Goal: Task Accomplishment & Management: Complete application form

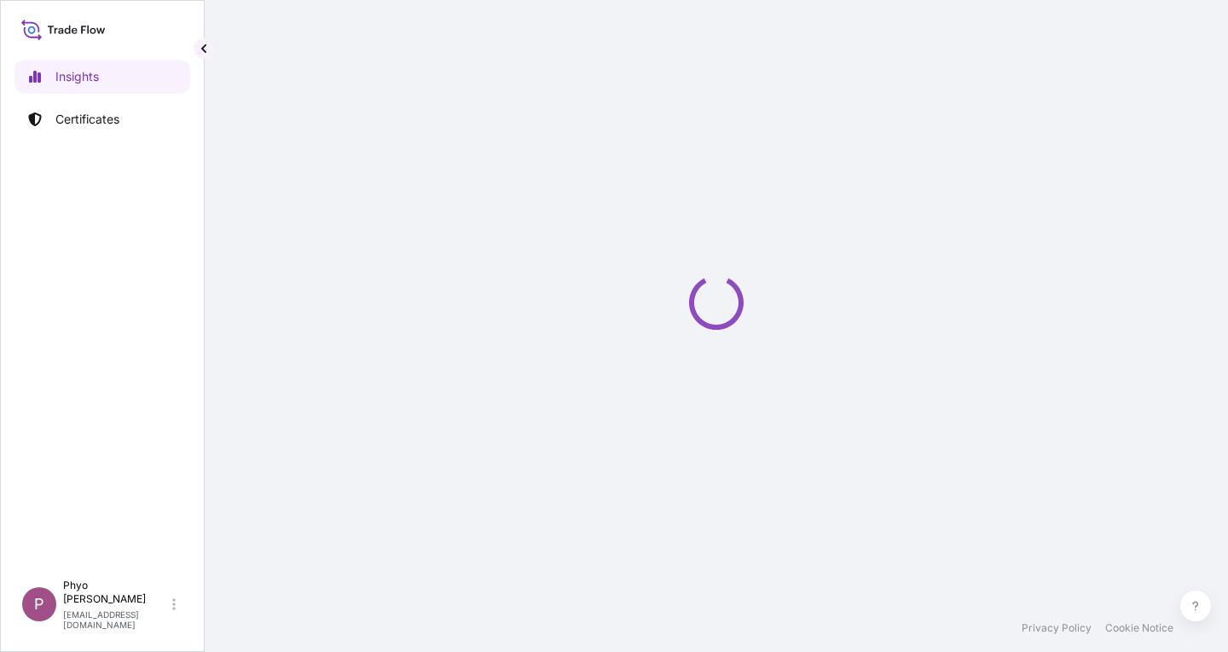
select select "2025"
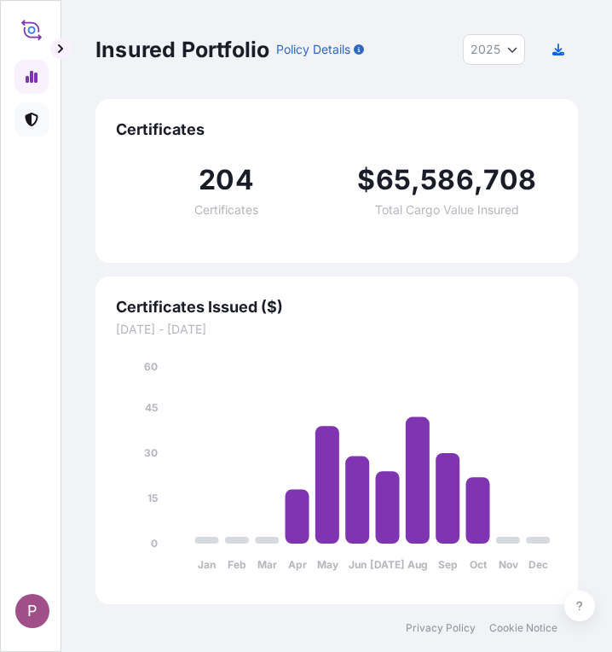
click at [34, 118] on icon at bounding box center [32, 120] width 14 height 14
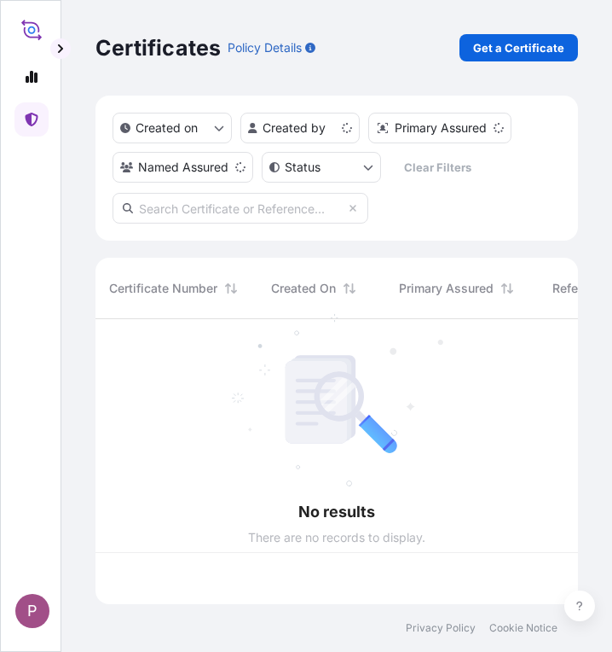
scroll to position [281, 470]
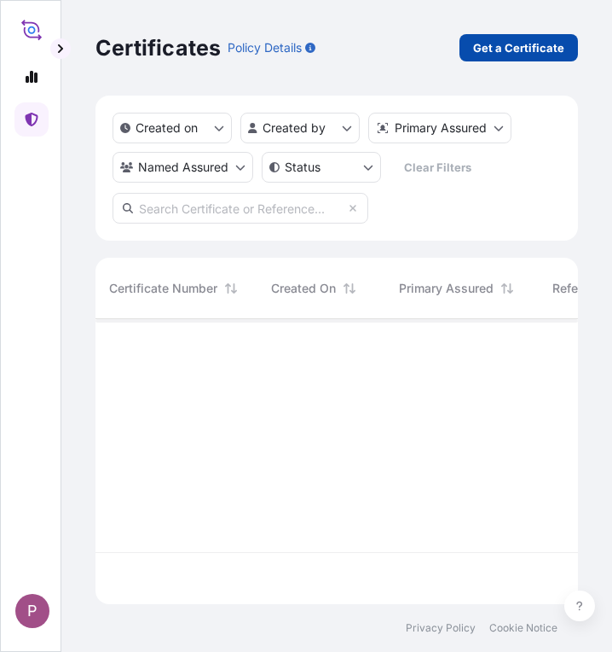
click at [490, 46] on p "Get a Certificate" at bounding box center [518, 47] width 91 height 17
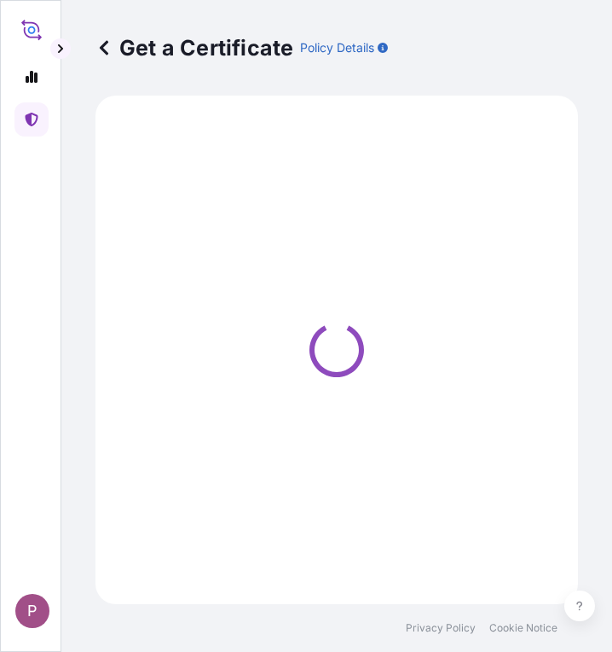
select select "Sea"
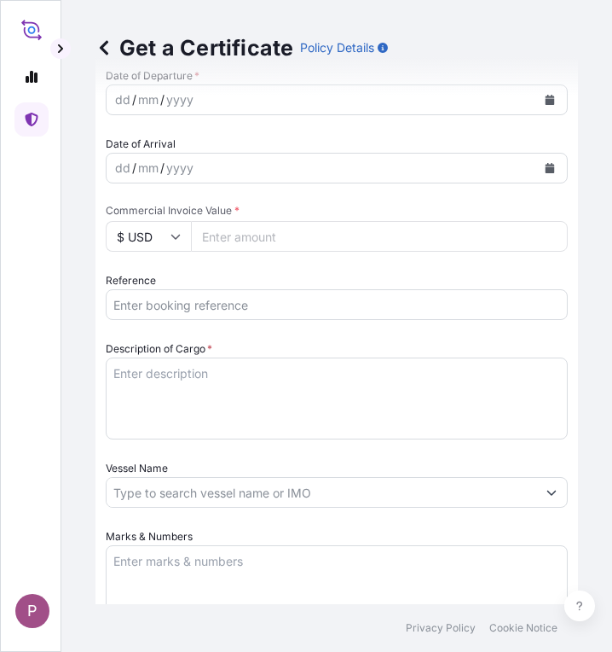
scroll to position [682, 0]
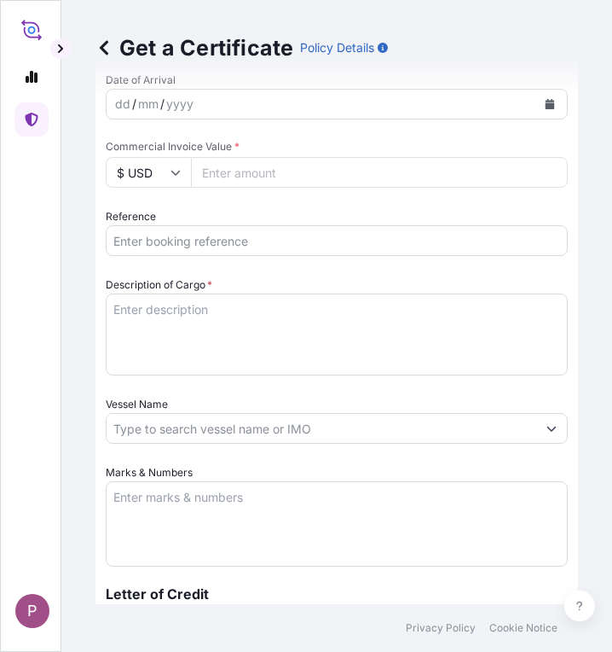
click at [154, 243] on input "Reference" at bounding box center [337, 240] width 462 height 31
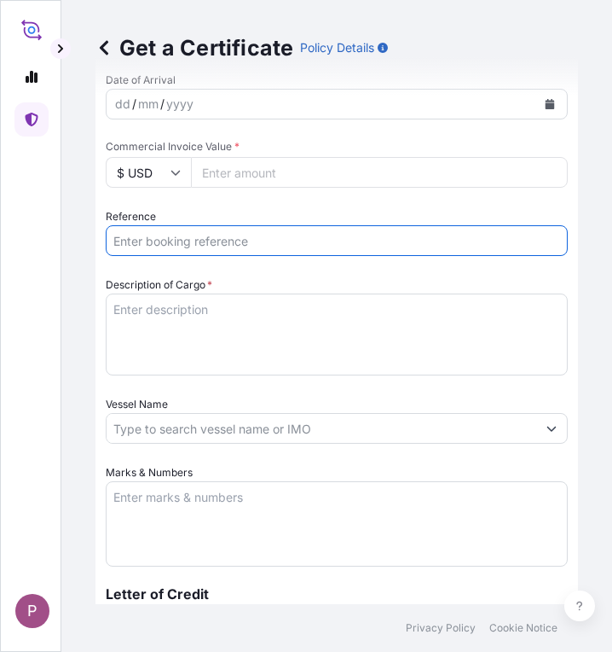
paste input "TTF-2025171"
click at [294, 240] on input "TTF-2025171 ," at bounding box center [337, 240] width 462 height 31
paste input "HBG2020913"
type input "TTF-2025171 ,HBG2020913"
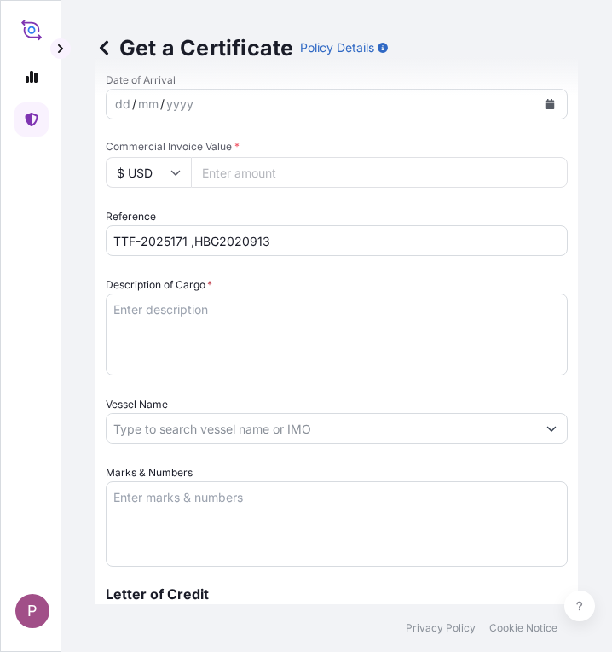
click at [186, 311] on textarea "Description of Cargo *" at bounding box center [337, 334] width 462 height 82
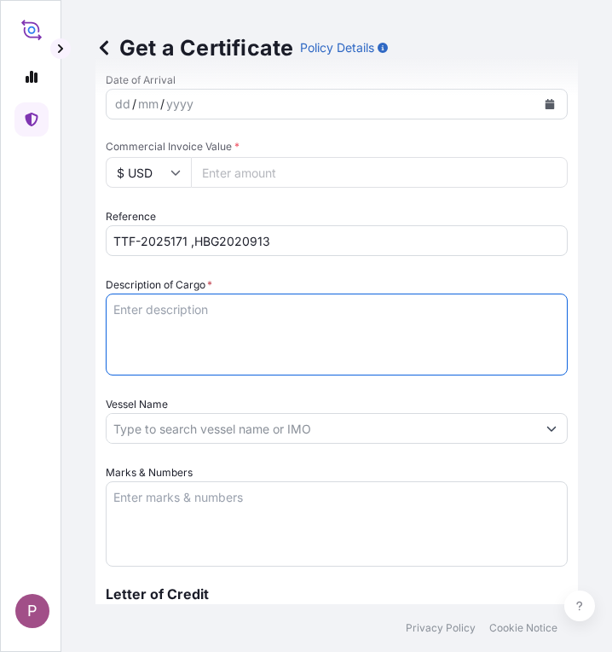
paste textarea "Fertilizer Kg 504,000.00 0.3450 173,880.00 Muriate of Potash Fertilizer K2O : 6…"
drag, startPoint x: 159, startPoint y: 355, endPoint x: 108, endPoint y: 327, distance: 58.0
click at [108, 327] on textarea "Fertilizer Kg 504,000.00 0.3450 173,880.00 Muriate of Potash Fertilizer K2O : 6…" at bounding box center [337, 334] width 462 height 82
drag, startPoint x: 114, startPoint y: 343, endPoint x: 211, endPoint y: 343, distance: 96.4
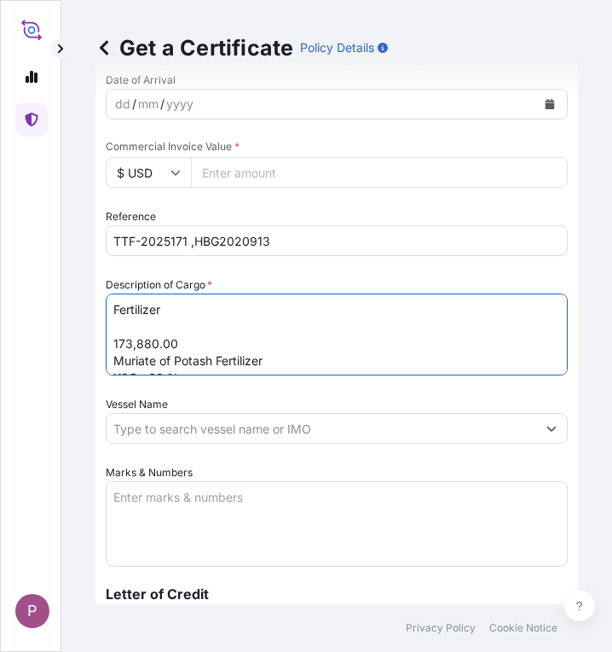
click at [211, 343] on textarea "Fertilizer 173,880.00 Muriate of Potash Fertilizer K2O : 60 % ( Bulk )" at bounding box center [337, 334] width 462 height 82
type textarea "Fertilizer Muriate of Potash Fertilizer K2O : 60 % ( Bulk )"
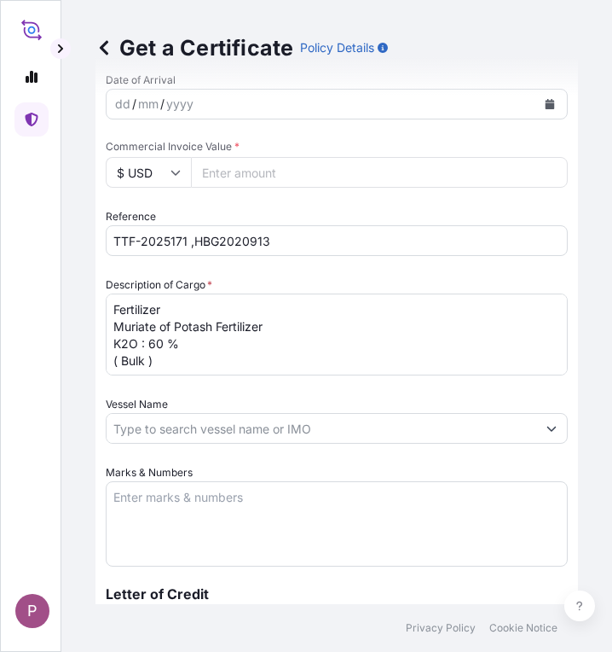
click at [268, 175] on input "Commercial Invoice Value *" at bounding box center [379, 172] width 377 height 31
paste input "191268"
type input "191268"
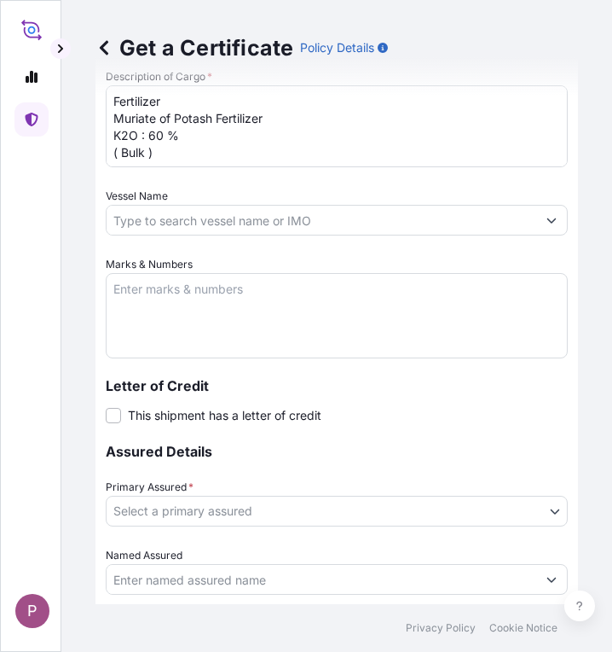
scroll to position [938, 0]
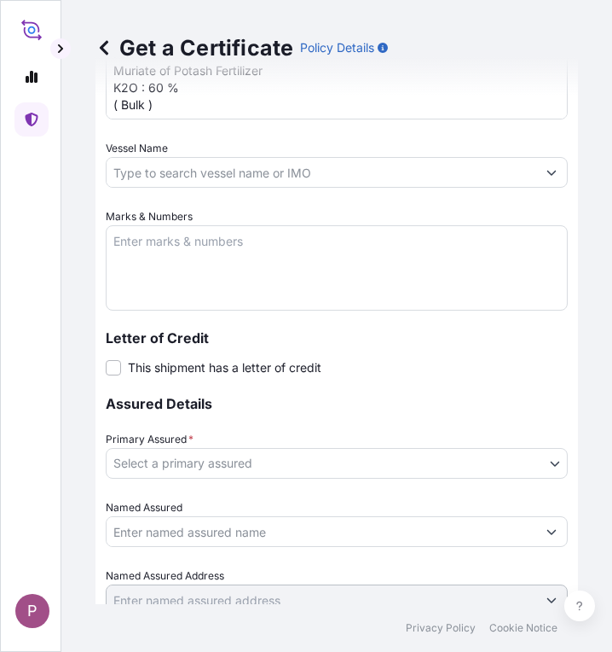
click at [198, 248] on textarea "Marks & Numbers" at bounding box center [337, 267] width 462 height 85
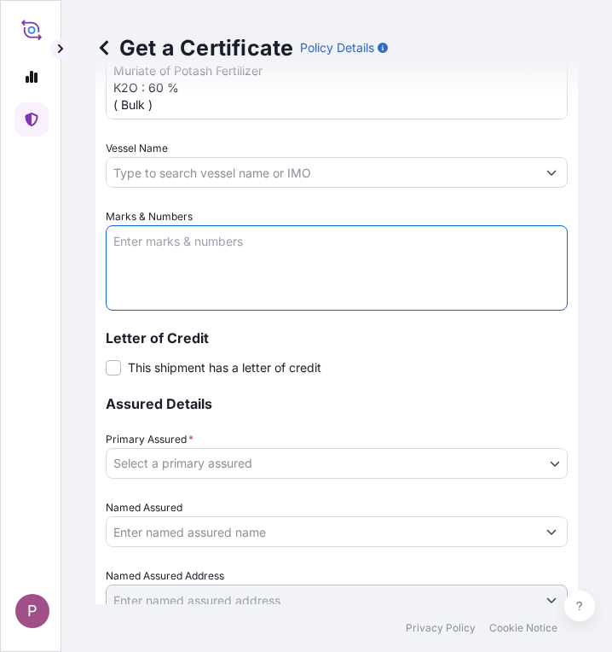
paste textarea "Myanma Awba Industries Co.,Ltd [STREET_ADDRESS][PERSON_NAME]"
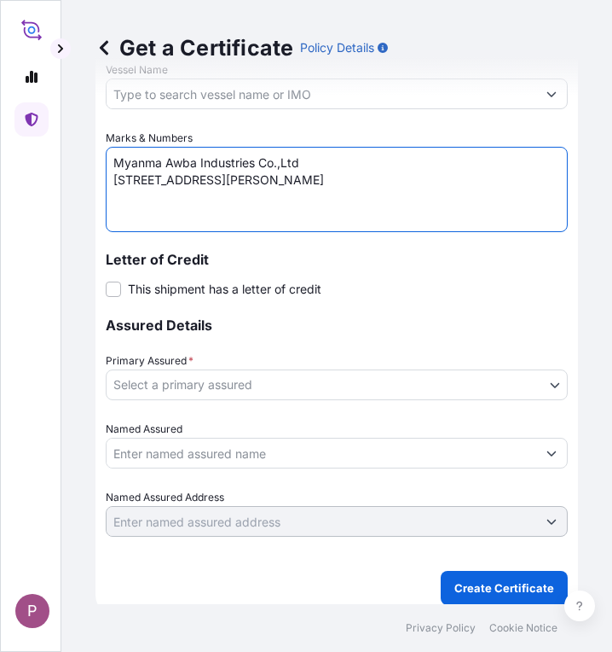
scroll to position [1023, 0]
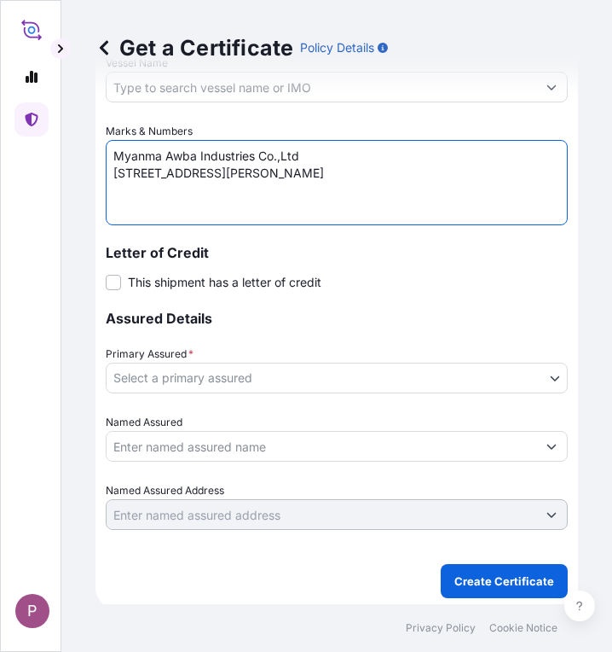
type textarea "Myanma Awba Industries Co.,Ltd [STREET_ADDRESS][PERSON_NAME]"
click at [304, 375] on body "P Get a Certificate Policy Details Route Details Cover door to port - Add loadi…" at bounding box center [306, 326] width 612 height 652
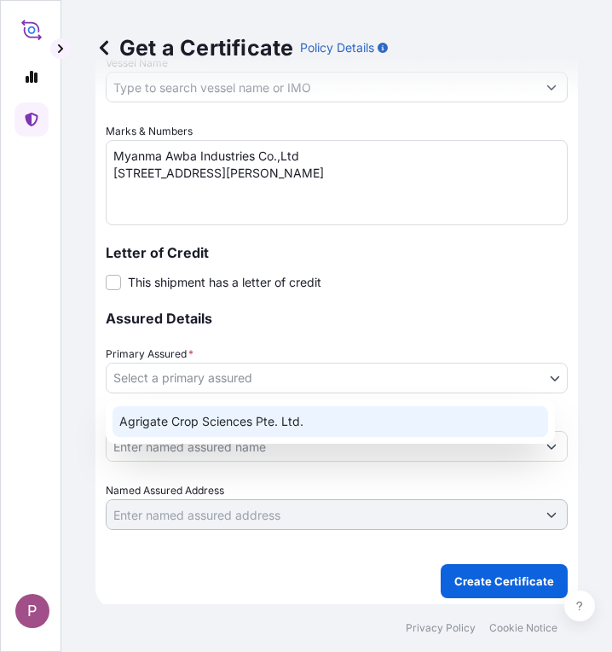
click at [320, 428] on div "Agrigate Crop Sciences Pte. Ltd." at bounding box center [331, 421] width 436 height 31
select select "31456"
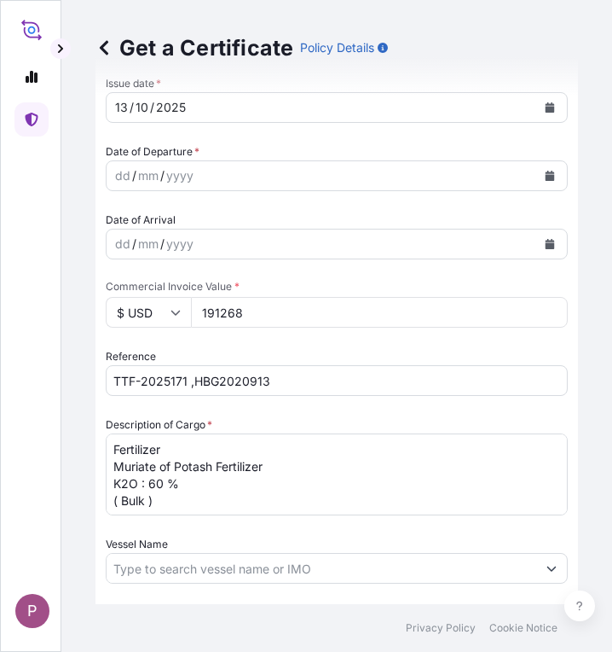
scroll to position [597, 0]
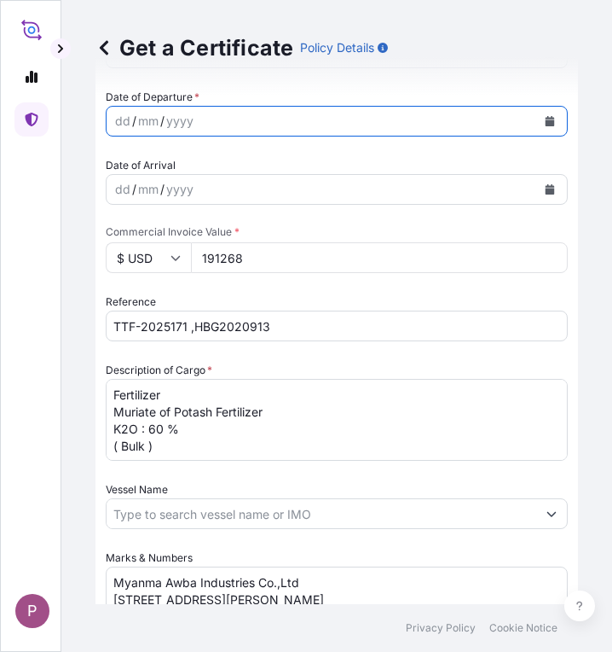
click at [546, 119] on icon "Calendar" at bounding box center [550, 121] width 9 height 10
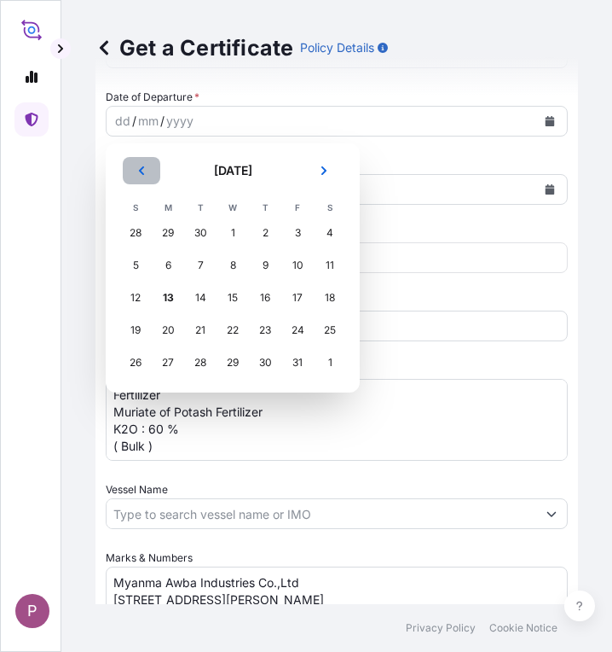
click at [143, 168] on icon "Previous" at bounding box center [141, 170] width 10 height 10
click at [263, 232] on div "4" at bounding box center [265, 232] width 31 height 31
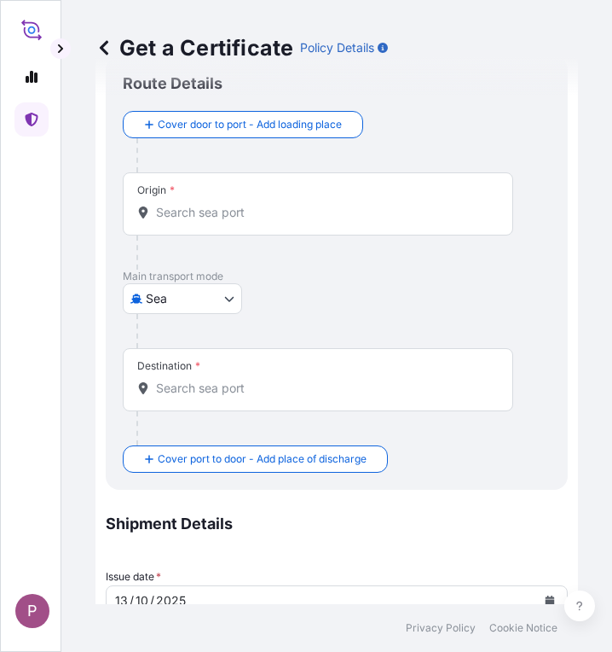
scroll to position [0, 0]
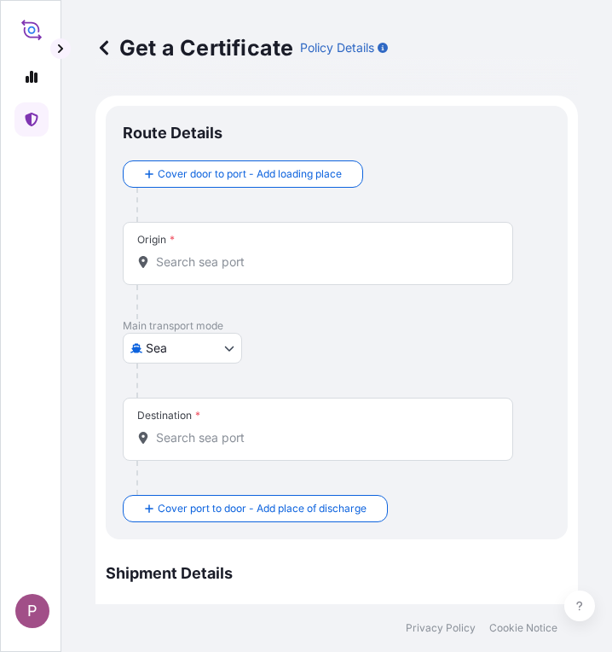
click at [230, 261] on input "Origin *" at bounding box center [324, 261] width 336 height 17
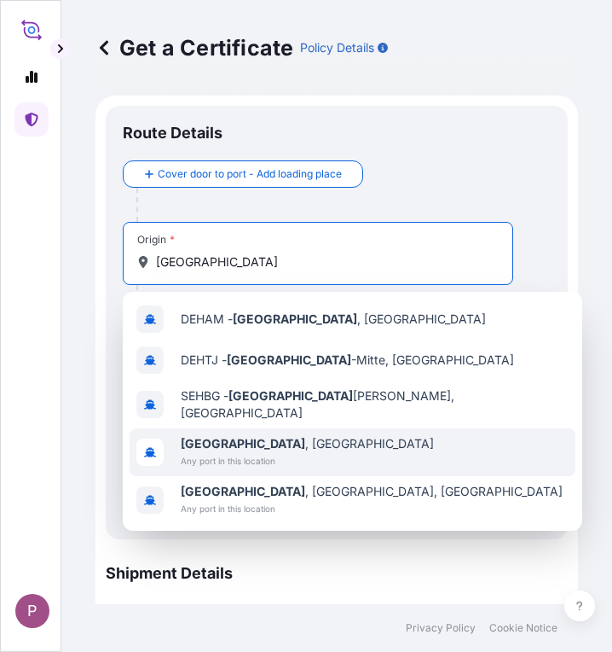
click at [282, 452] on span "Any port in this location" at bounding box center [307, 460] width 253 height 17
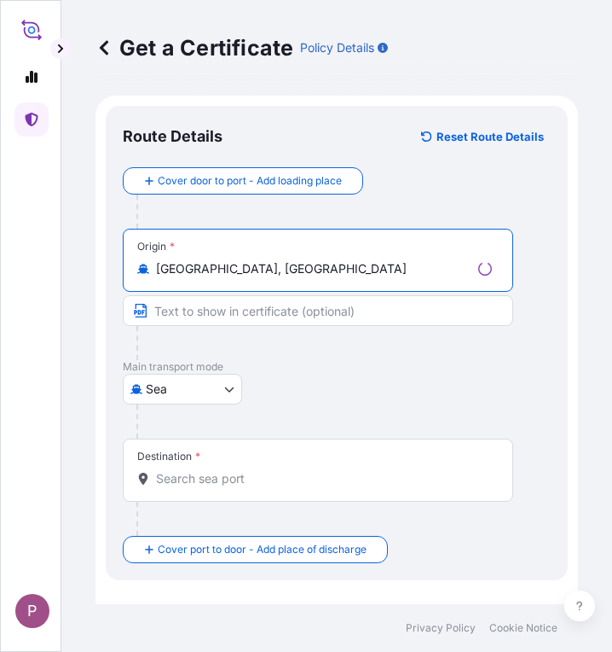
type input "[GEOGRAPHIC_DATA], [GEOGRAPHIC_DATA]"
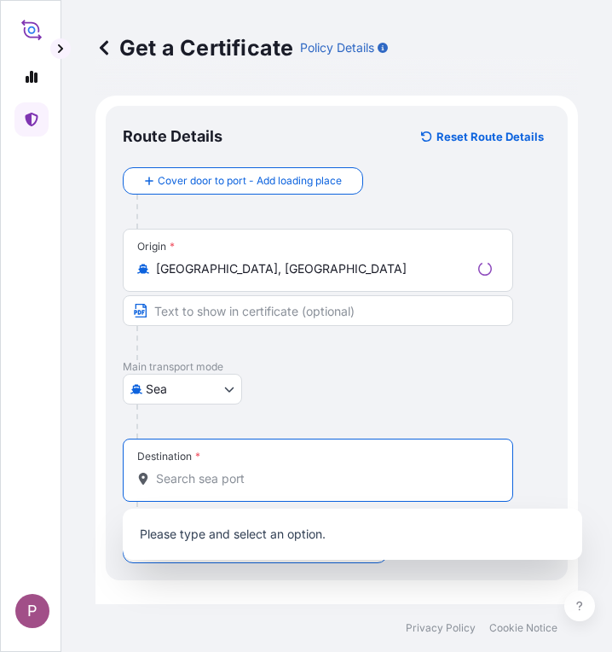
click at [211, 482] on input "Destination *" at bounding box center [324, 478] width 336 height 17
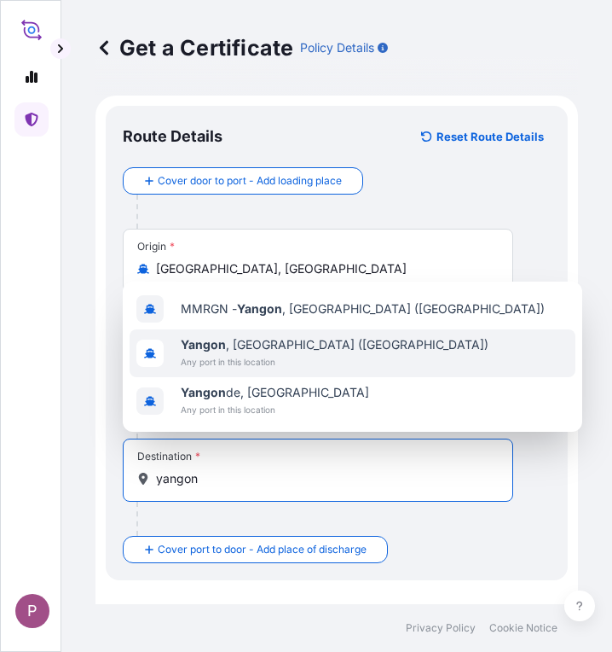
click at [263, 358] on span "Any port in this location" at bounding box center [335, 361] width 308 height 17
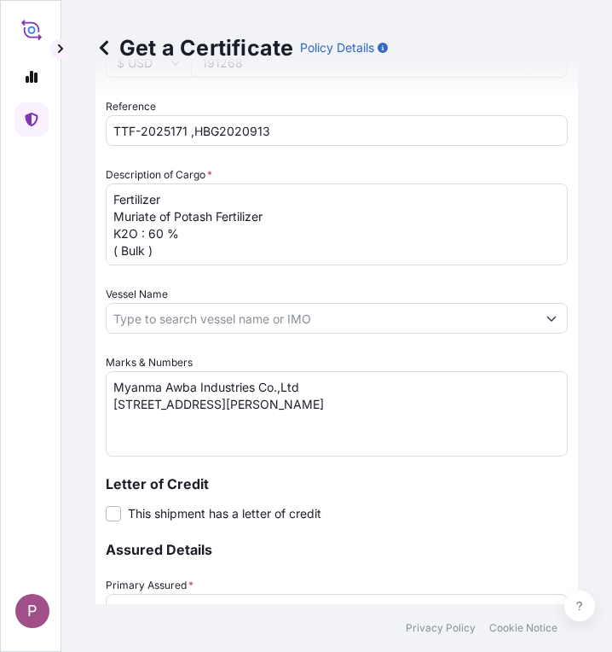
scroll to position [1102, 0]
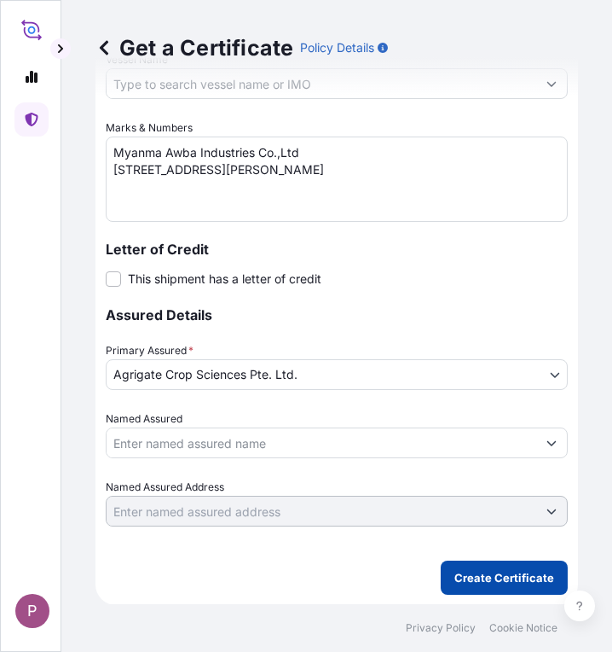
type input "[GEOGRAPHIC_DATA], [GEOGRAPHIC_DATA] ([GEOGRAPHIC_DATA])"
click at [519, 583] on p "Create Certificate" at bounding box center [505, 577] width 100 height 17
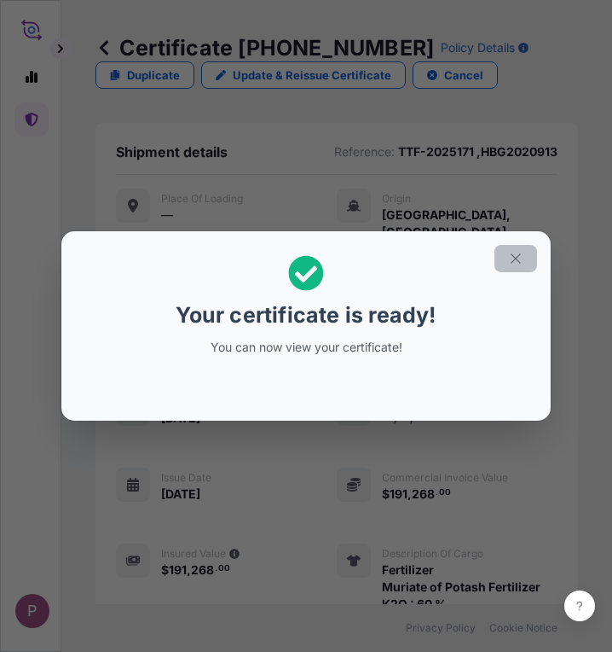
click at [521, 264] on icon "button" at bounding box center [515, 258] width 15 height 15
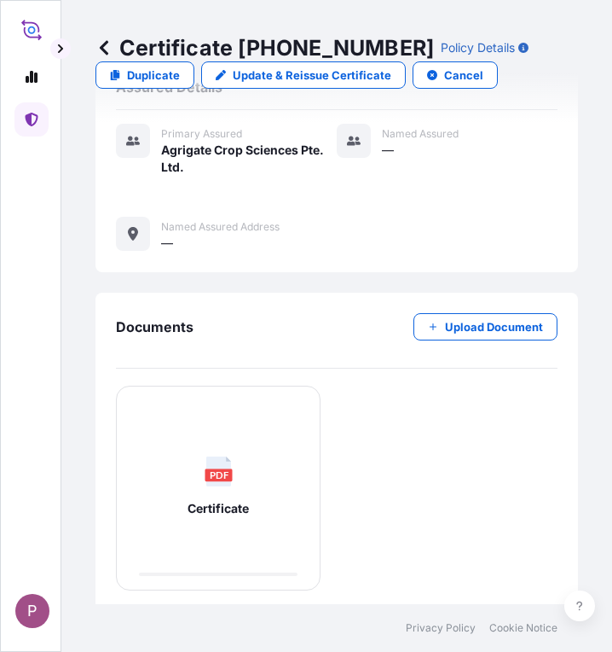
scroll to position [743, 0]
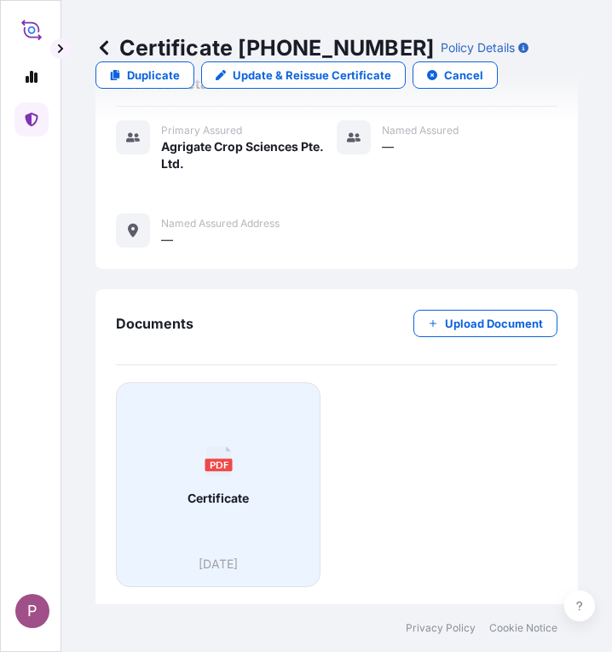
click at [222, 505] on div "PDF Certificate" at bounding box center [218, 476] width 176 height 159
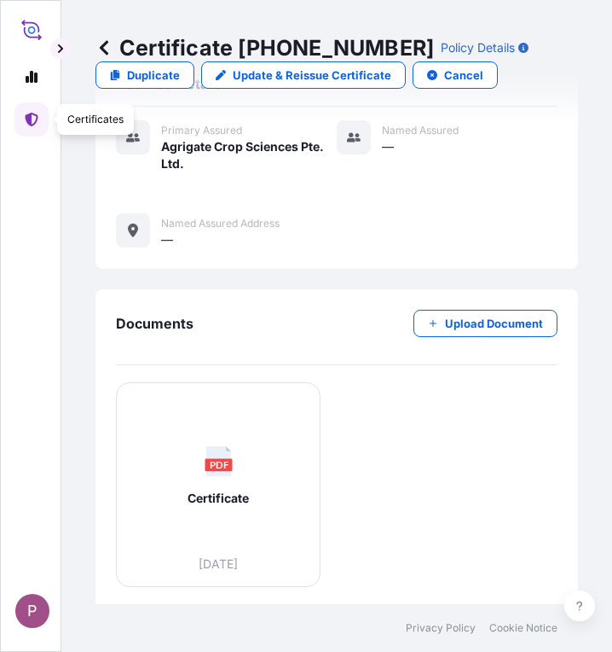
click at [32, 118] on icon at bounding box center [31, 120] width 13 height 14
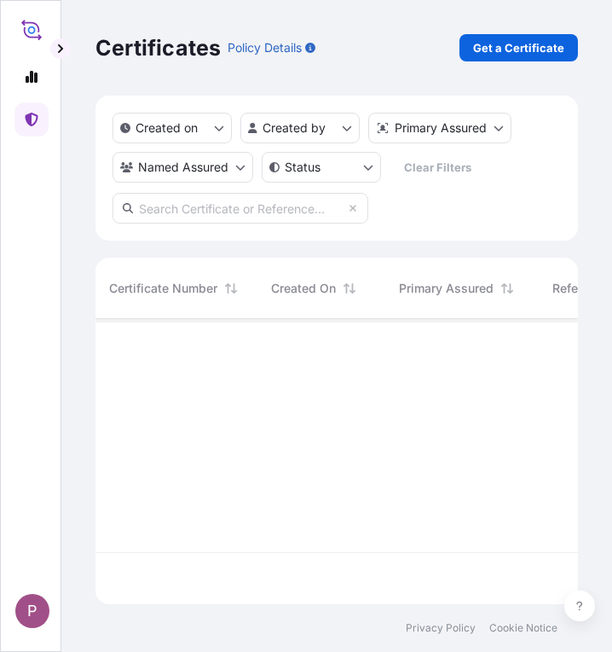
scroll to position [281, 470]
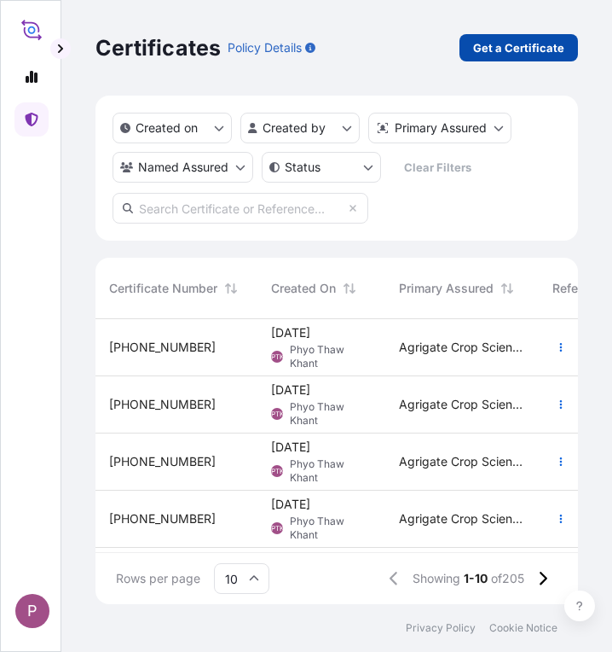
click at [530, 55] on p "Get a Certificate" at bounding box center [518, 47] width 91 height 17
select select "Sea"
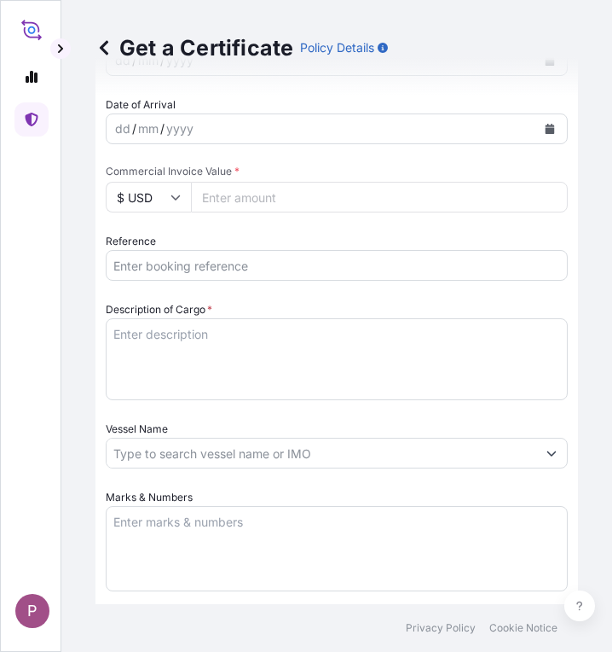
scroll to position [768, 0]
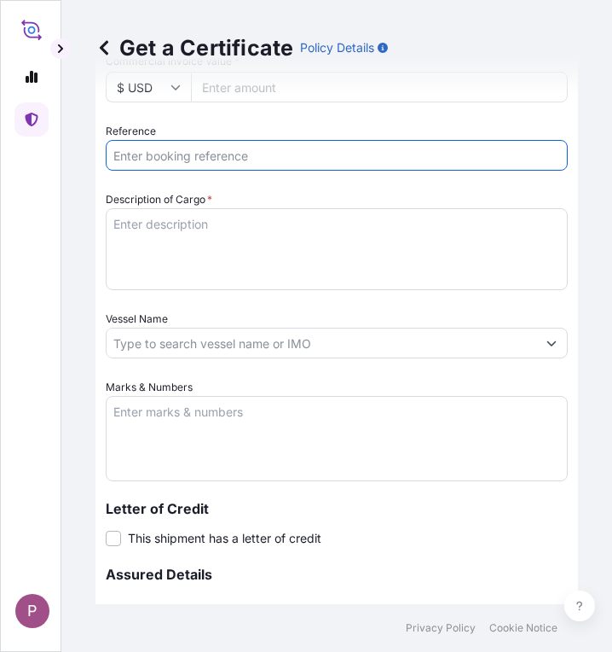
click at [171, 157] on input "Reference" at bounding box center [337, 155] width 462 height 31
paste input "TTF-2025171 ,HBG2020913"
drag, startPoint x: 302, startPoint y: 155, endPoint x: 90, endPoint y: 169, distance: 212.8
click at [90, 169] on div "Get a Certificate Policy Details Route Details Cover door to port - Add loading…" at bounding box center [336, 302] width 551 height 604
paste input "text"
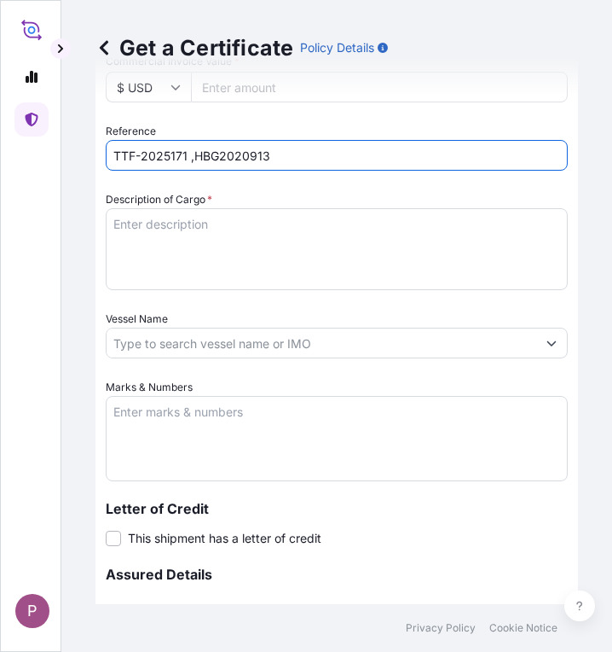
drag, startPoint x: 185, startPoint y: 154, endPoint x: 206, endPoint y: 191, distance: 42.4
click at [185, 155] on input "TTF-2025171 ,HBG2020913" at bounding box center [337, 155] width 462 height 31
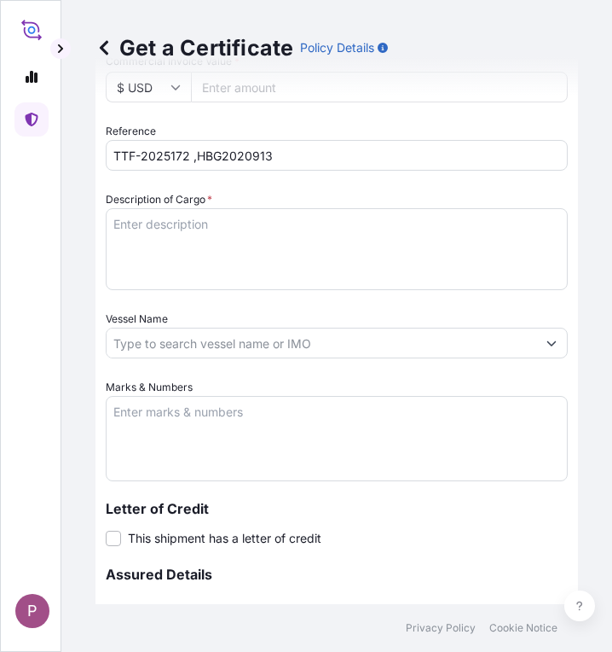
click at [251, 154] on input "TTF-2025172 ,HBG2020913" at bounding box center [337, 155] width 462 height 31
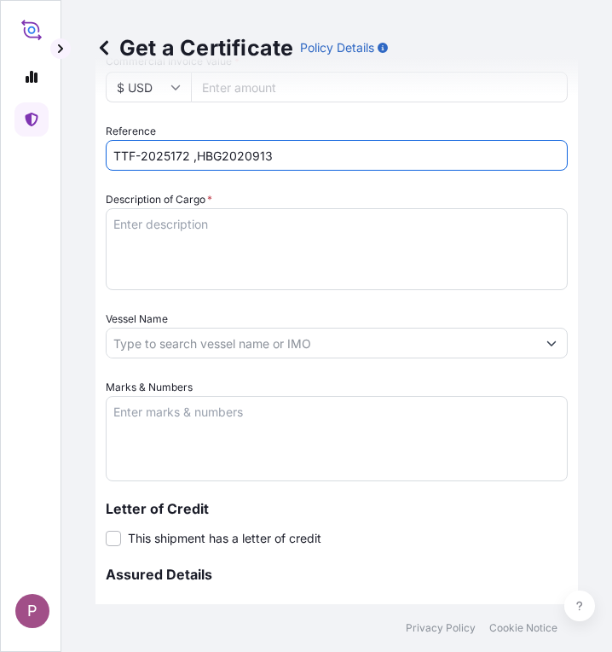
click at [251, 154] on input "TTF-2025172 ,HBG2020913" at bounding box center [337, 155] width 462 height 31
paste input "TTF-2025171 ,"
paste input "HBG2020962"
type input "TTF-2025172 ,HBG2020962"
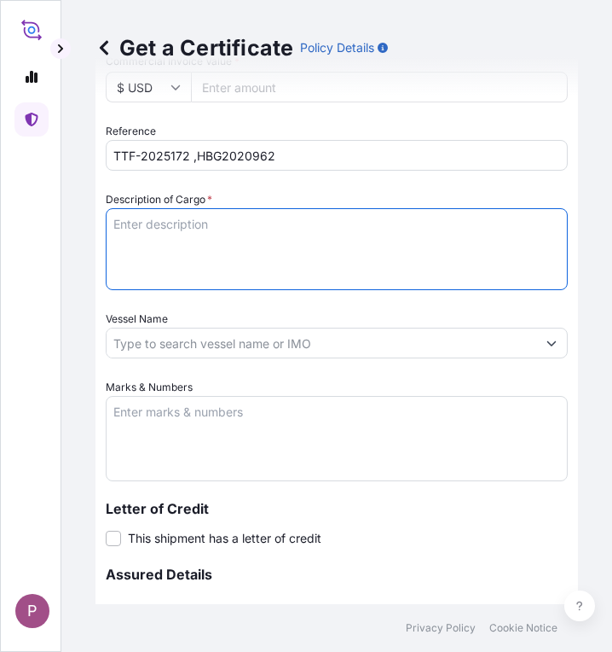
click at [154, 229] on textarea "Description of Cargo *" at bounding box center [337, 249] width 462 height 82
paste textarea "Fertilizer Kg 504,000.00 0.3900 196,560.00 Muriate of Potash Fertilizer K2O : 6…"
drag, startPoint x: 113, startPoint y: 243, endPoint x: 163, endPoint y: 273, distance: 58.5
click at [163, 273] on textarea "Fertilizer Kg 504,000.00 0.3900 196,560.00 Muriate of Potash Fertilizer K2O : 6…" at bounding box center [337, 249] width 462 height 82
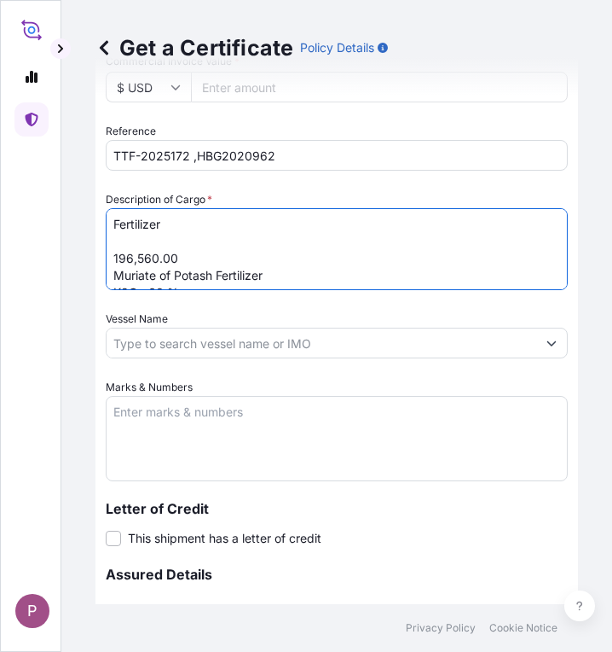
drag, startPoint x: 111, startPoint y: 258, endPoint x: 192, endPoint y: 251, distance: 81.4
click at [192, 251] on textarea "Fertilizer 196,560.00 Muriate of Potash Fertilizer K2O : 60 % ( Bulk )" at bounding box center [337, 249] width 462 height 82
type textarea "Fertilizer Muriate of Potash Fertilizer K2O : 60 % ( Bulk )"
click at [265, 87] on div "Get a Certificate Policy Details" at bounding box center [337, 48] width 483 height 96
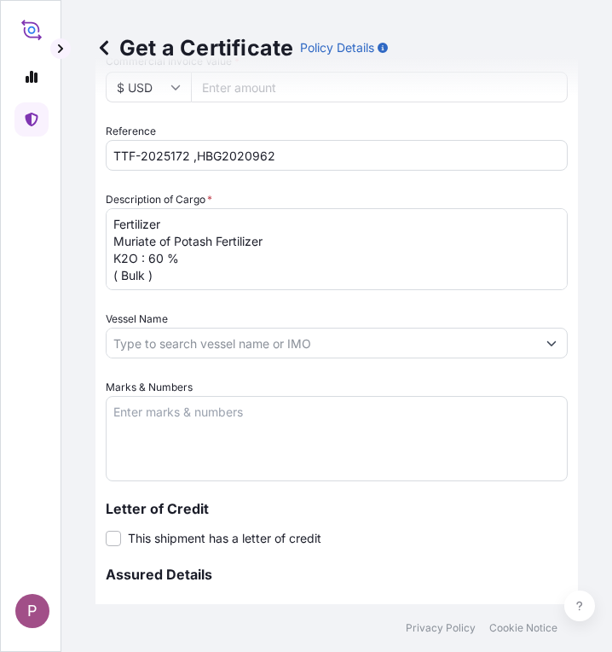
click at [243, 86] on div "Get a Certificate Policy Details" at bounding box center [337, 48] width 483 height 96
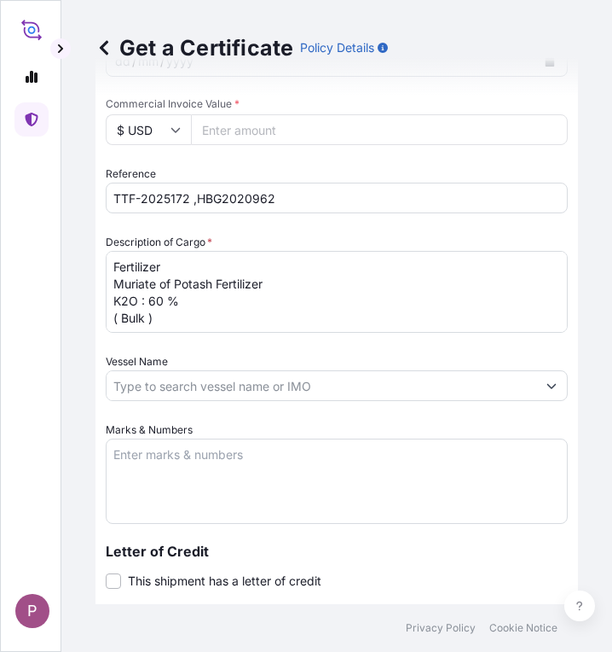
scroll to position [597, 0]
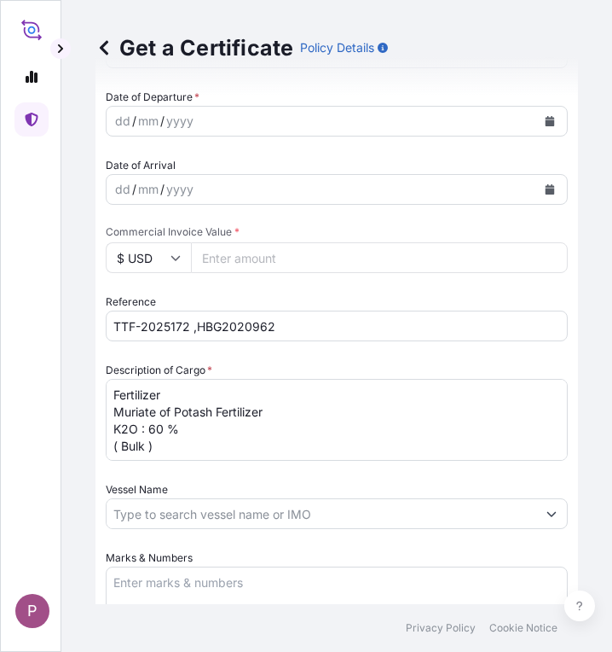
click at [246, 258] on input "Commercial Invoice Value *" at bounding box center [379, 257] width 377 height 31
paste input "216216"
type input "216216"
click at [154, 576] on textarea "Marks & Numbers" at bounding box center [337, 608] width 462 height 85
paste textarea "Myanma Awba Industries Co.,Ltd [STREET_ADDRESS][PERSON_NAME]"
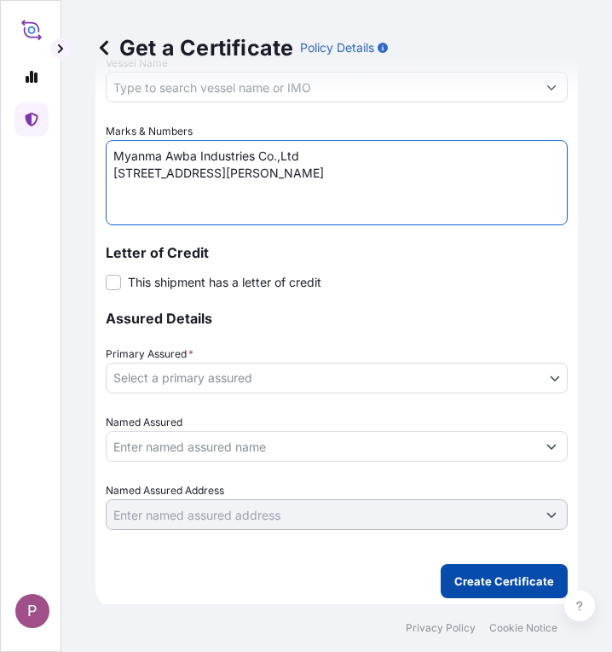
scroll to position [1027, 0]
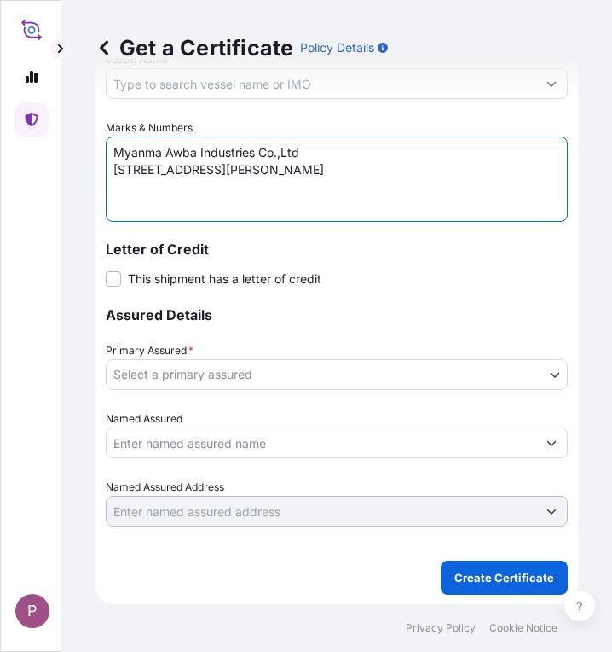
type textarea "Myanma Awba Industries Co.,Ltd [STREET_ADDRESS][PERSON_NAME]"
click at [333, 378] on body "P Get a Certificate Policy Details Route Details Cover door to port - Add loadi…" at bounding box center [306, 326] width 612 height 652
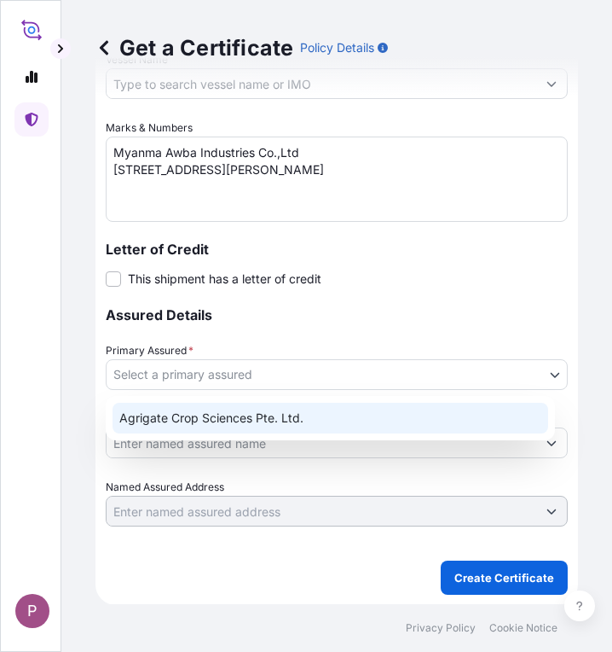
click at [327, 420] on div "Agrigate Crop Sciences Pte. Ltd." at bounding box center [331, 418] width 436 height 31
select select "31456"
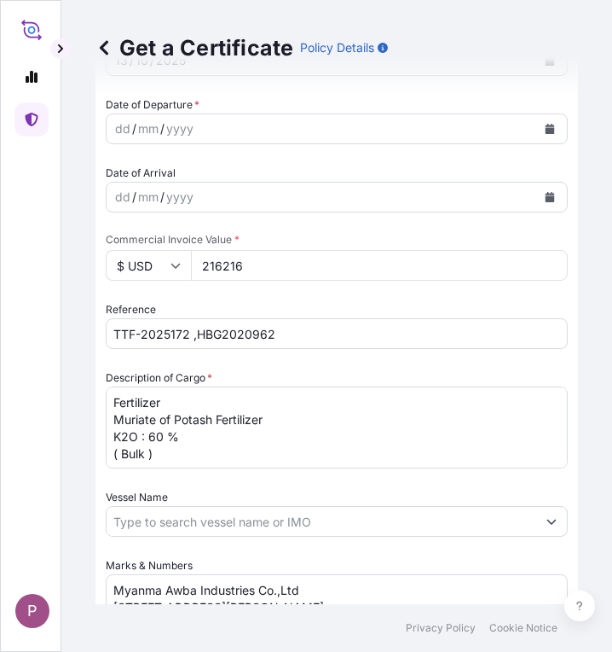
scroll to position [515, 0]
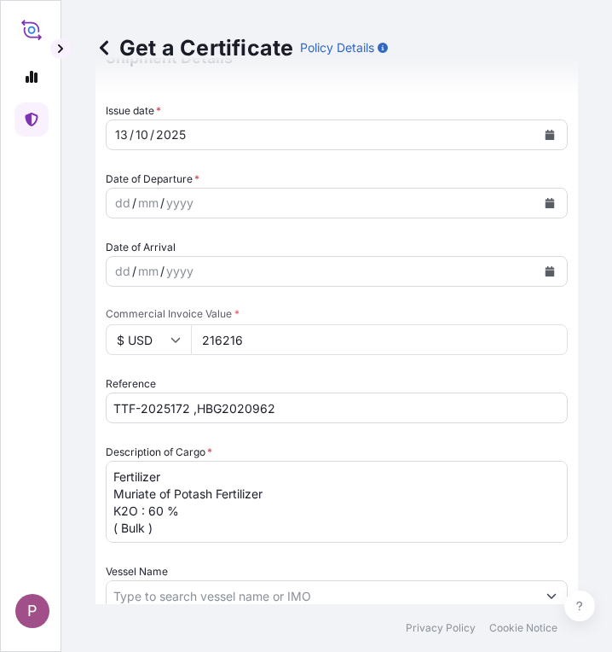
click at [545, 203] on icon "Calendar" at bounding box center [550, 203] width 10 height 10
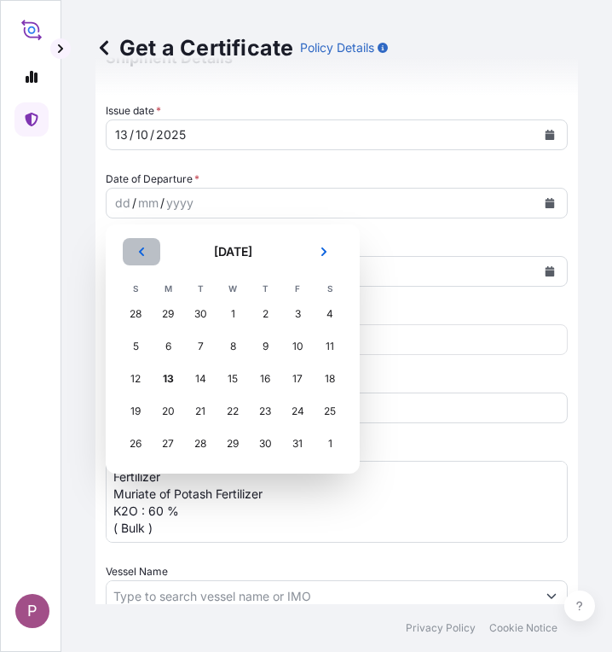
click at [142, 252] on icon "Previous" at bounding box center [141, 251] width 10 height 10
click at [229, 346] on div "10" at bounding box center [232, 346] width 31 height 31
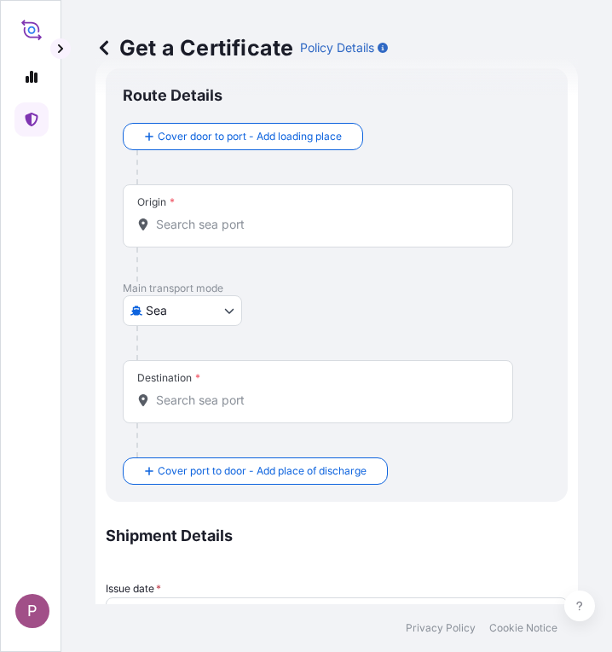
scroll to position [0, 0]
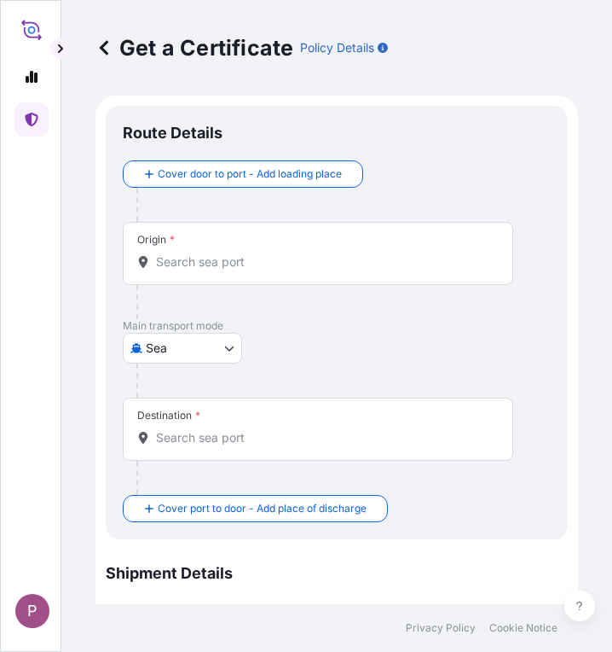
click at [197, 256] on input "Origin *" at bounding box center [324, 261] width 336 height 17
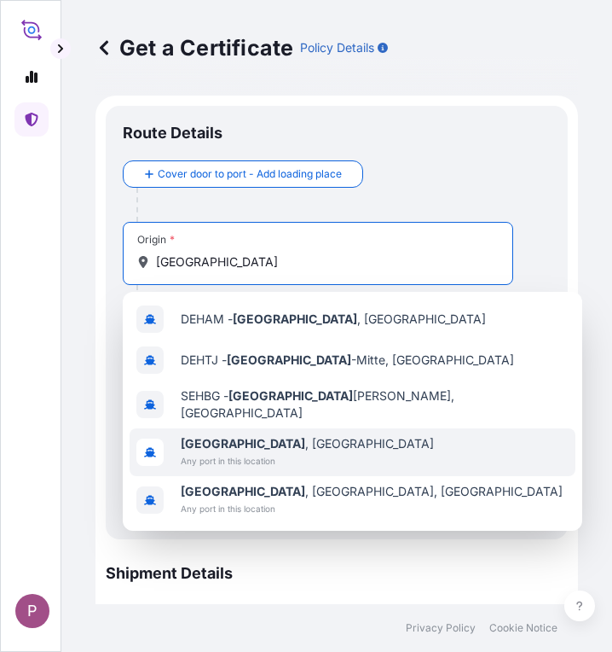
click at [273, 443] on span "[GEOGRAPHIC_DATA] , [GEOGRAPHIC_DATA]" at bounding box center [307, 443] width 253 height 17
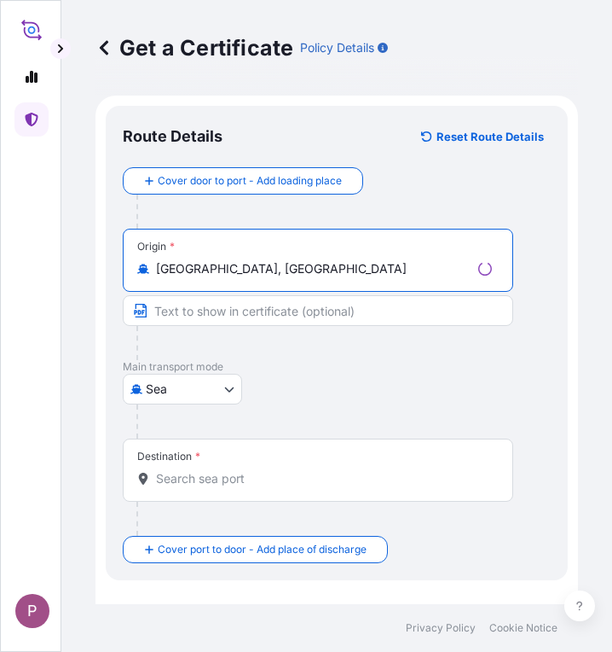
type input "[GEOGRAPHIC_DATA], [GEOGRAPHIC_DATA]"
click at [200, 475] on input "Destination *" at bounding box center [324, 478] width 336 height 17
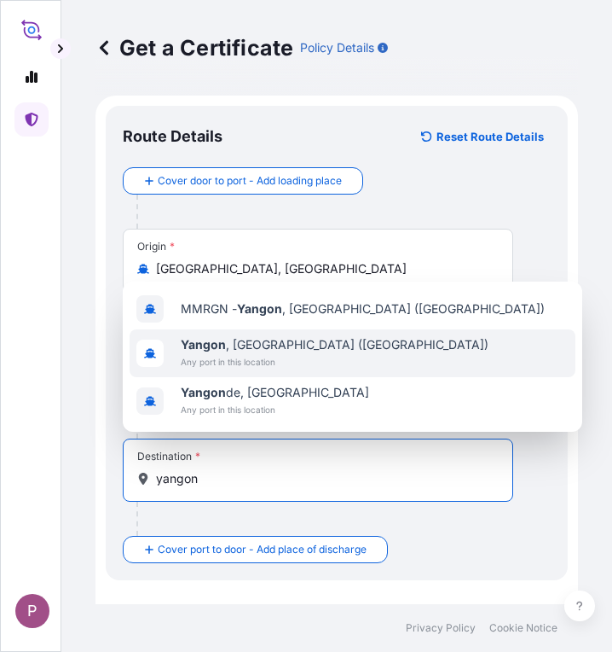
click at [293, 349] on span "[GEOGRAPHIC_DATA] , [GEOGRAPHIC_DATA] ([GEOGRAPHIC_DATA])" at bounding box center [335, 344] width 308 height 17
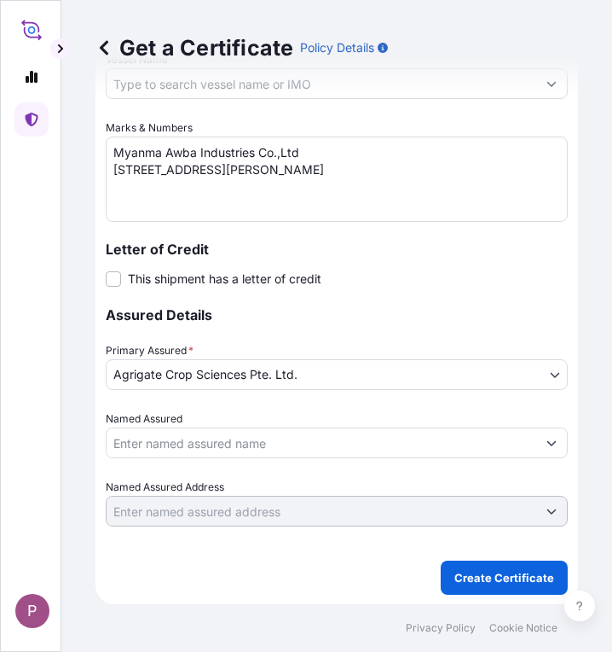
scroll to position [1102, 0]
type input "[GEOGRAPHIC_DATA], [GEOGRAPHIC_DATA] ([GEOGRAPHIC_DATA])"
click at [472, 570] on p "Create Certificate" at bounding box center [505, 577] width 100 height 17
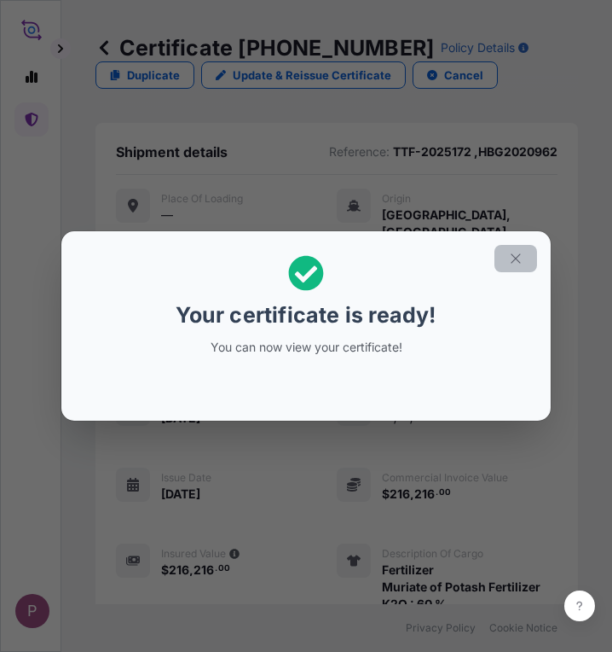
click at [522, 257] on icon "button" at bounding box center [515, 258] width 15 height 15
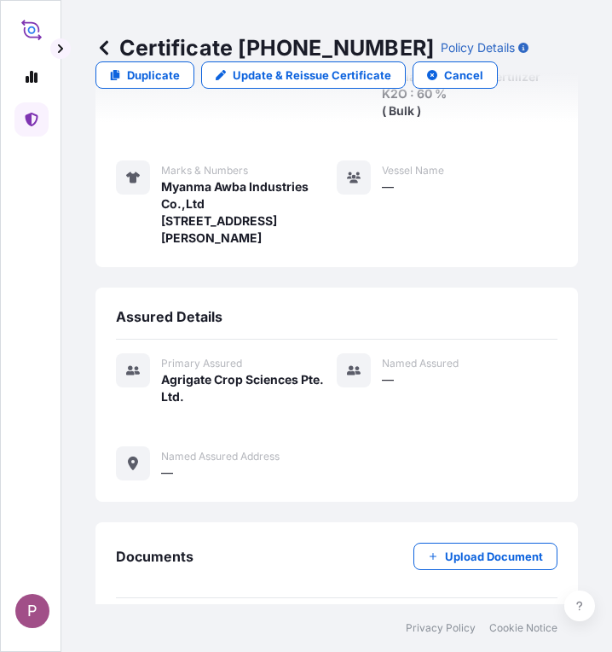
scroll to position [743, 0]
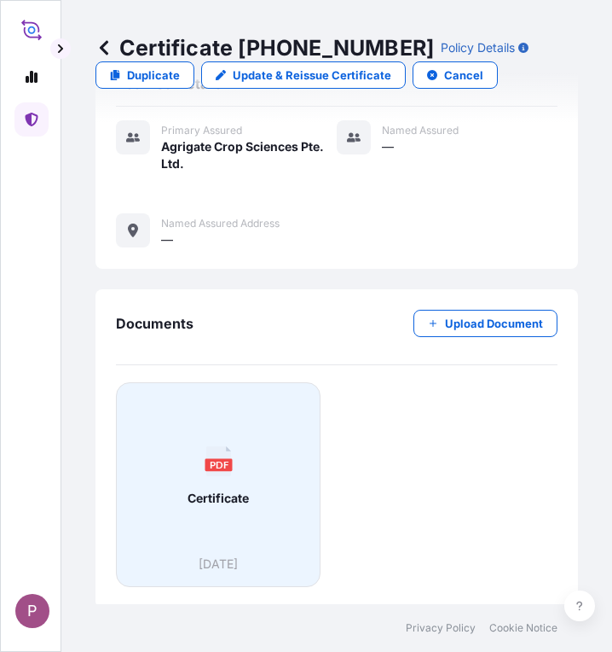
click at [194, 508] on div "PDF Certificate" at bounding box center [218, 476] width 176 height 159
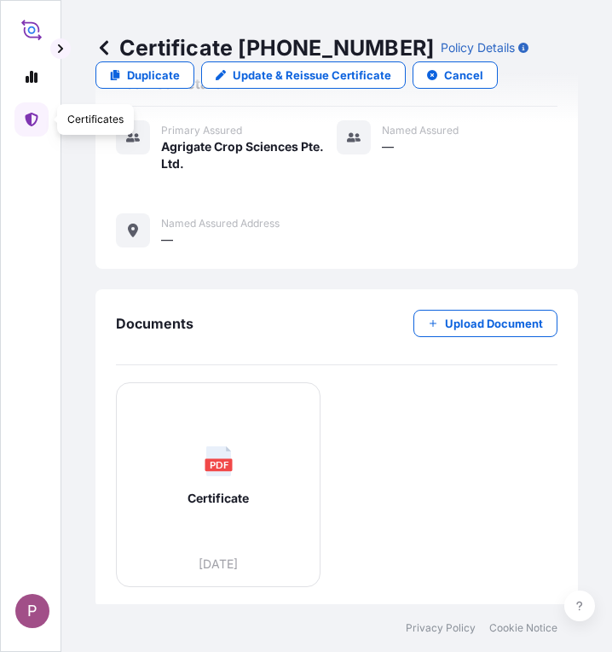
click at [31, 121] on icon at bounding box center [31, 120] width 13 height 14
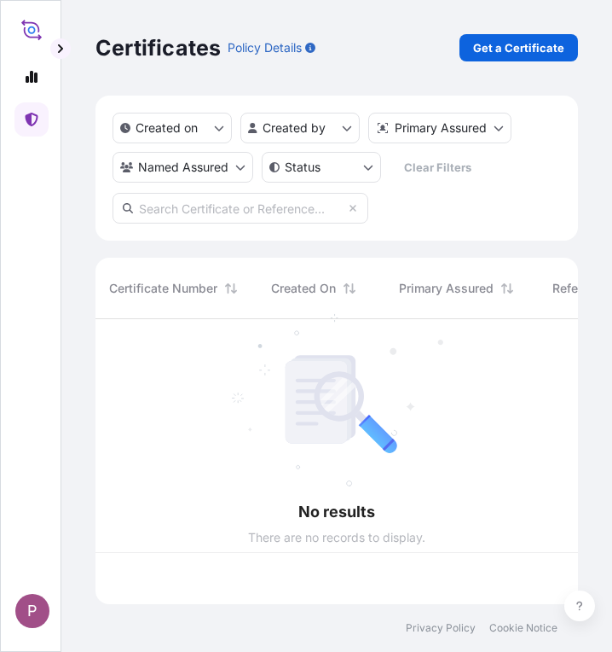
scroll to position [281, 470]
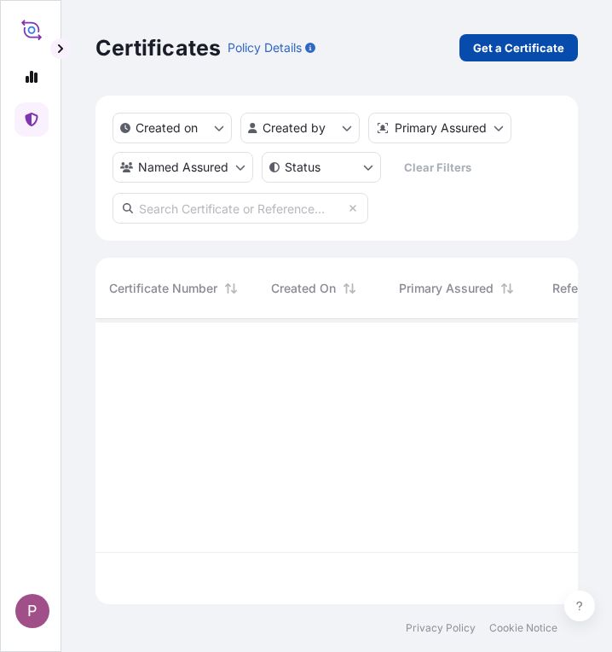
click at [502, 45] on p "Get a Certificate" at bounding box center [518, 47] width 91 height 17
select select "Sea"
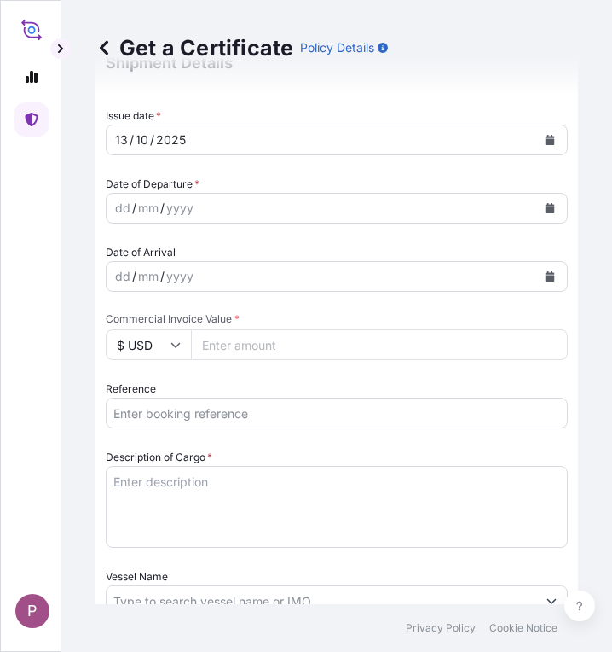
scroll to position [512, 0]
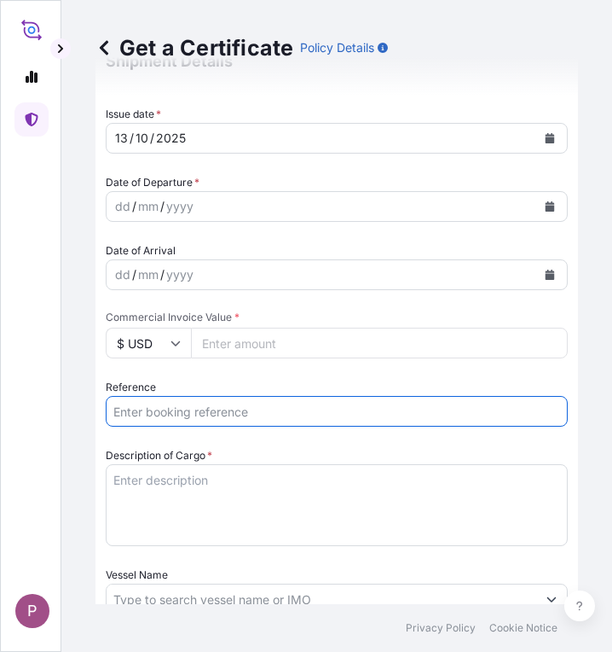
click at [177, 411] on input "Reference" at bounding box center [337, 411] width 462 height 31
paste input "TTF-2025173"
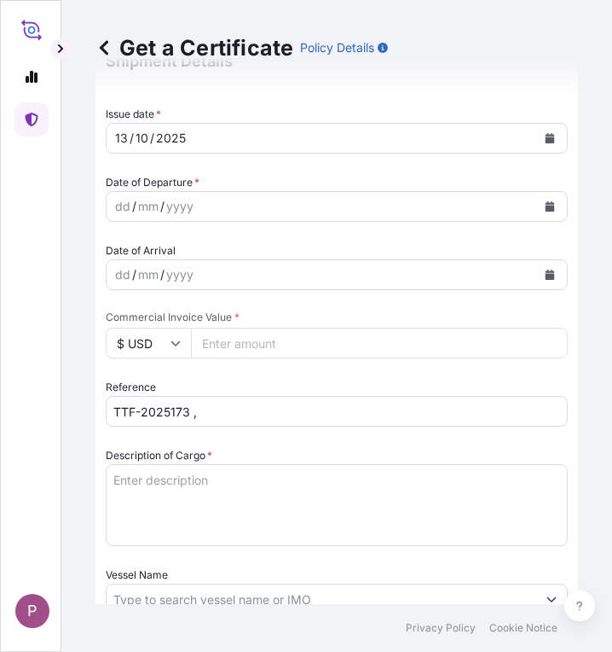
click at [256, 404] on input "TTF-2025173 ," at bounding box center [337, 411] width 462 height 31
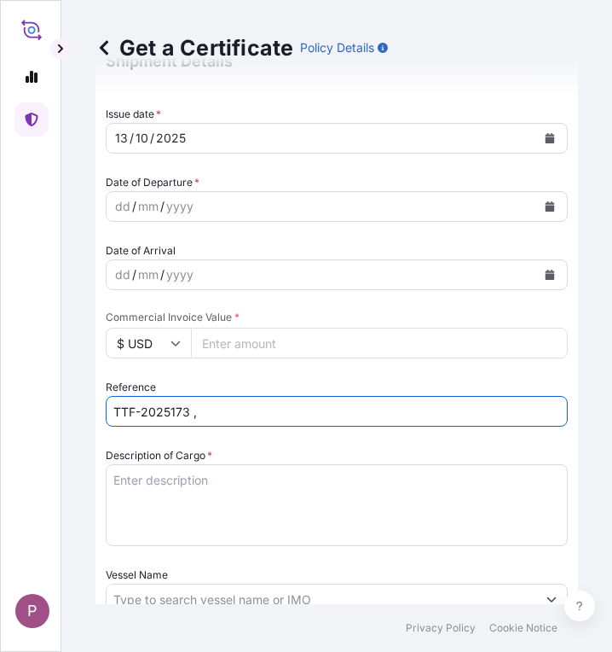
paste input "HBG2023074"
type input "TTF-2025173 , HBG2023074"
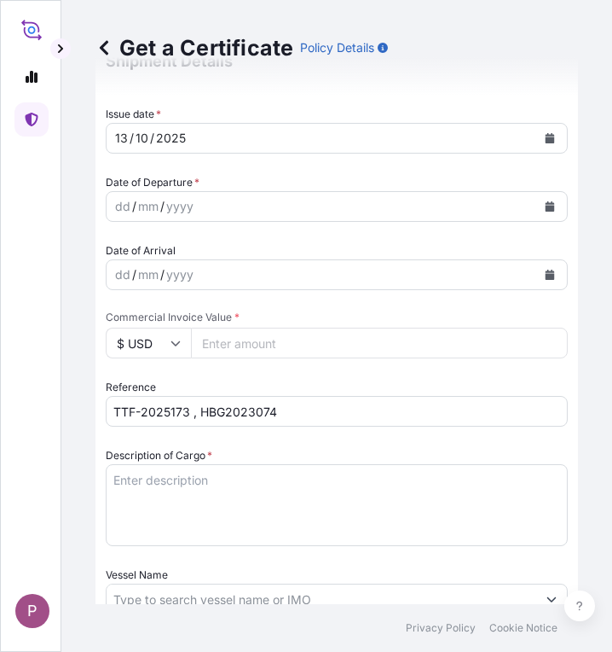
click at [160, 476] on textarea "Description of Cargo *" at bounding box center [337, 505] width 462 height 82
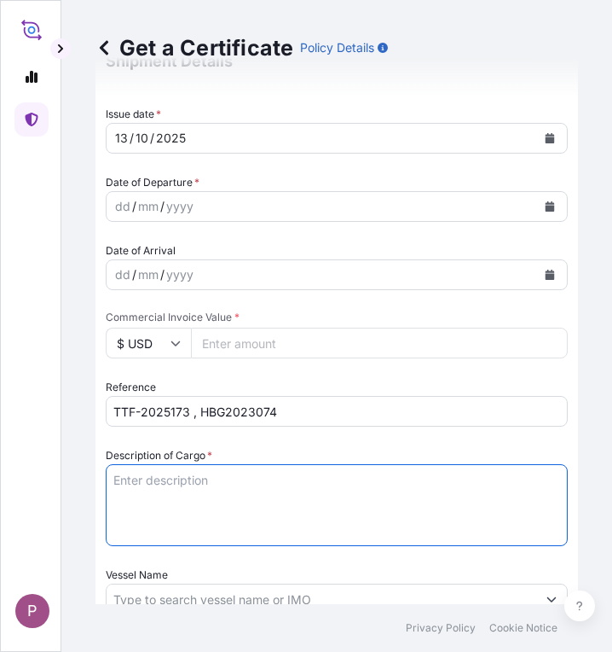
paste textarea "Fertilizer Kg 430,000.00 0.3900 167,700.00 Muriate of Potash Fertilizer K2O : 6…"
click at [114, 479] on textarea "Fertilizer Kg 430,000.00 0.3900 167,700.00 Muriate of Potash Fertilizer K2O : 6…" at bounding box center [337, 505] width 462 height 82
drag, startPoint x: 114, startPoint y: 493, endPoint x: 156, endPoint y: 525, distance: 52.9
click at [156, 525] on textarea "1. Fertilizer Kg 430,000.00 0.3900 167,700.00 Muriate of Potash Fertilizer K2O …" at bounding box center [337, 505] width 462 height 82
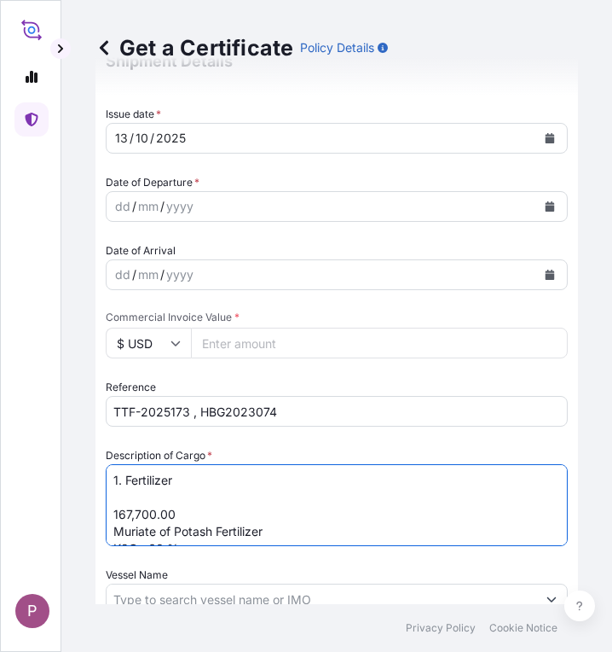
drag, startPoint x: 119, startPoint y: 511, endPoint x: 191, endPoint y: 507, distance: 72.6
click at [191, 507] on textarea "1. Fertilizer 167,700.00 Muriate of Potash Fertilizer K2O : 60 % ( Bulk ) 2 Fer…" at bounding box center [337, 505] width 462 height 82
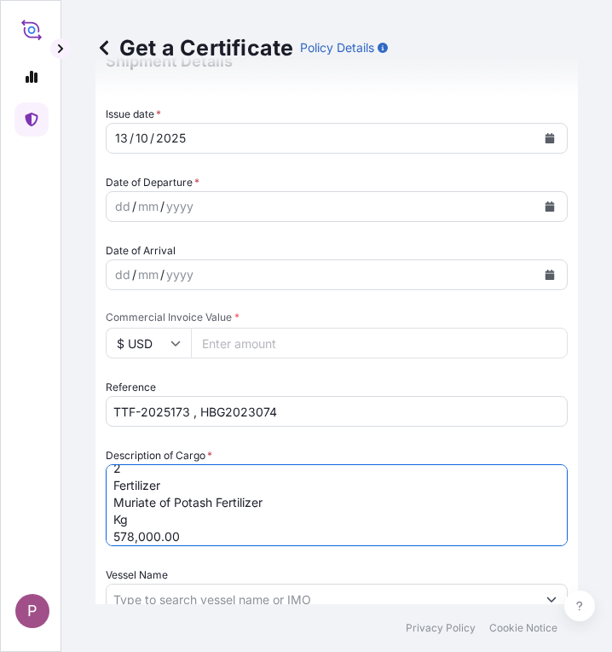
click at [113, 487] on textarea "1. Fertilizer Muriate of Potash Fertilizer K2O : 60 % ( Bulk ) 2 Fertilizer Mur…" at bounding box center [337, 505] width 462 height 82
drag, startPoint x: 116, startPoint y: 520, endPoint x: 167, endPoint y: 474, distance: 68.8
click at [167, 474] on textarea "1. Fertilizer Muriate of Potash Fertilizer K2O : 60 % ( Bulk ) 2.Fertilizer Mur…" at bounding box center [337, 505] width 462 height 82
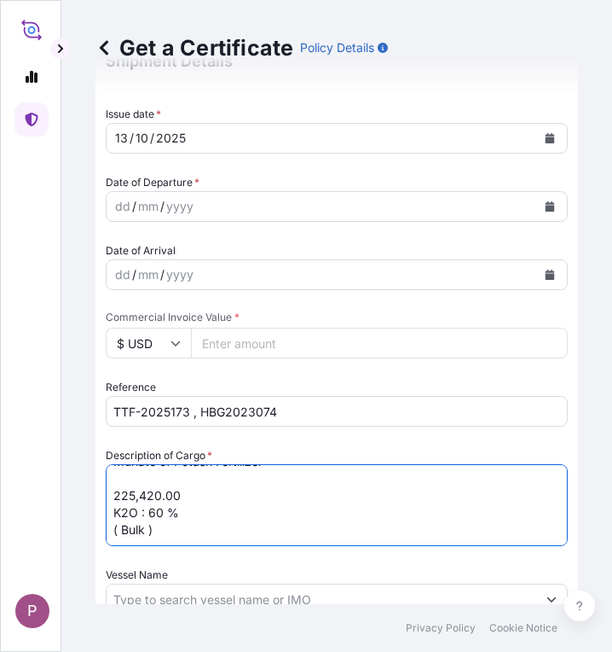
drag, startPoint x: 109, startPoint y: 493, endPoint x: 200, endPoint y: 493, distance: 91.3
click at [200, 493] on textarea "1. Fertilizer Muriate of Potash Fertilizer K2O : 60 % ( Bulk ) 2.Fertilizer Mur…" at bounding box center [337, 505] width 462 height 82
type textarea "1. Fertilizer Muriate of Potash Fertilizer K2O : 60 % ( Bulk ) 2.Fertilizer Mur…"
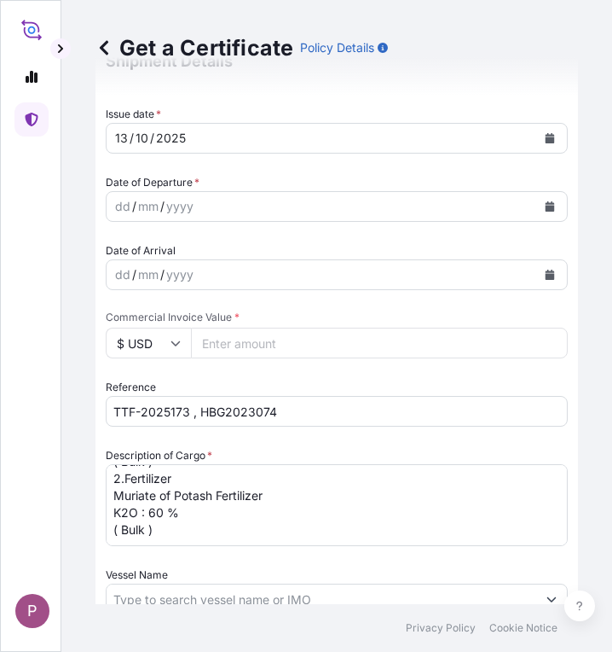
click at [275, 345] on input "Commercial Invoice Value *" at bounding box center [379, 342] width 377 height 31
paste input "432432"
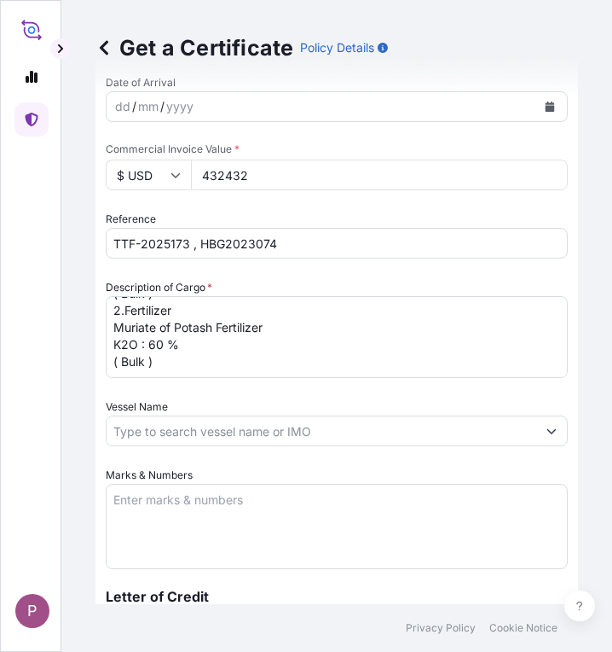
scroll to position [682, 0]
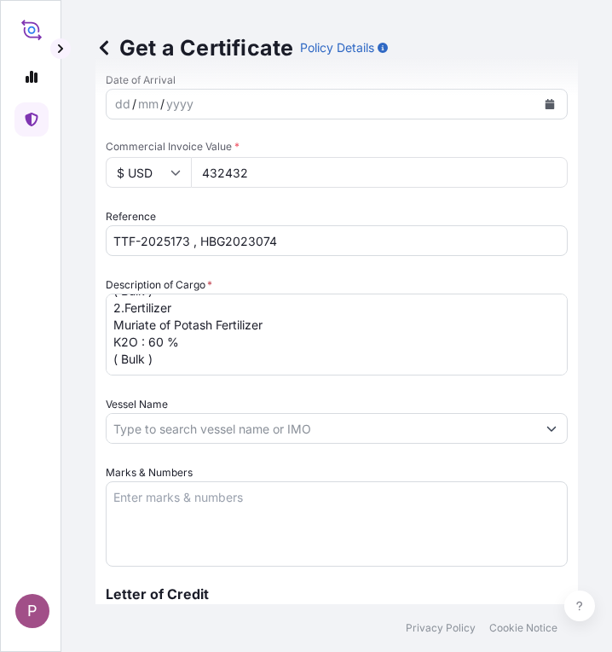
type input "432432"
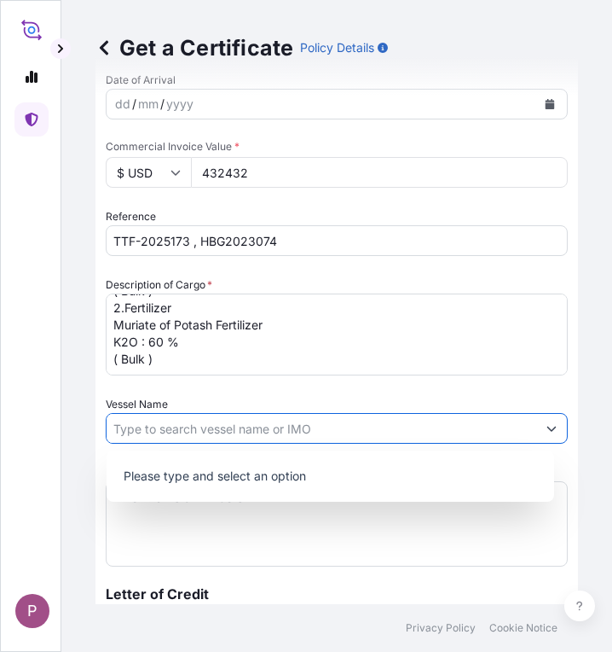
click at [547, 431] on icon "Show suggestions" at bounding box center [552, 428] width 10 height 10
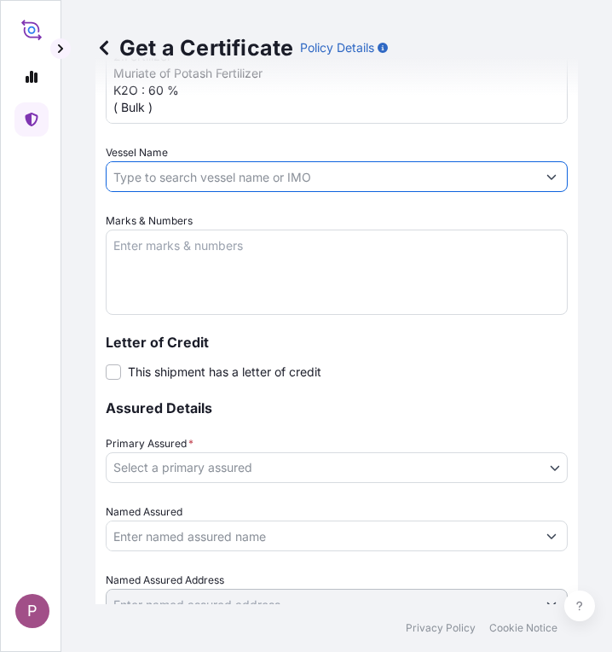
scroll to position [938, 0]
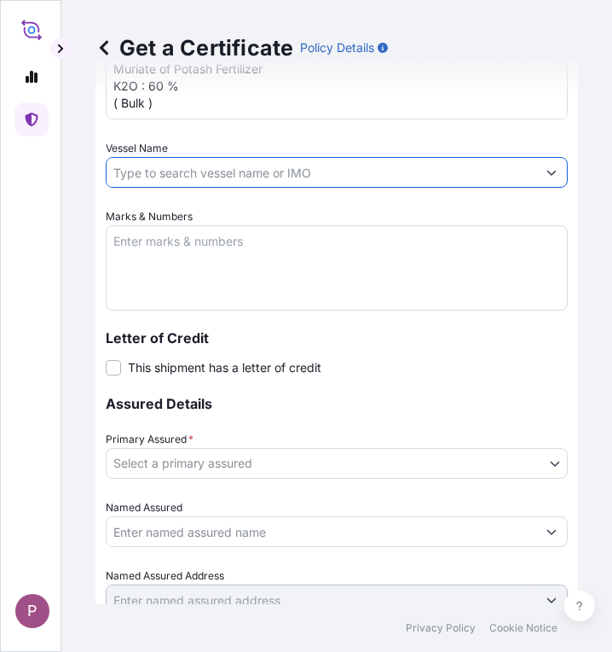
click at [171, 255] on textarea "Marks & Numbers" at bounding box center [337, 267] width 462 height 85
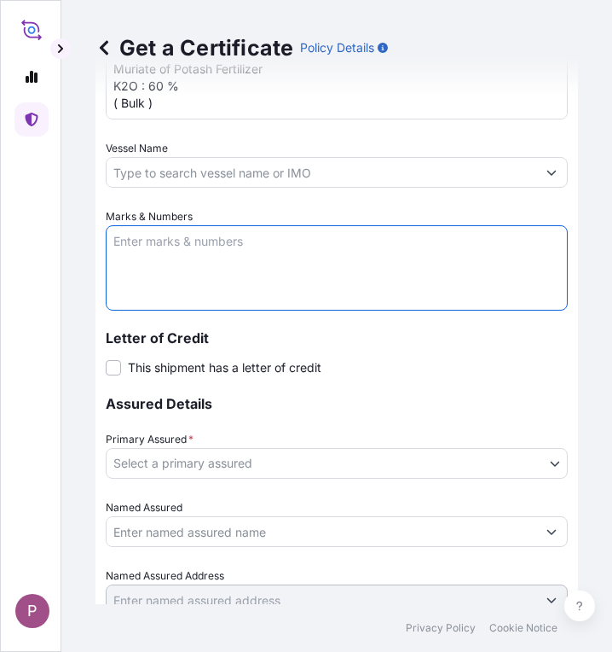
paste textarea "Myanma Awba Industries Co.,Ltd [STREET_ADDRESS][PERSON_NAME]"
type textarea "Myanma Awba Industries Co.,Ltd [STREET_ADDRESS][PERSON_NAME]"
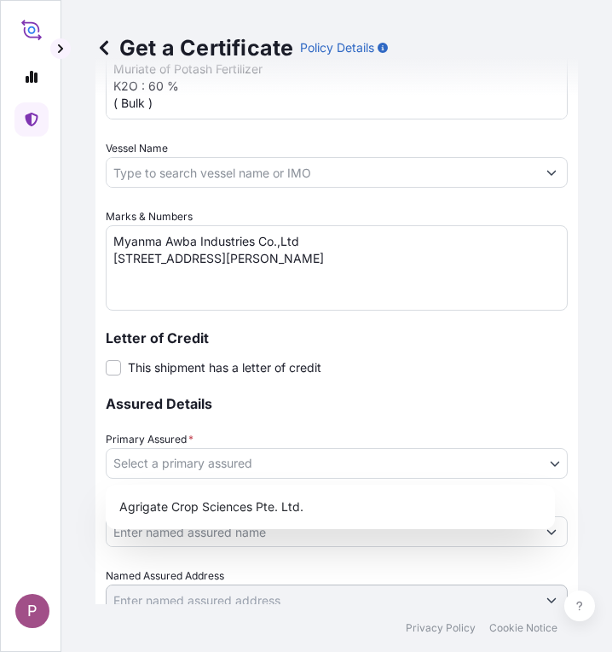
click at [281, 462] on body "P Get a Certificate Policy Details Route Details Cover door to port - Add loadi…" at bounding box center [306, 326] width 612 height 652
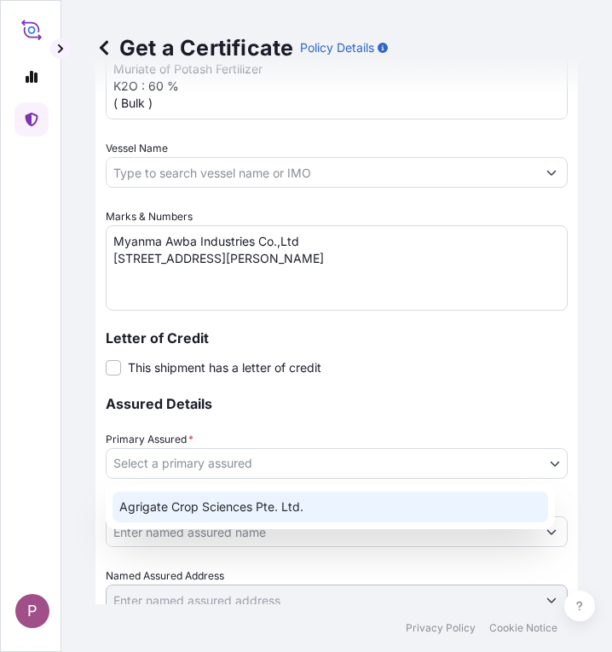
click at [274, 506] on div "Agrigate Crop Sciences Pte. Ltd." at bounding box center [331, 506] width 436 height 31
select select "31456"
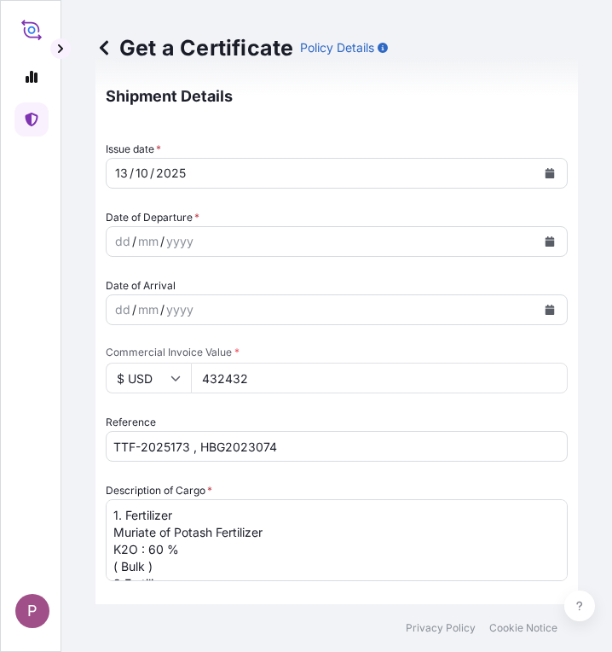
scroll to position [430, 0]
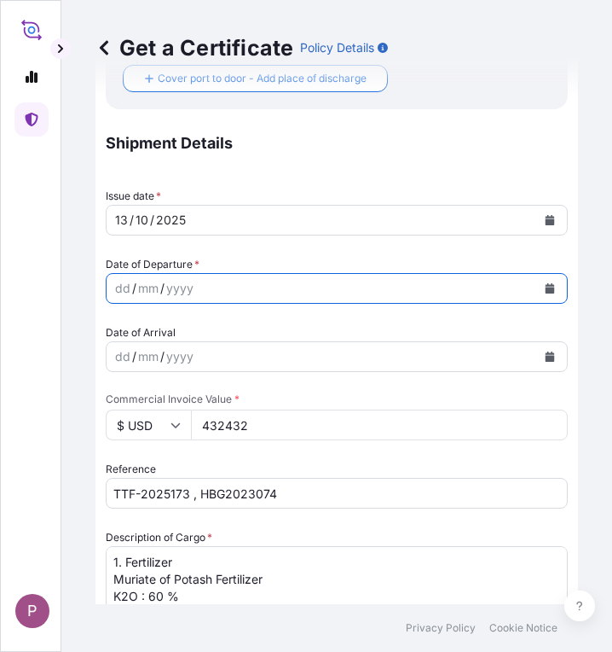
click at [546, 288] on icon "Calendar" at bounding box center [550, 288] width 9 height 10
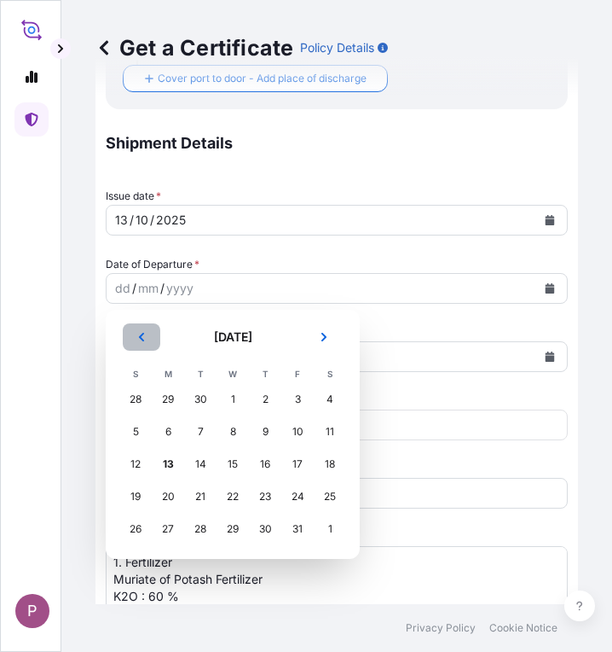
click at [136, 335] on icon "Previous" at bounding box center [141, 337] width 10 height 10
click at [273, 434] on div "11" at bounding box center [265, 431] width 31 height 31
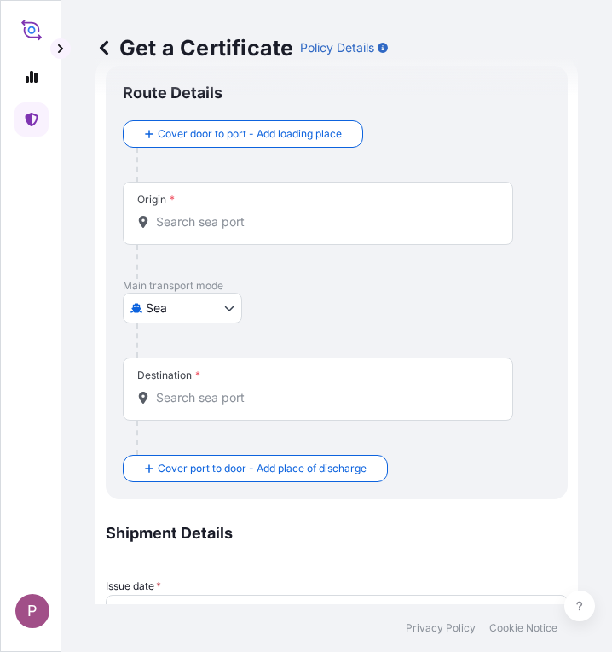
scroll to position [0, 0]
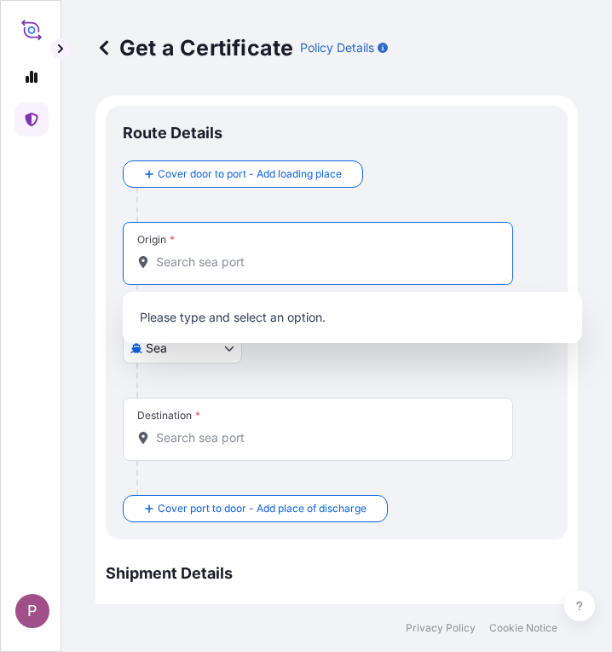
click at [206, 260] on input "Origin *" at bounding box center [324, 261] width 336 height 17
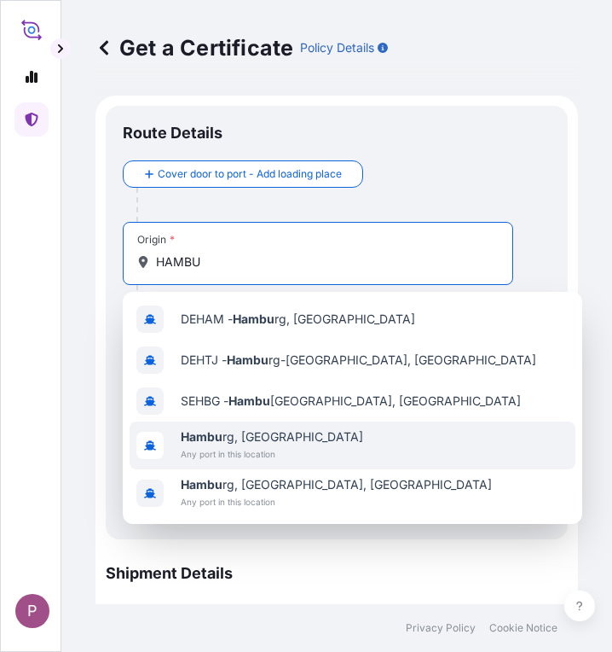
click at [308, 443] on div "Hambu rg, [GEOGRAPHIC_DATA] Any port in this location" at bounding box center [353, 445] width 446 height 48
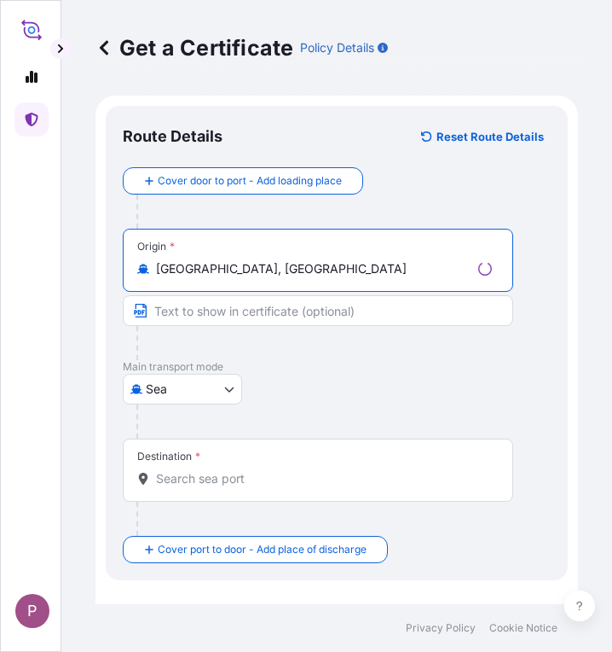
type input "[GEOGRAPHIC_DATA], [GEOGRAPHIC_DATA]"
click at [237, 481] on input "Destination *" at bounding box center [324, 478] width 336 height 17
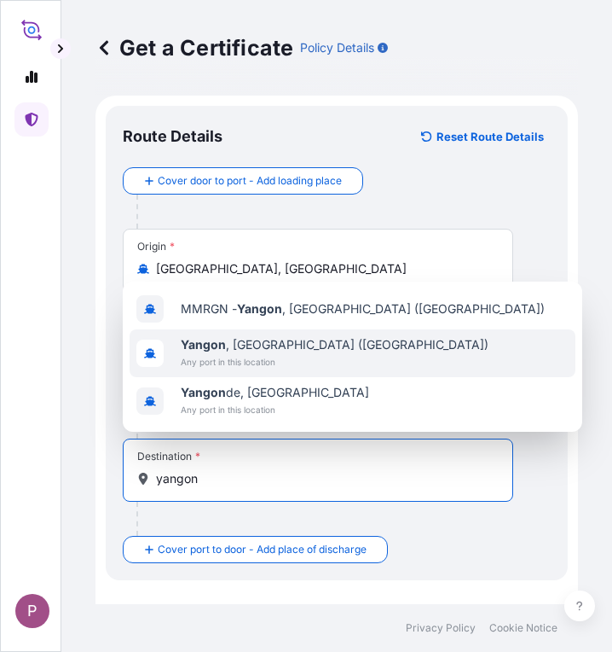
click at [244, 358] on span "Any port in this location" at bounding box center [335, 361] width 308 height 17
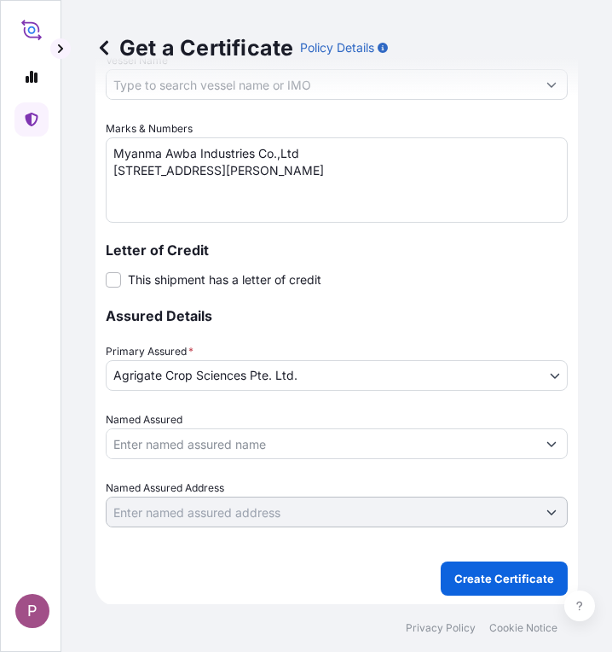
scroll to position [1102, 0]
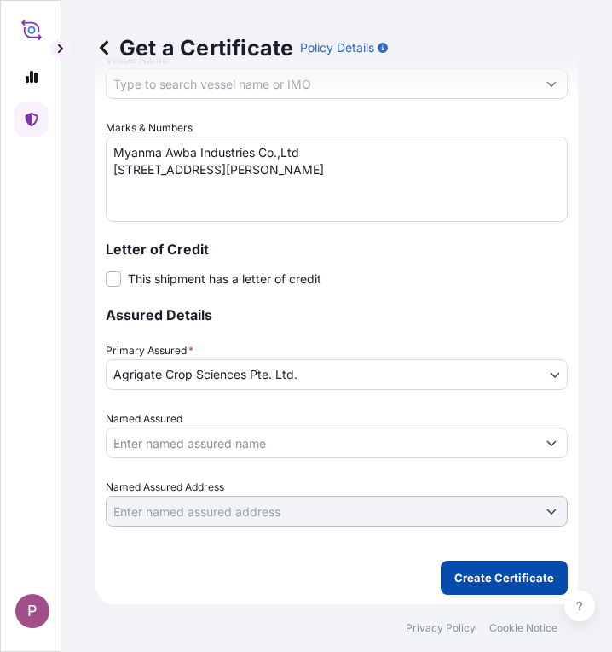
type input "[GEOGRAPHIC_DATA], [GEOGRAPHIC_DATA] ([GEOGRAPHIC_DATA])"
click at [492, 578] on p "Create Certificate" at bounding box center [505, 577] width 100 height 17
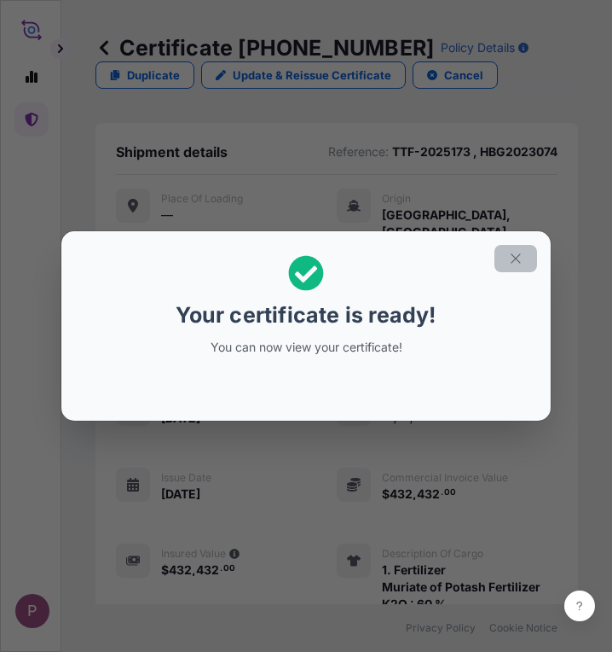
click at [518, 258] on icon "button" at bounding box center [515, 258] width 15 height 15
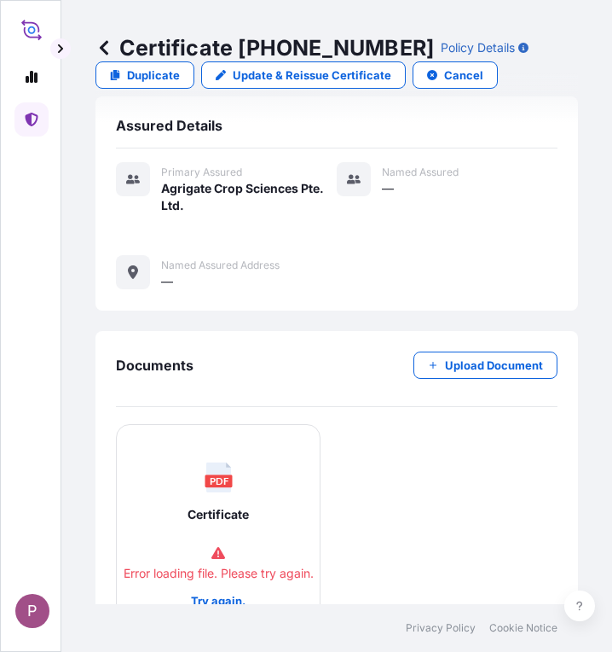
scroll to position [811, 0]
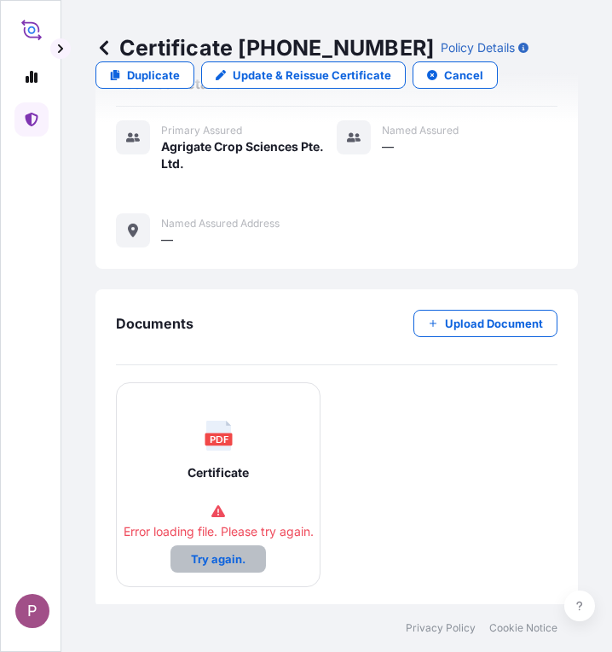
click at [220, 558] on p "Try again." at bounding box center [218, 558] width 55 height 17
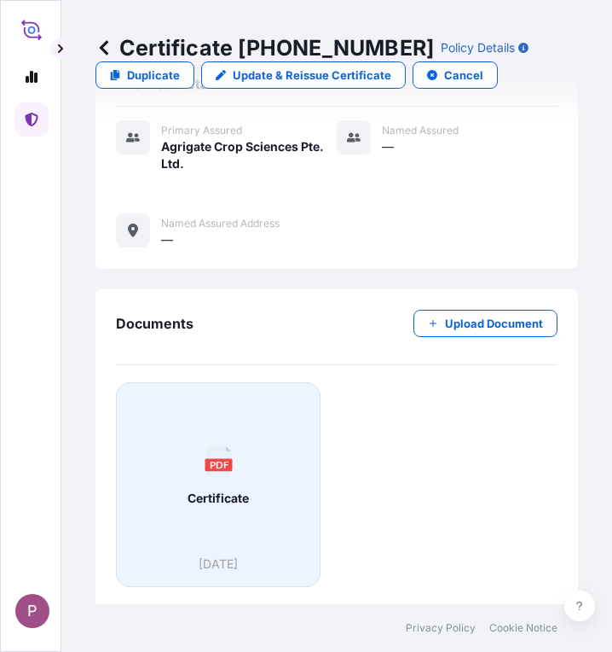
click at [263, 542] on div "PDF Certificate" at bounding box center [218, 476] width 176 height 159
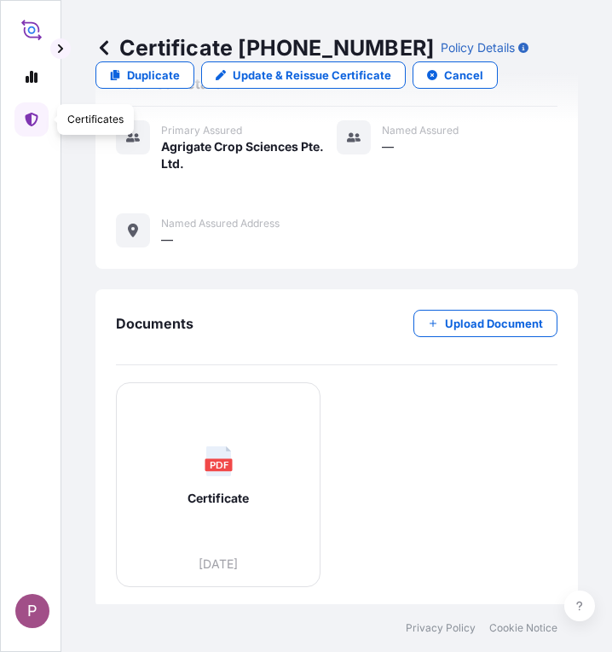
click at [32, 123] on icon at bounding box center [32, 120] width 14 height 14
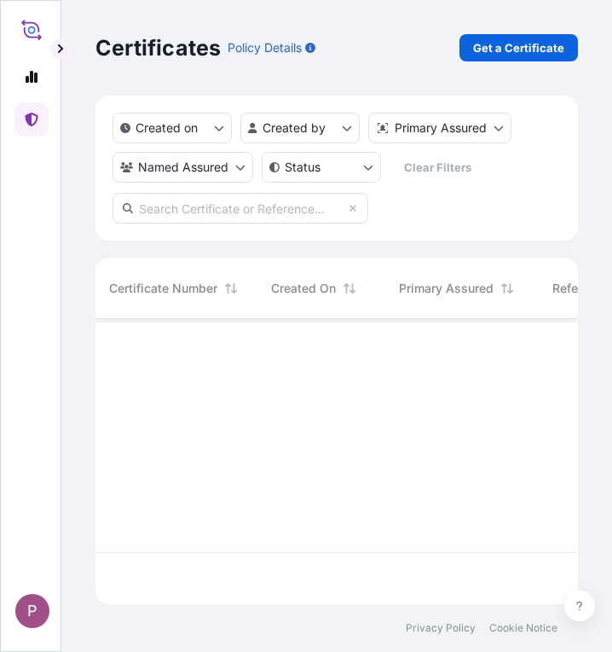
scroll to position [281, 470]
click at [532, 42] on p "Get a Certificate" at bounding box center [518, 47] width 91 height 17
select select "Sea"
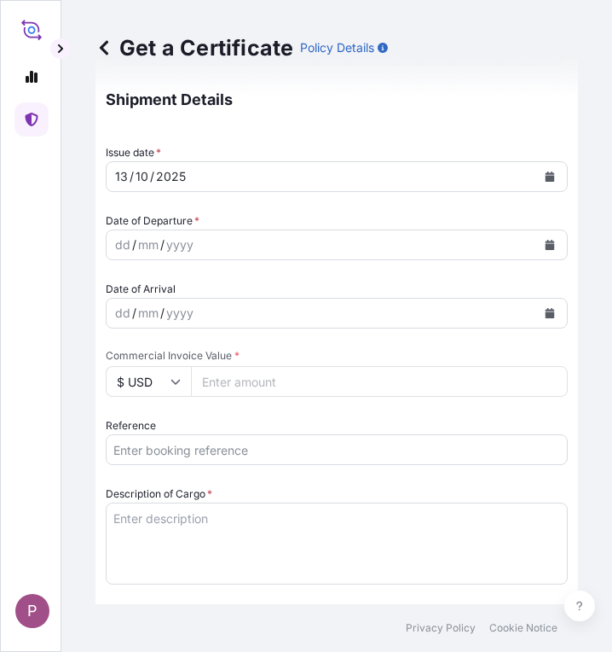
scroll to position [512, 0]
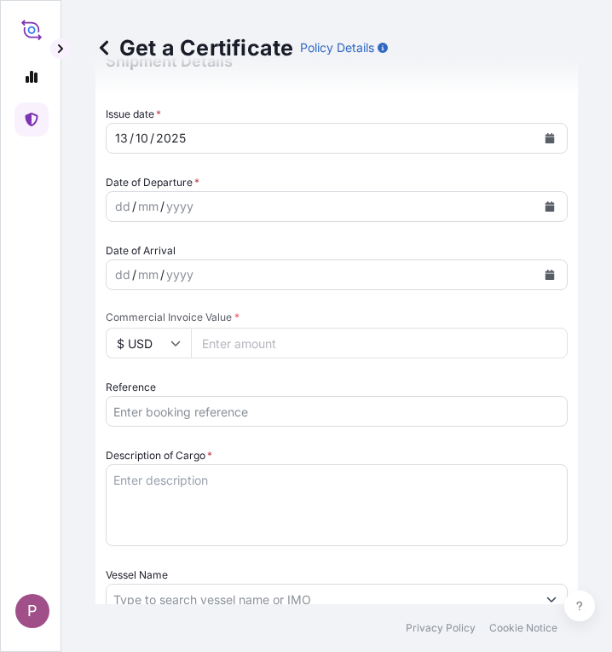
click at [179, 412] on input "Reference" at bounding box center [337, 411] width 462 height 31
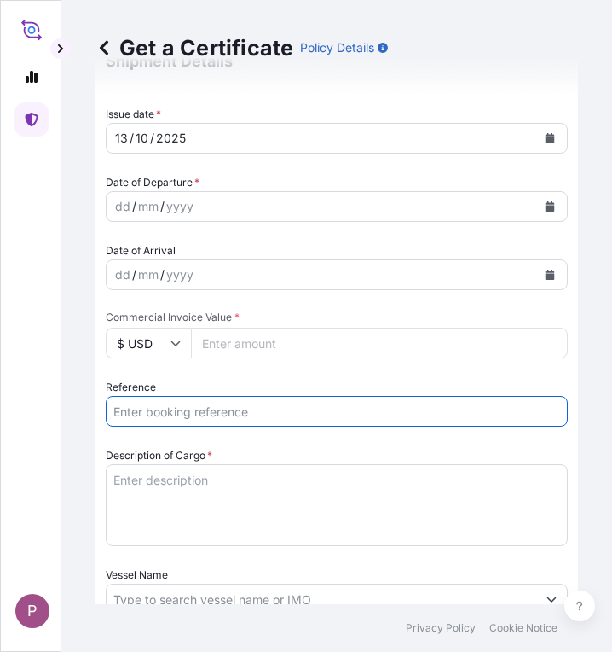
paste input "TTF-2025174"
click at [267, 415] on input "TTF-2025174 ," at bounding box center [337, 411] width 462 height 31
paste input "HBG2027850"
type input "TTF-2025174 ,HBG2027850"
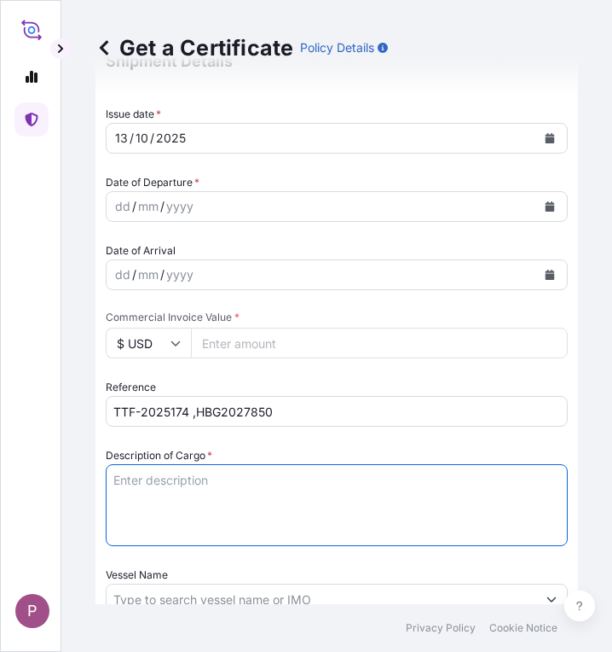
click at [147, 480] on textarea "Description of Cargo *" at bounding box center [337, 505] width 462 height 82
paste textarea "Fertilizer Kg 1,008,000.00 0.3900 393,120.00 Muriate of Potash Fertilizer K2O :…"
drag, startPoint x: 113, startPoint y: 499, endPoint x: 159, endPoint y: 530, distance: 56.5
click at [159, 530] on textarea "Fertilizer Kg 1,008,000.00 0.3900 393,120.00 Muriate of Potash Fertilizer K2O :…" at bounding box center [337, 505] width 462 height 82
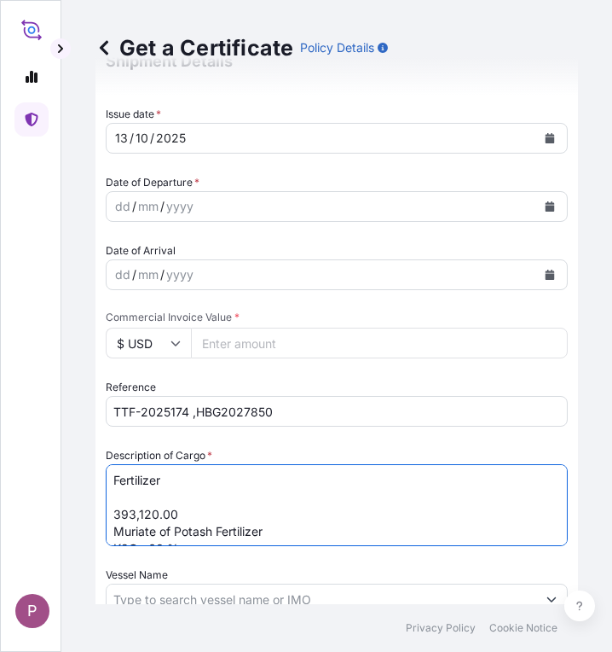
drag, startPoint x: 113, startPoint y: 508, endPoint x: 152, endPoint y: 513, distance: 38.6
click at [205, 513] on textarea "Fertilizer 393,120.00 Muriate of Potash Fertilizer K2O : 60 % ( Bulk )" at bounding box center [337, 505] width 462 height 82
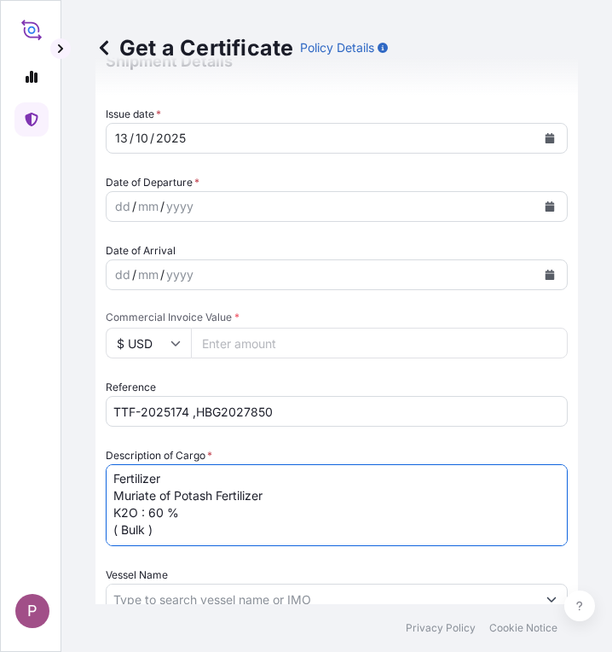
type textarea "Fertilizer Muriate of Potash Fertilizer K2O : 60 % ( Bulk )"
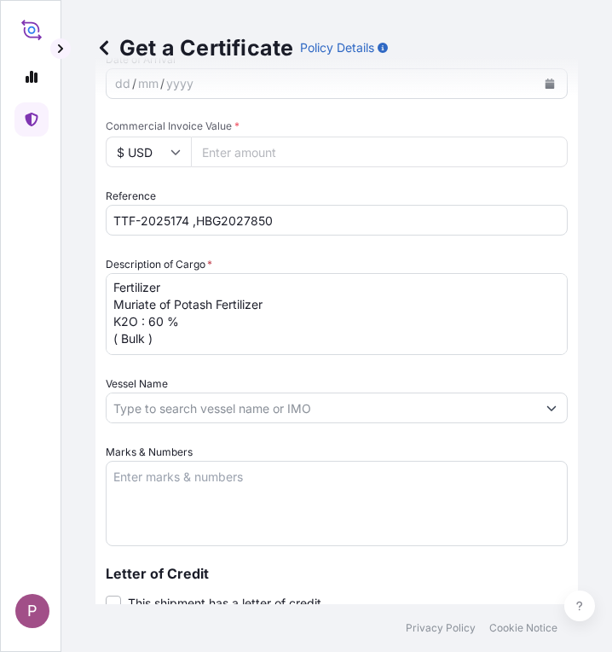
scroll to position [768, 0]
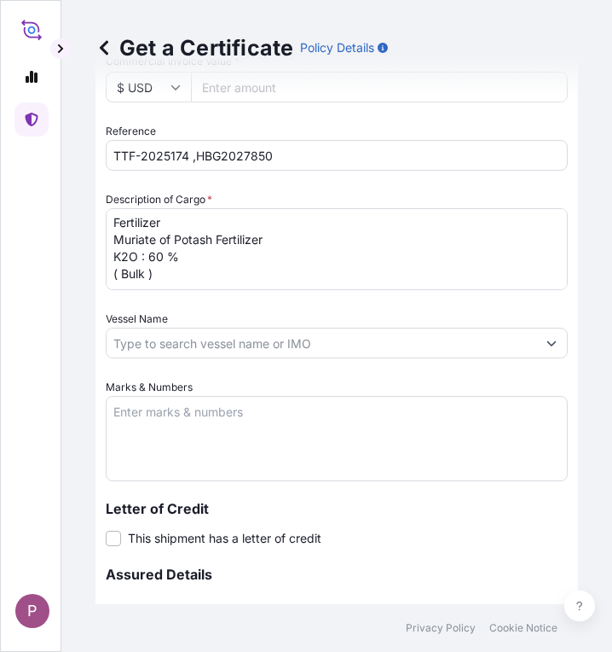
click at [252, 93] on div "Get a Certificate Policy Details" at bounding box center [337, 48] width 483 height 96
click at [252, 87] on div "Get a Certificate Policy Details" at bounding box center [337, 48] width 483 height 96
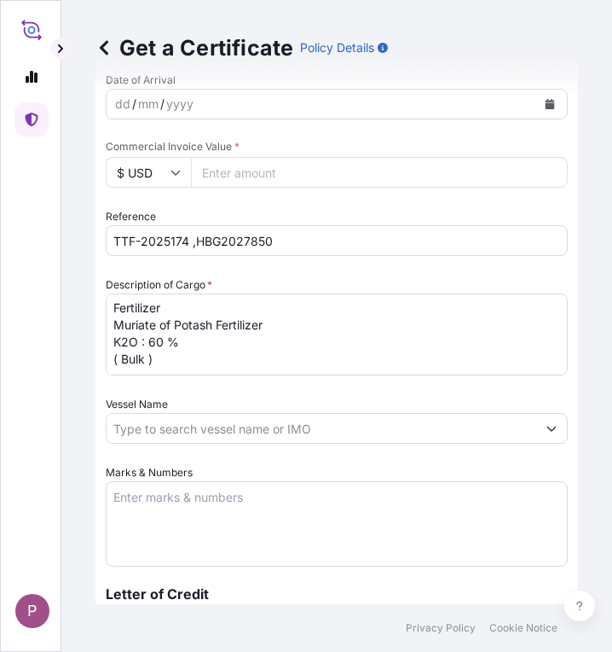
scroll to position [682, 0]
click at [260, 177] on input "Commercial Invoice Value *" at bounding box center [379, 172] width 377 height 31
paste input "432432"
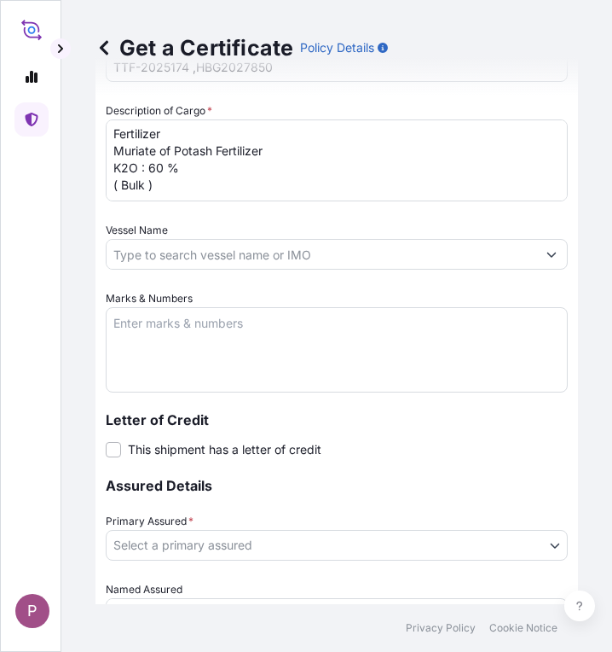
scroll to position [938, 0]
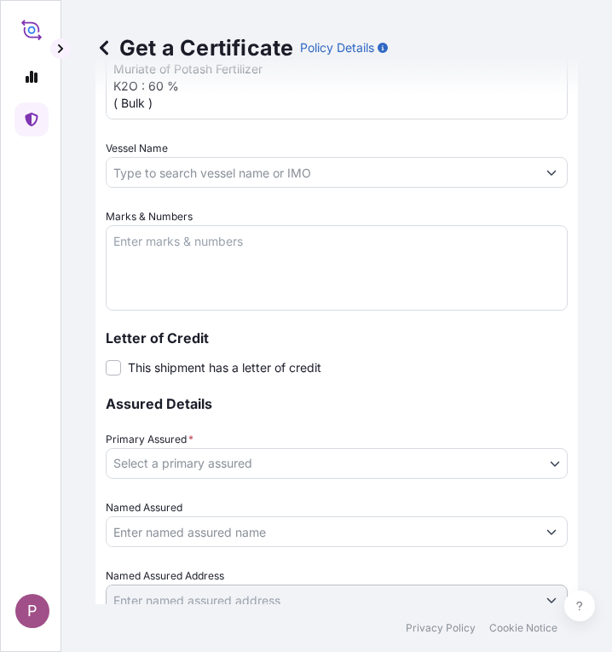
type input "432432"
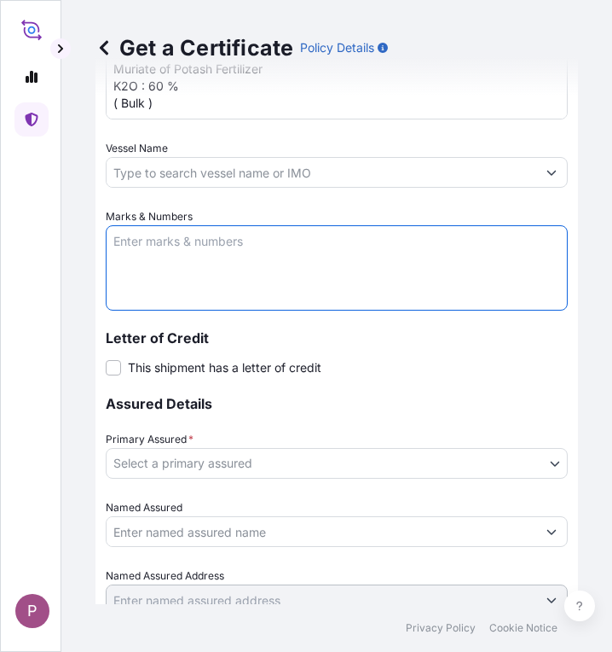
click at [163, 248] on textarea "Marks & Numbers" at bounding box center [337, 267] width 462 height 85
paste textarea "Myanma Awba Industries Co.,Ltd [STREET_ADDRESS][PERSON_NAME]"
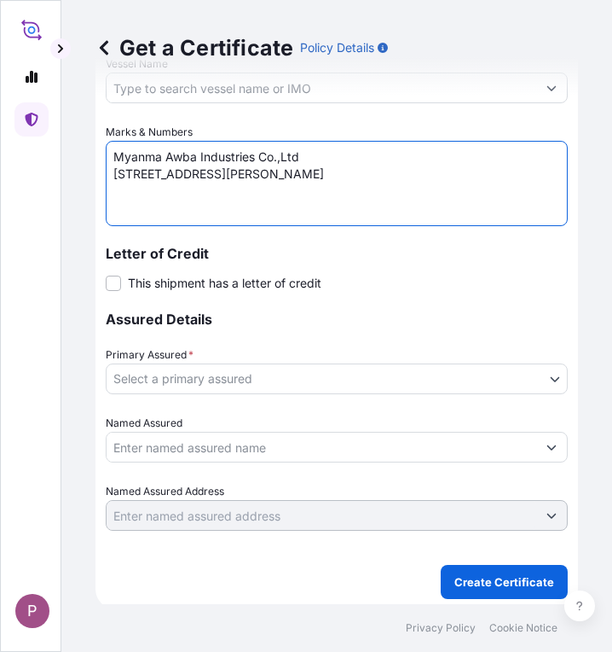
scroll to position [1023, 0]
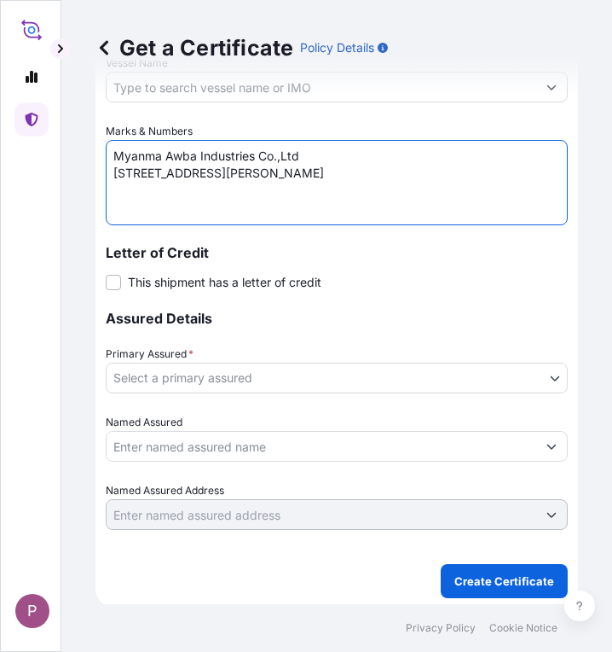
type textarea "Myanma Awba Industries Co.,Ltd [STREET_ADDRESS][PERSON_NAME]"
click at [313, 376] on body "P Get a Certificate Policy Details Route Details Cover door to port - Add loadi…" at bounding box center [306, 326] width 612 height 652
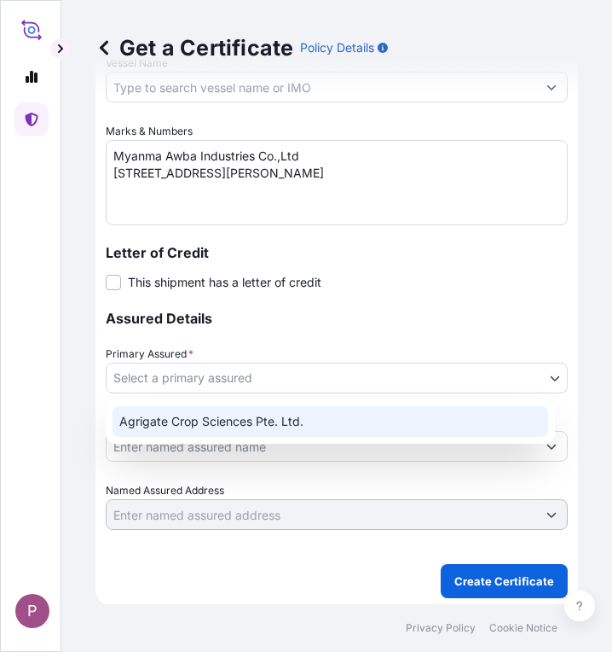
click at [316, 426] on div "Agrigate Crop Sciences Pte. Ltd." at bounding box center [331, 421] width 436 height 31
select select "31456"
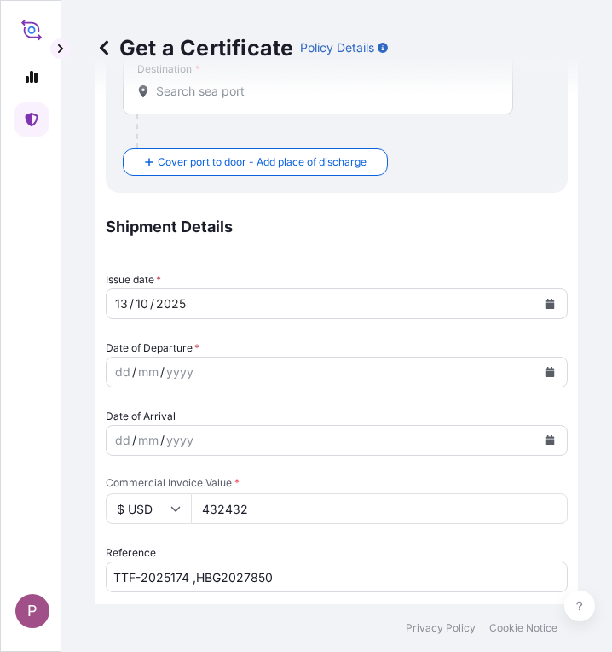
scroll to position [345, 0]
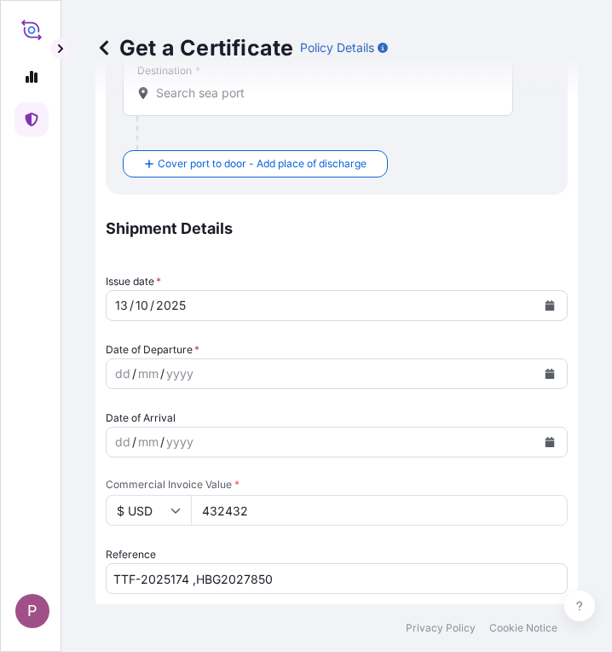
click at [545, 374] on icon "Calendar" at bounding box center [550, 373] width 10 height 10
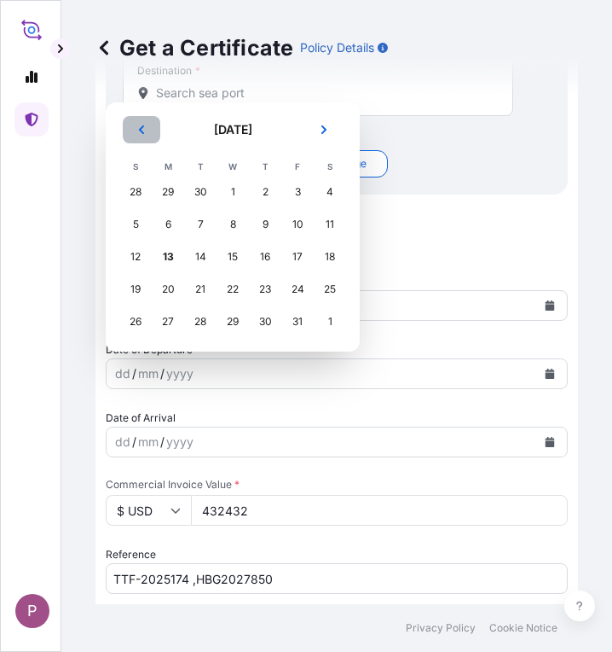
click at [139, 136] on button "Previous" at bounding box center [142, 129] width 38 height 27
click at [264, 226] on div "11" at bounding box center [265, 224] width 31 height 31
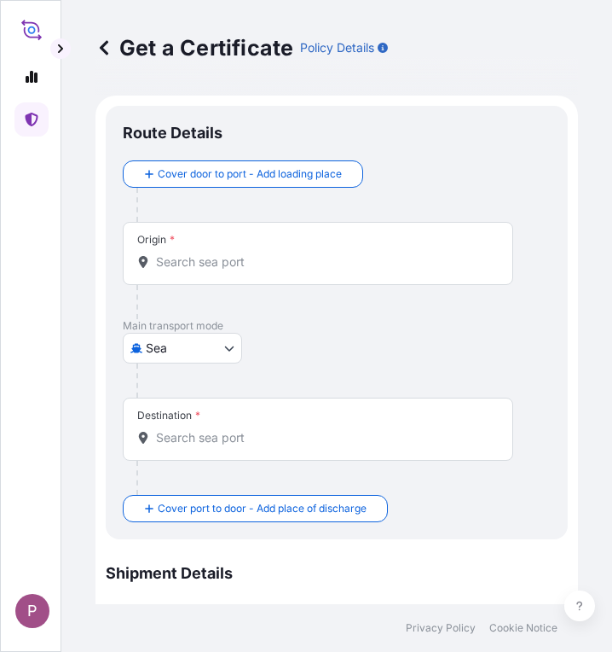
scroll to position [0, 0]
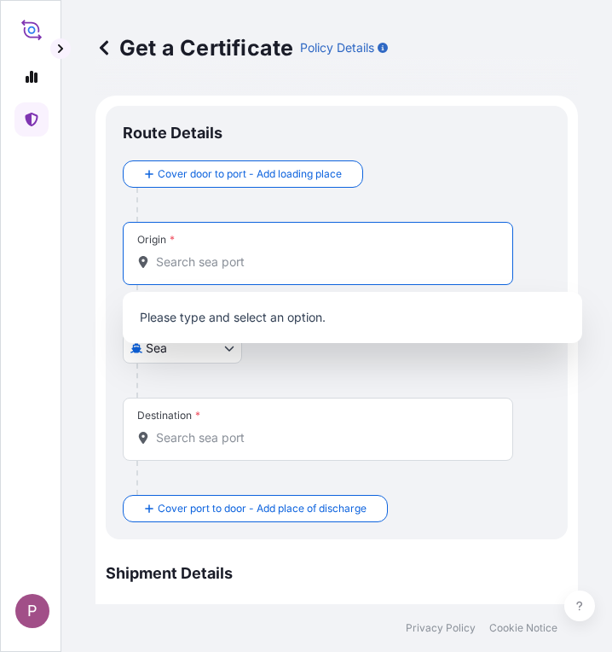
click at [203, 262] on input "Origin *" at bounding box center [324, 261] width 336 height 17
type input "ံ"
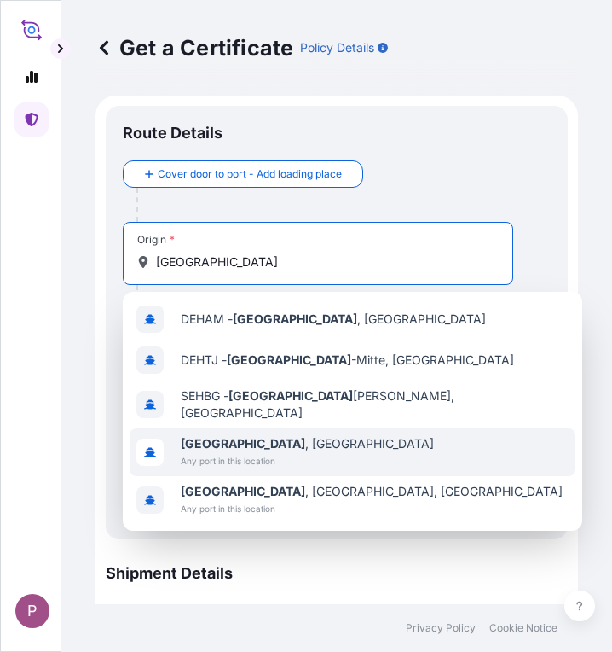
click at [243, 442] on span "[GEOGRAPHIC_DATA] , [GEOGRAPHIC_DATA]" at bounding box center [307, 443] width 253 height 17
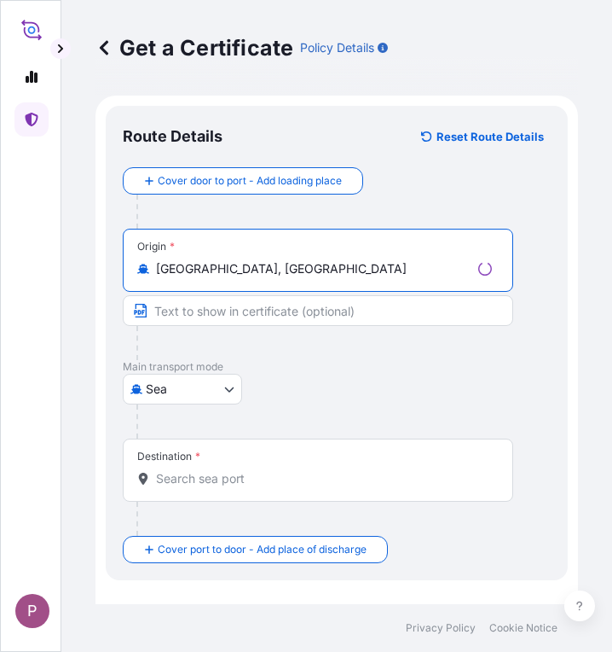
type input "[GEOGRAPHIC_DATA], [GEOGRAPHIC_DATA]"
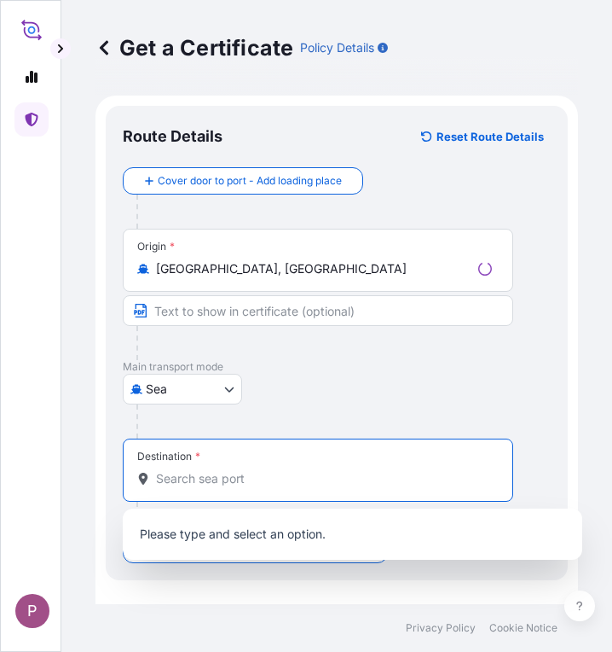
click at [171, 482] on input "Destination *" at bounding box center [324, 478] width 336 height 17
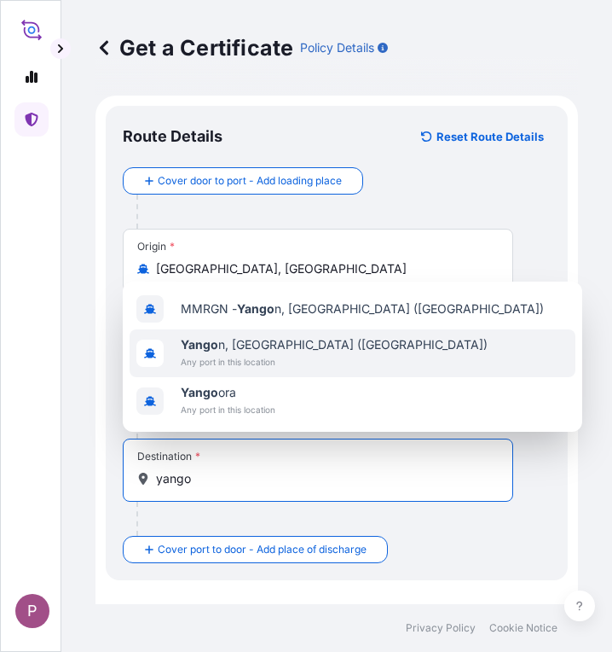
click at [224, 349] on span "Yango n, [GEOGRAPHIC_DATA] ([GEOGRAPHIC_DATA])" at bounding box center [334, 344] width 307 height 17
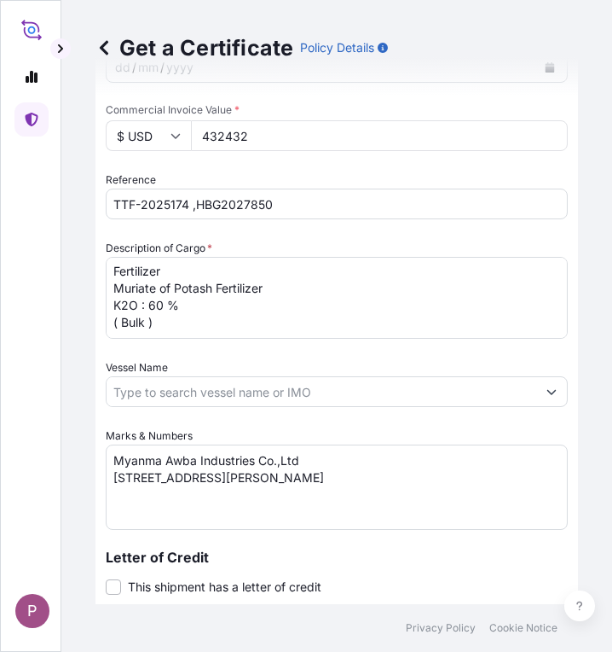
scroll to position [1102, 0]
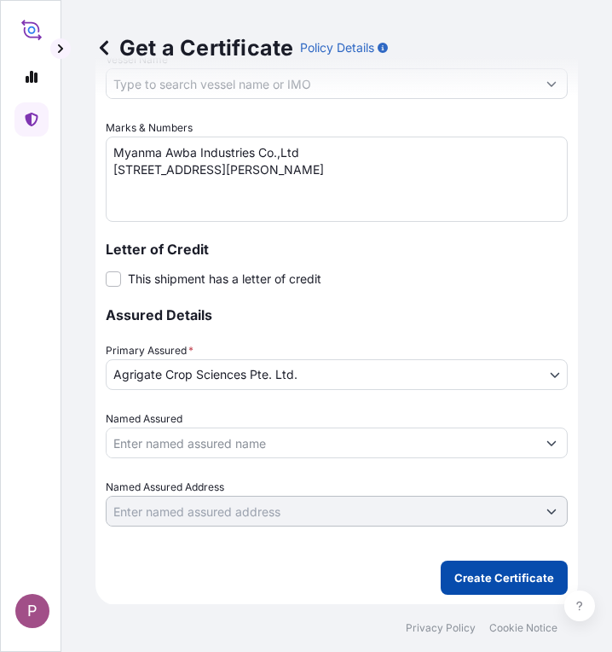
type input "[GEOGRAPHIC_DATA], [GEOGRAPHIC_DATA] ([GEOGRAPHIC_DATA])"
click at [482, 586] on button "Create Certificate" at bounding box center [504, 577] width 127 height 34
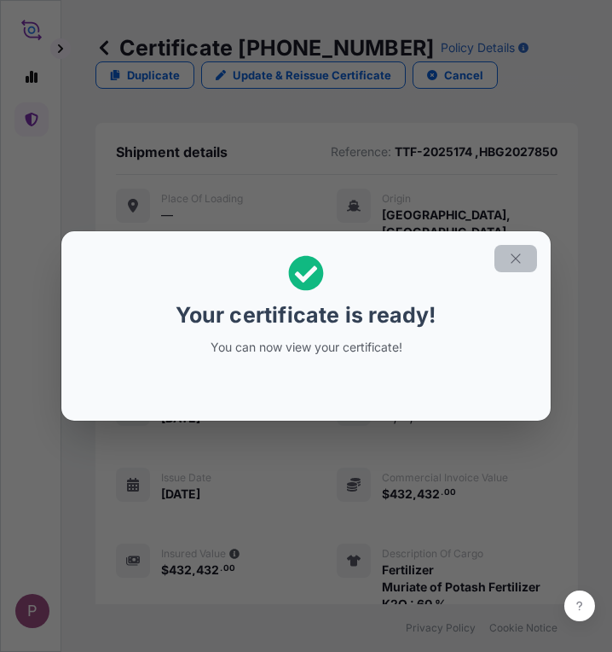
click at [531, 253] on button "button" at bounding box center [516, 258] width 43 height 27
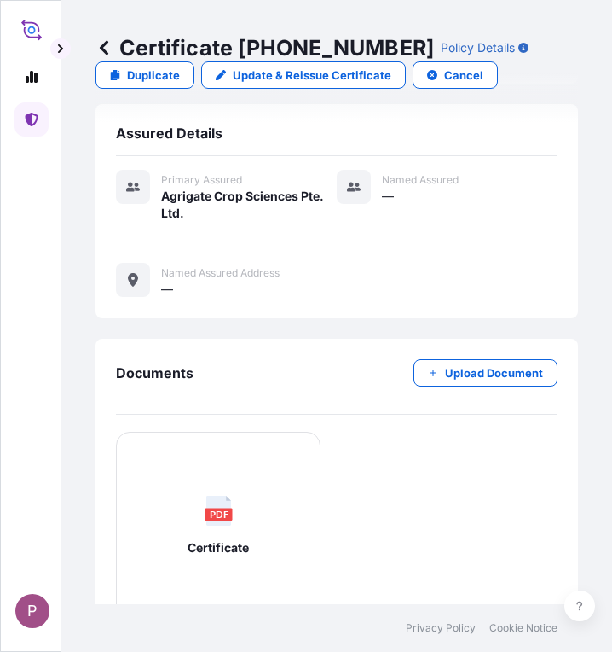
scroll to position [743, 0]
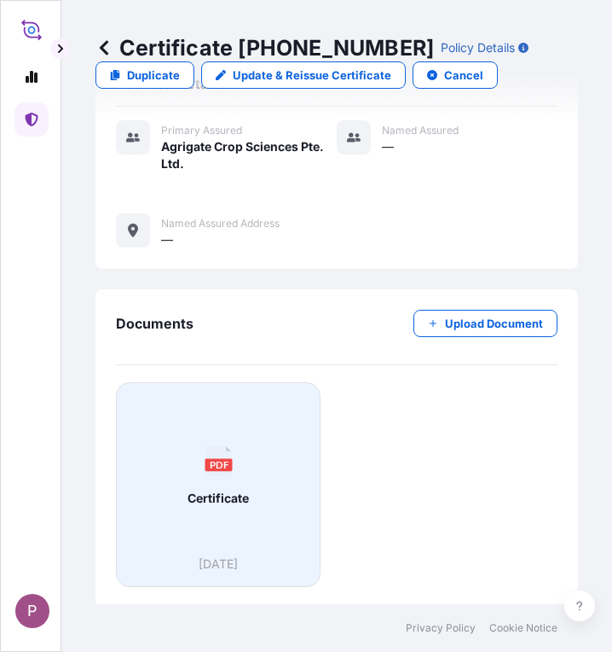
click at [254, 485] on div "PDF Certificate" at bounding box center [218, 476] width 176 height 159
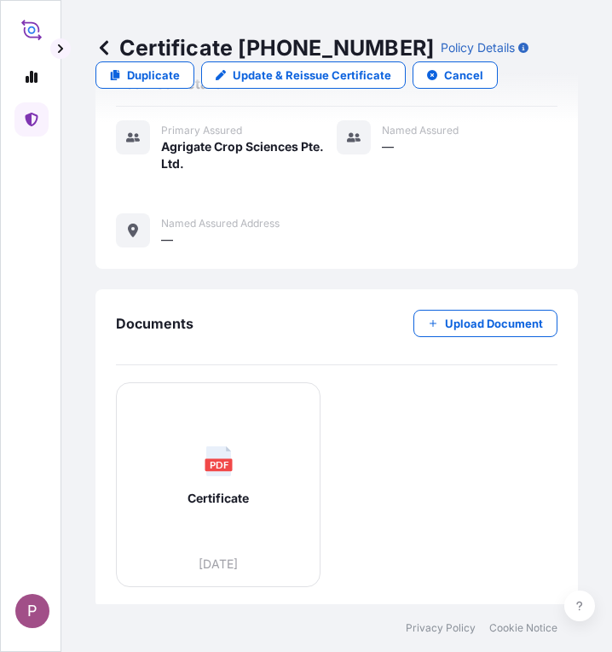
click at [31, 123] on icon at bounding box center [31, 120] width 13 height 14
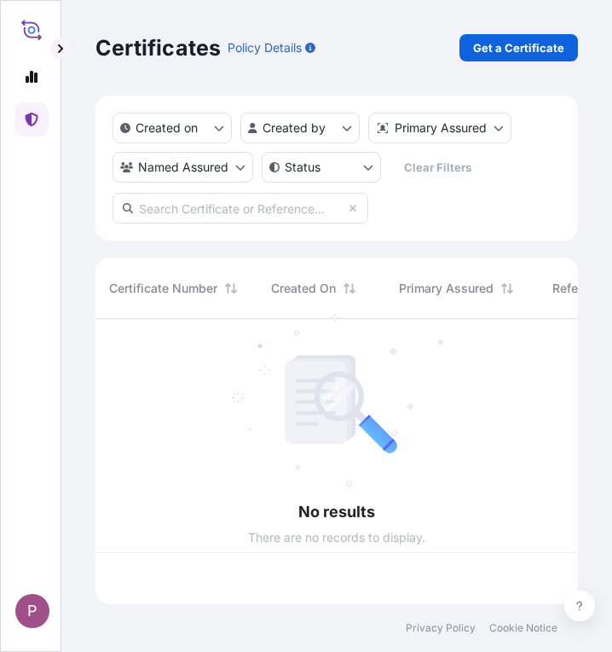
scroll to position [281, 470]
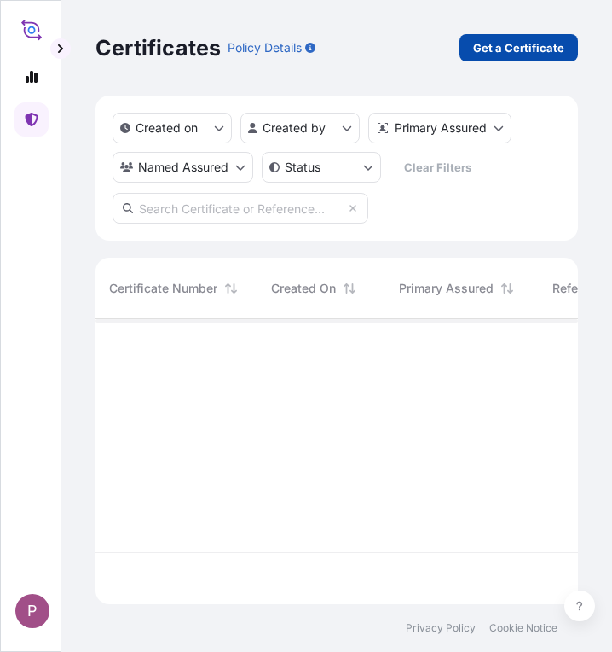
click at [523, 43] on p "Get a Certificate" at bounding box center [518, 47] width 91 height 17
select select "Sea"
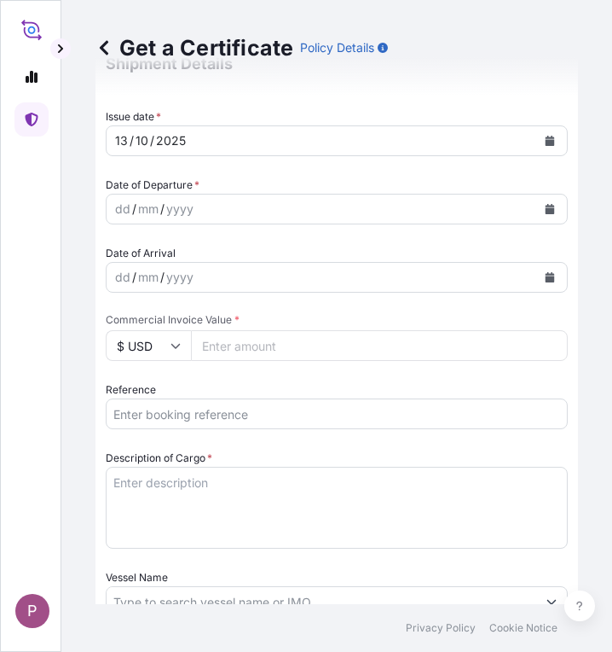
scroll to position [512, 0]
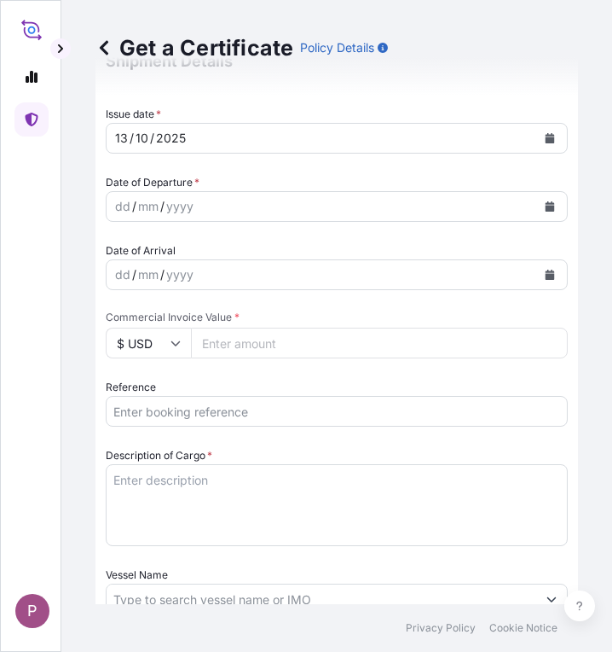
click at [177, 410] on input "Reference" at bounding box center [337, 411] width 462 height 31
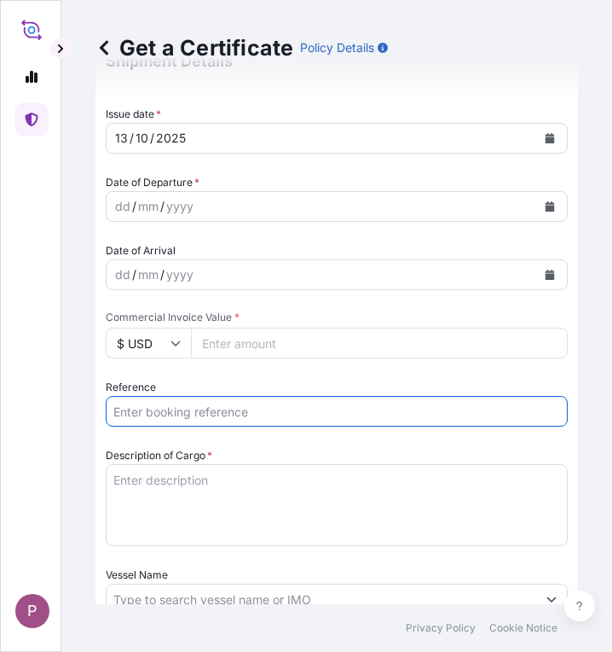
paste input "TTF-2025175"
click at [240, 410] on input "TTF-2025175 ," at bounding box center [337, 411] width 462 height 31
paste input "HBG2020965A"
type input "TTF-2025175 ,HBG2020965A"
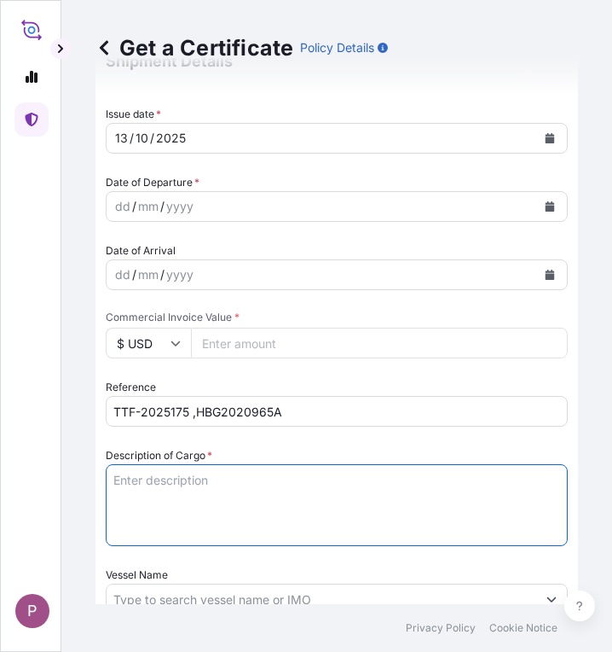
click at [194, 483] on textarea "Description of Cargo *" at bounding box center [337, 505] width 462 height 82
paste textarea "1 Fertilizer Kg 238,000.00 0.3450 82,110.00 Muriate of Potash Fertilizer K2O : …"
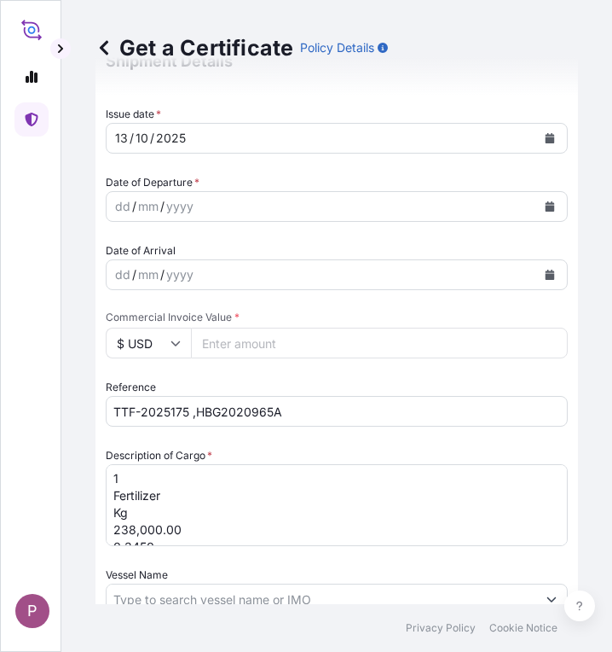
scroll to position [0, 0]
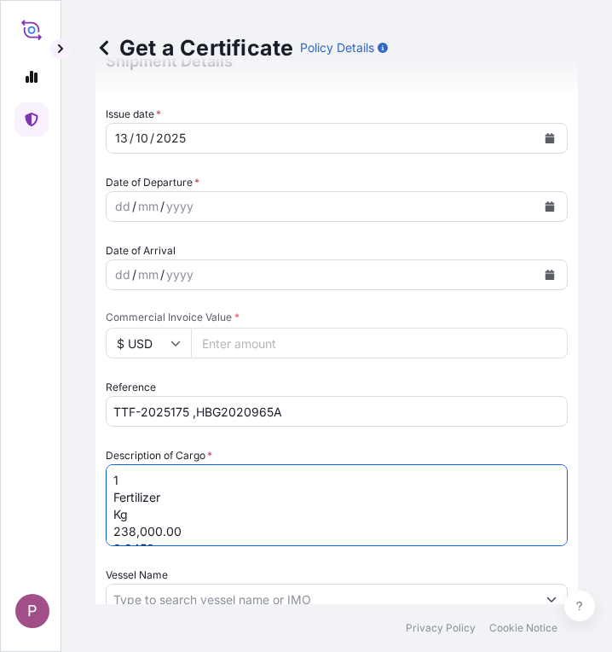
click at [114, 497] on textarea "1 Fertilizer Kg 238,000.00 0.3450 82,110.00 Muriate of Potash Fertilizer K2O : …" at bounding box center [337, 505] width 462 height 82
drag, startPoint x: 113, startPoint y: 499, endPoint x: 164, endPoint y: 525, distance: 56.8
click at [164, 525] on textarea "1. Fertilizer Kg 238,000.00 0.3450 82,110.00 Muriate of Potash Fertilizer K2O :…" at bounding box center [337, 505] width 462 height 82
drag, startPoint x: 169, startPoint y: 509, endPoint x: 91, endPoint y: 511, distance: 77.6
click at [91, 511] on div "Get a Certificate Policy Details Route Details Cover door to port - Add loading…" at bounding box center [336, 302] width 551 height 604
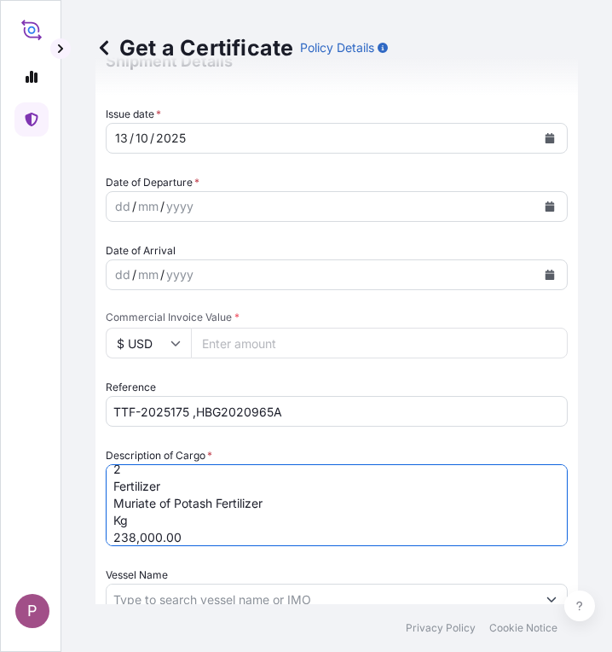
scroll to position [80, 0]
click at [114, 484] on textarea "1. Fertilizer Muriate of Potash Fertilizer K2O : 60 % ( Bulk ) 2 Fertilizer Mur…" at bounding box center [337, 505] width 462 height 82
drag, startPoint x: 112, startPoint y: 513, endPoint x: 171, endPoint y: 478, distance: 69.2
click at [171, 478] on textarea "1. Fertilizer Muriate of Potash Fertilizer K2O : 60 % ( Bulk ) 2.Fertilizer Mur…" at bounding box center [337, 505] width 462 height 82
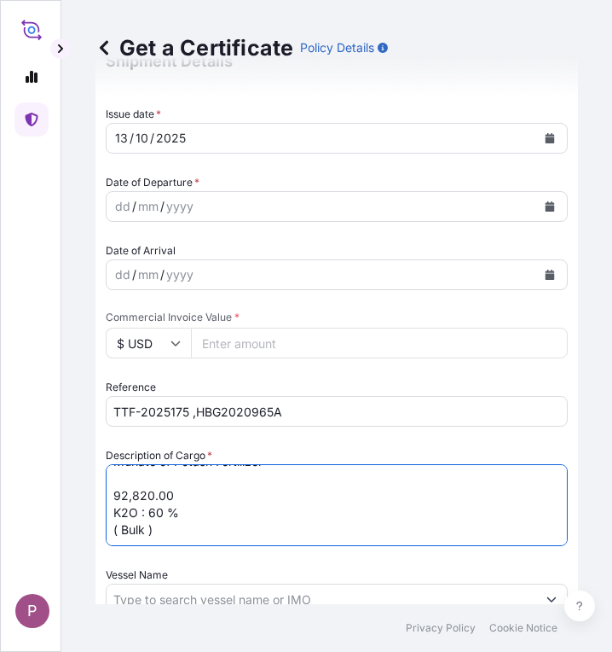
scroll to position [104, 0]
drag, startPoint x: 181, startPoint y: 494, endPoint x: 105, endPoint y: 494, distance: 75.9
click at [105, 494] on form "Route Details Cover door to port - Add loading place Place of loading Road / [G…" at bounding box center [337, 352] width 483 height 1536
type textarea "1. Fertilizer Muriate of Potash Fertilizer K2O : 60 % ( Bulk ) 2.Fertilizer Mur…"
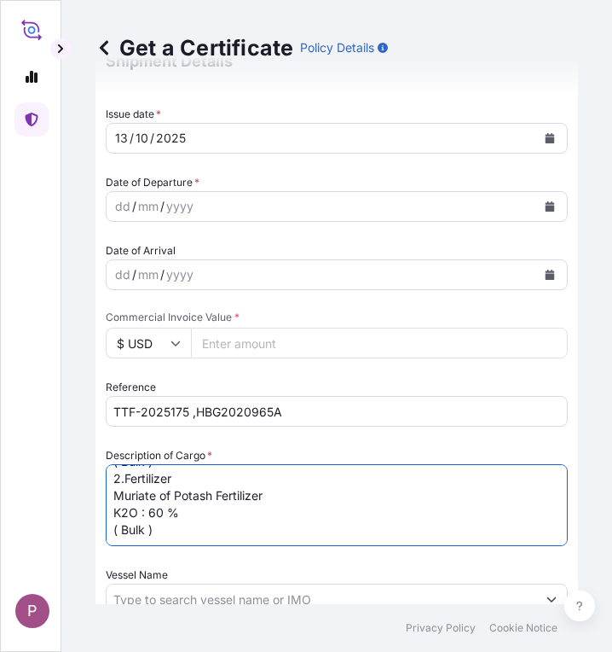
click at [256, 338] on input "Commercial Invoice Value *" at bounding box center [379, 342] width 377 height 31
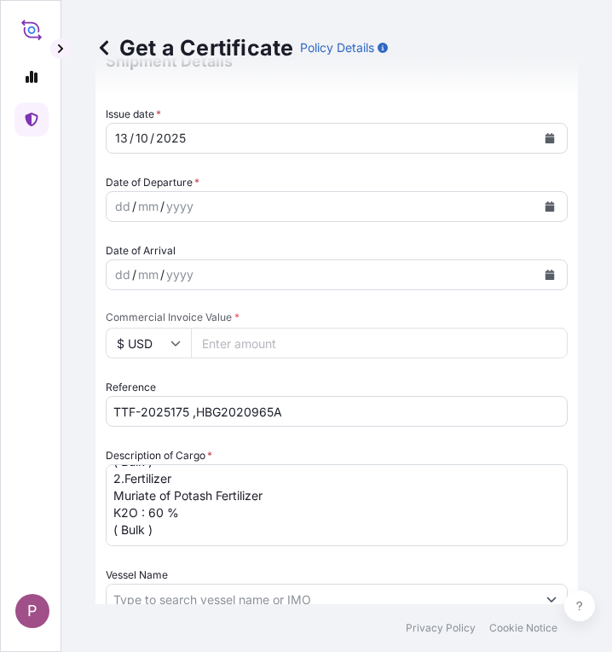
paste input "192423"
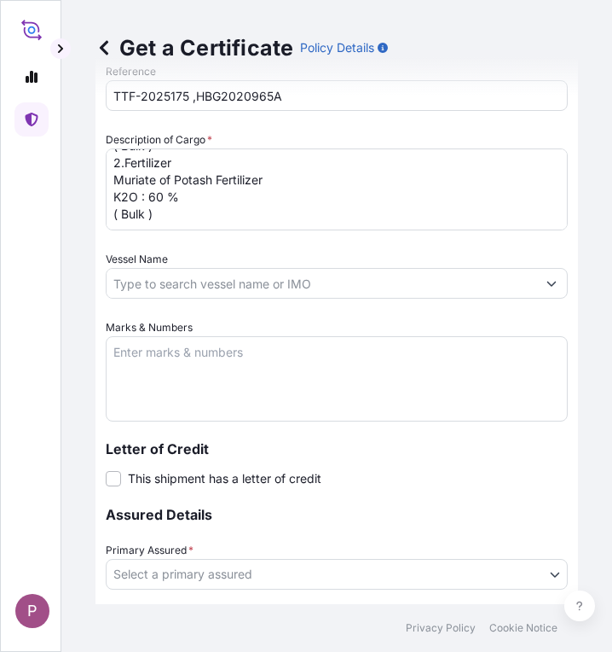
scroll to position [853, 0]
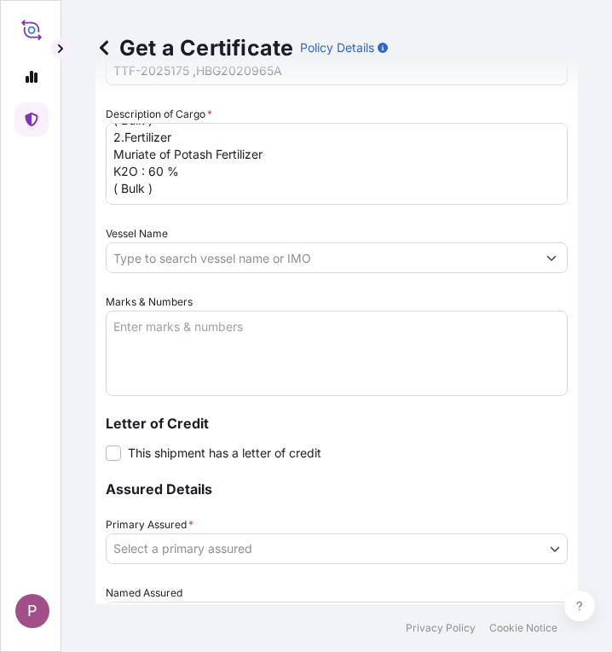
type input "192423"
click at [187, 326] on textarea "Marks & Numbers" at bounding box center [337, 352] width 462 height 85
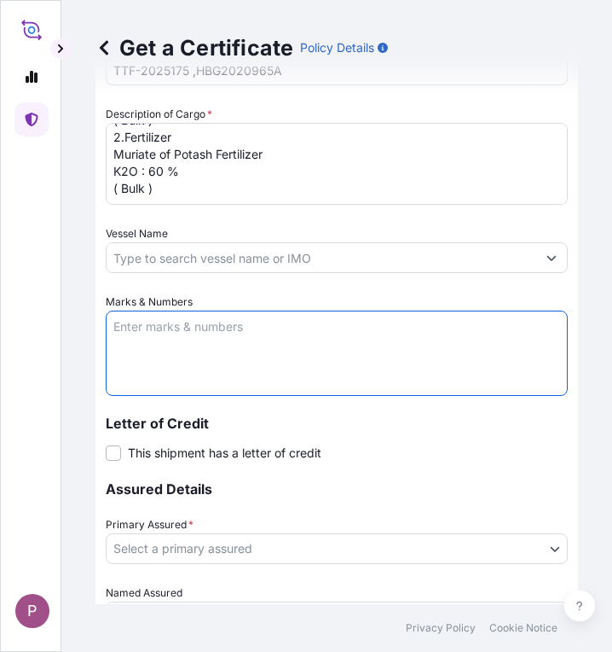
paste textarea "Myanma Awba Industries Co.,Ltd [STREET_ADDRESS][PERSON_NAME]"
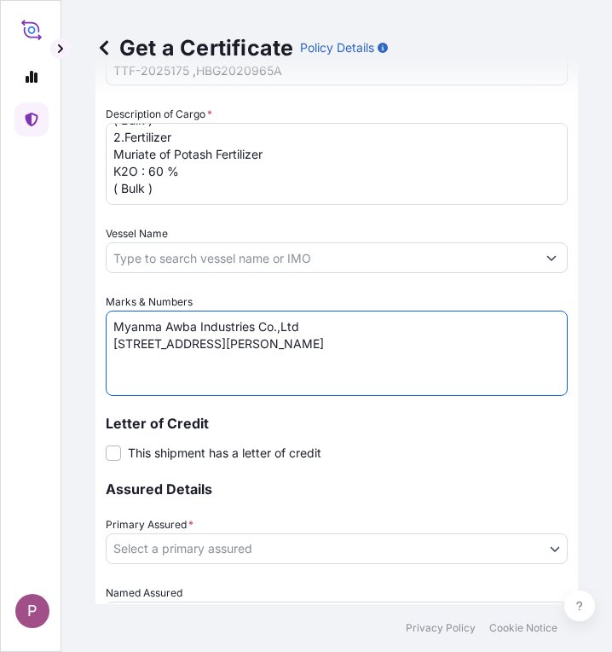
scroll to position [15, 0]
type textarea "Myanma Awba Industries Co.,Ltd [STREET_ADDRESS][PERSON_NAME]"
click at [339, 545] on body "P Get a Certificate Policy Details Route Details Cover door to port - Add loadi…" at bounding box center [306, 326] width 612 height 652
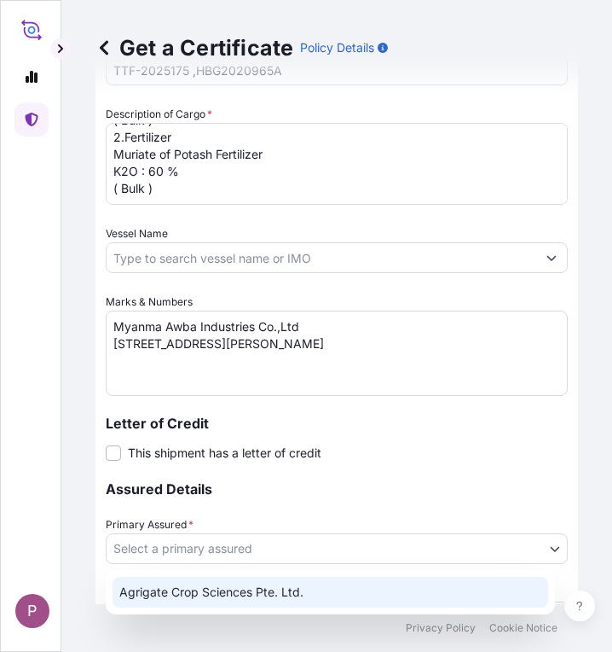
click at [303, 587] on div "Agrigate Crop Sciences Pte. Ltd." at bounding box center [331, 591] width 436 height 31
select select "31456"
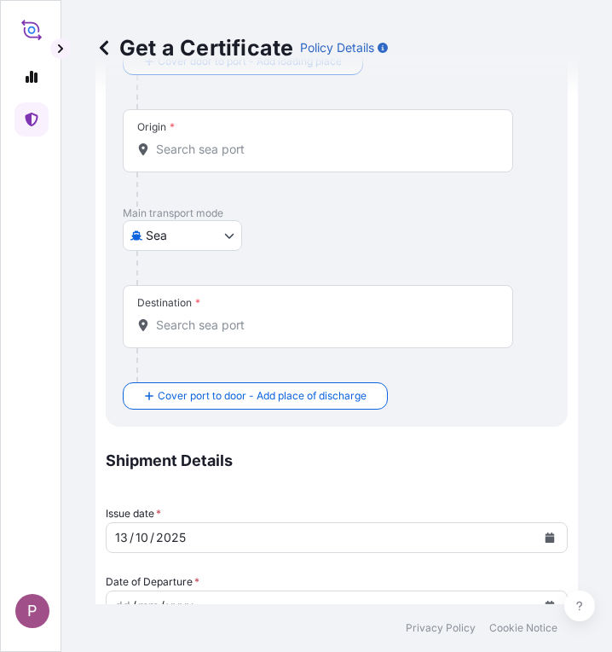
scroll to position [256, 0]
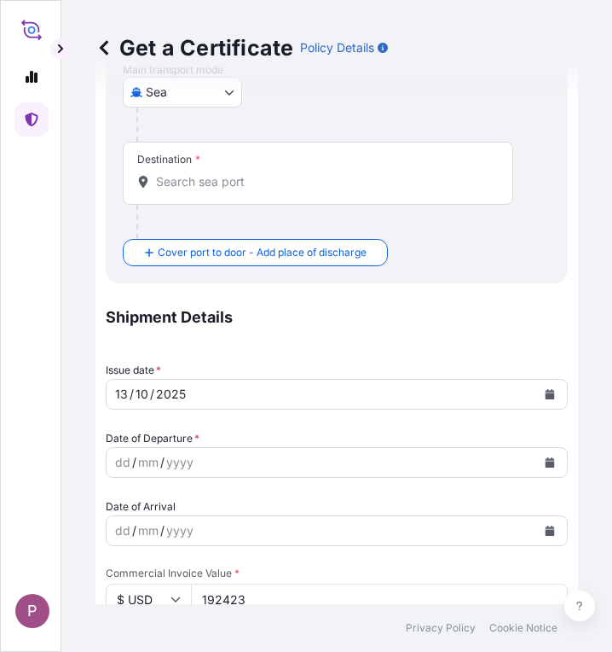
click at [546, 461] on icon "Calendar" at bounding box center [550, 462] width 9 height 10
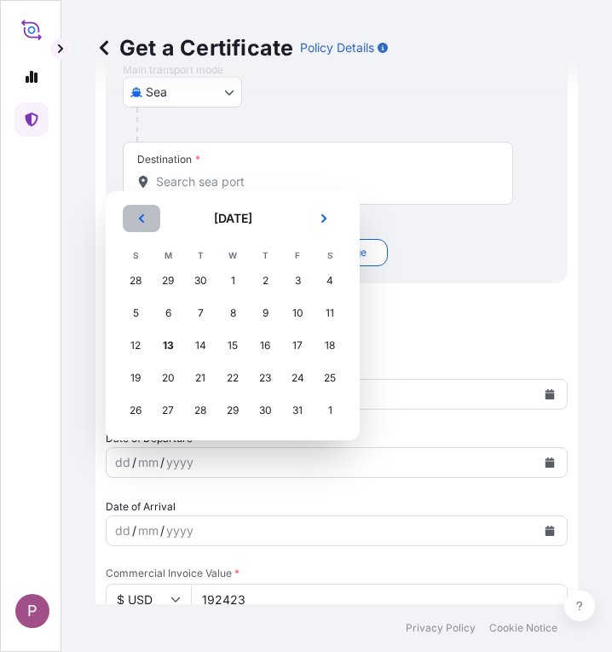
click at [144, 223] on icon "Previous" at bounding box center [141, 218] width 10 height 10
click at [264, 283] on div "4" at bounding box center [265, 280] width 31 height 31
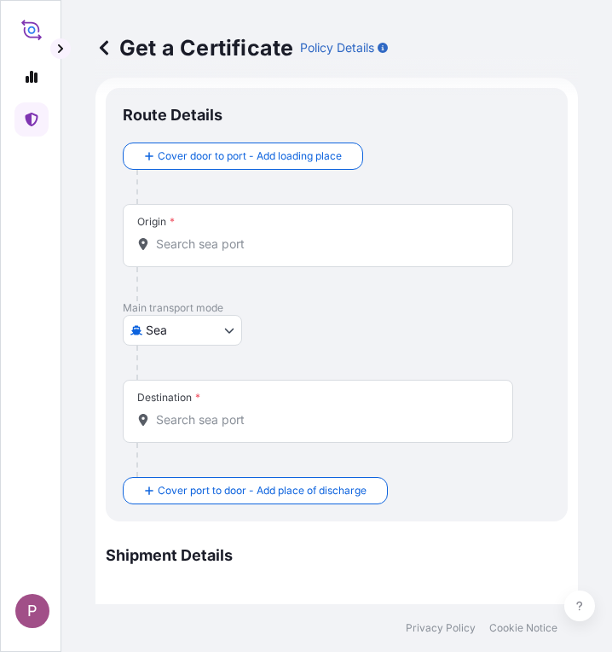
scroll to position [0, 0]
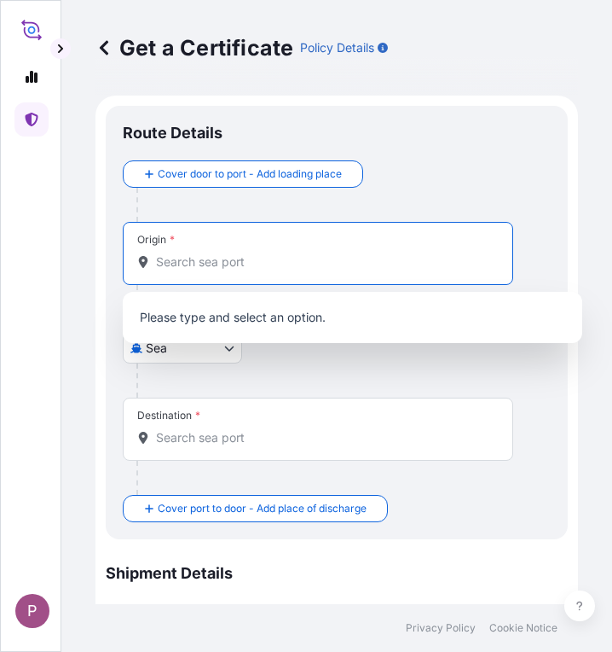
click at [203, 264] on input "Origin *" at bounding box center [324, 261] width 336 height 17
type input "ံ"
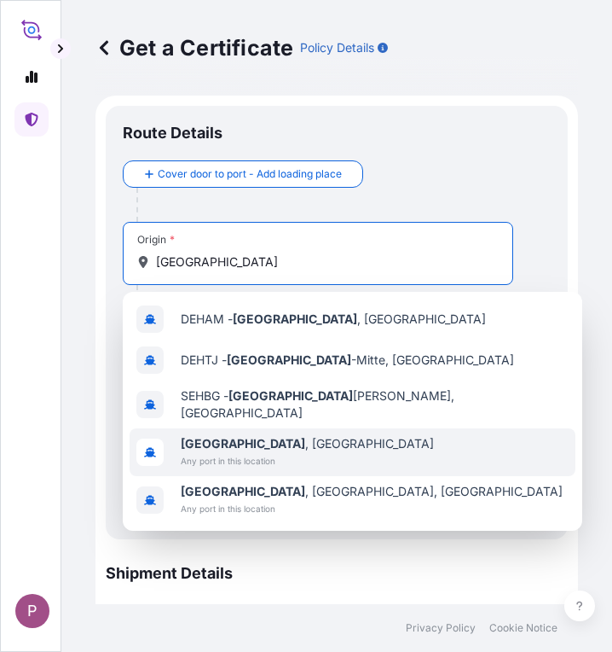
click at [322, 432] on div "[GEOGRAPHIC_DATA] , [GEOGRAPHIC_DATA] Any port in this location" at bounding box center [353, 452] width 446 height 48
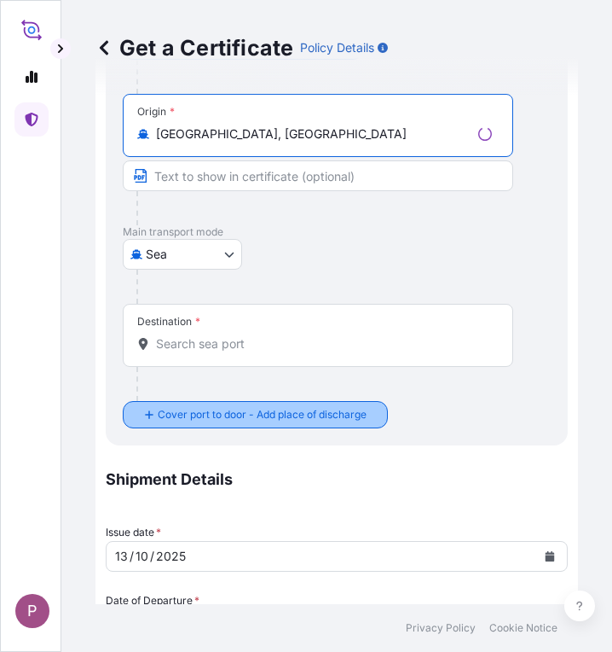
scroll to position [171, 0]
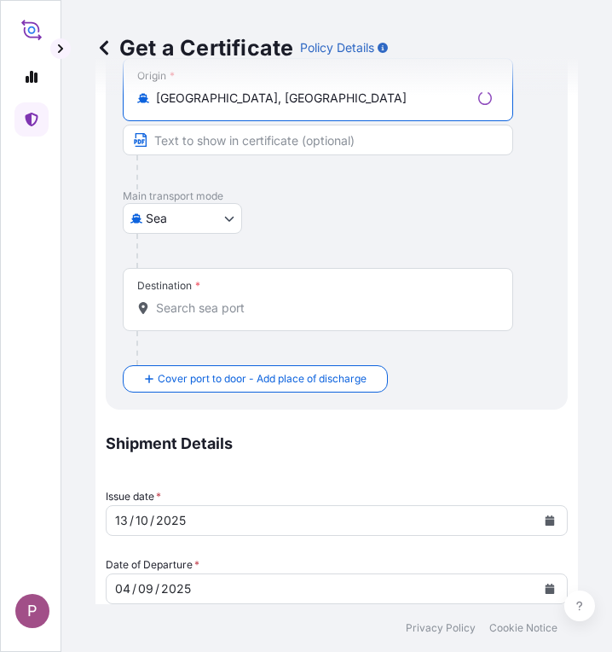
type input "[GEOGRAPHIC_DATA], [GEOGRAPHIC_DATA]"
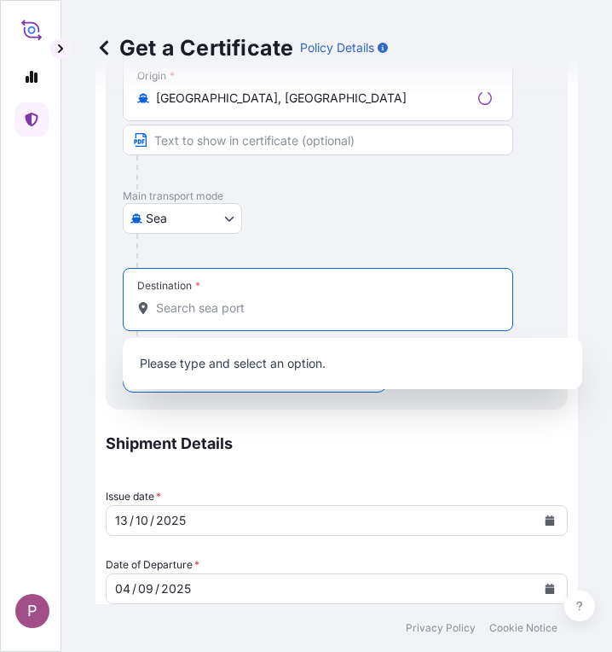
click at [220, 312] on input "Destination *" at bounding box center [324, 307] width 336 height 17
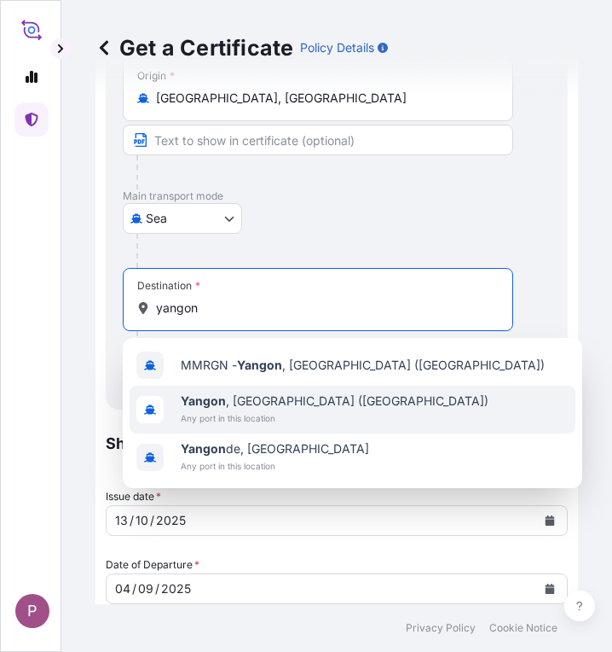
click at [263, 414] on span "Any port in this location" at bounding box center [335, 417] width 308 height 17
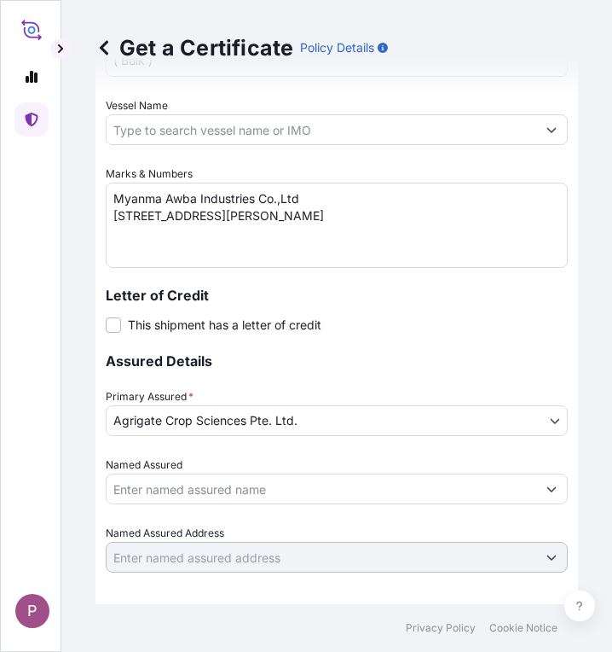
scroll to position [1102, 0]
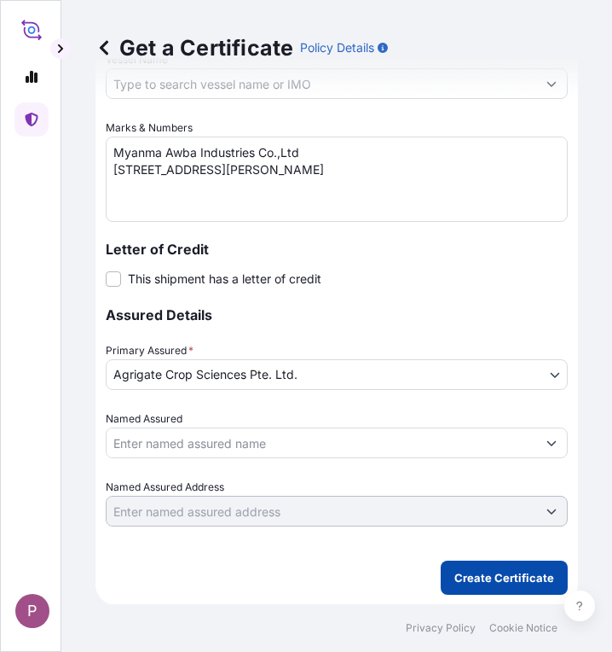
type input "[GEOGRAPHIC_DATA], [GEOGRAPHIC_DATA] ([GEOGRAPHIC_DATA])"
click at [502, 584] on p "Create Certificate" at bounding box center [505, 577] width 100 height 17
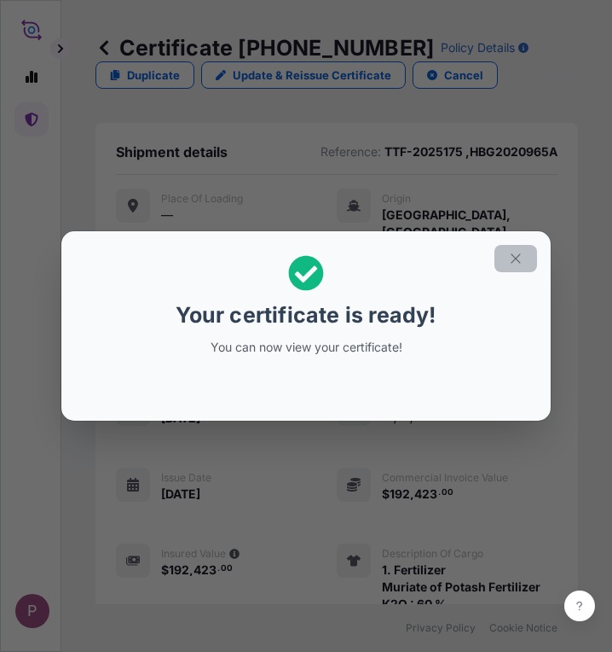
click at [516, 258] on icon "button" at bounding box center [515, 257] width 9 height 9
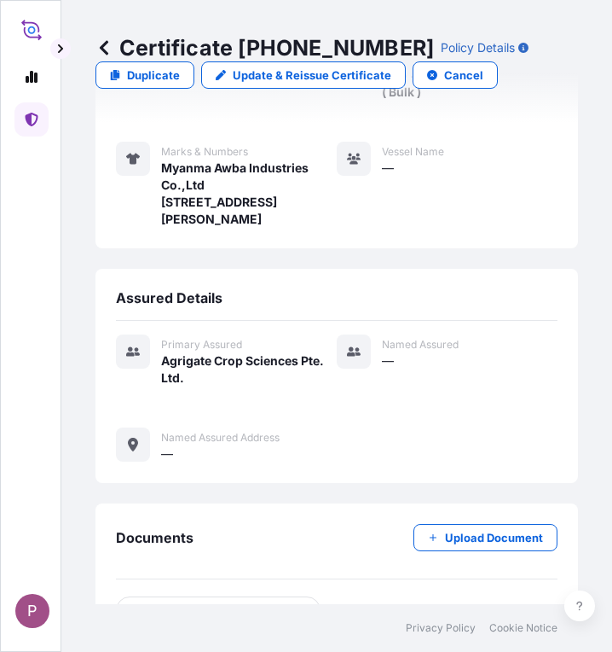
scroll to position [811, 0]
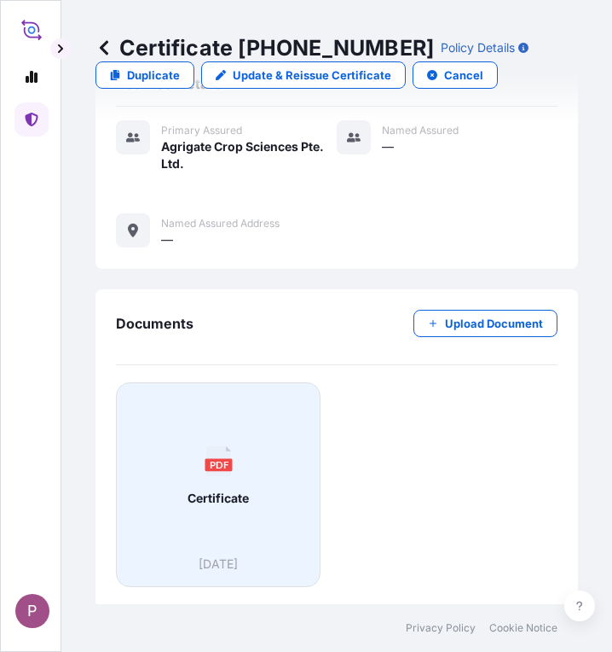
drag, startPoint x: 278, startPoint y: 451, endPoint x: 229, endPoint y: 506, distance: 73.7
click at [229, 506] on div "PDF Certificate" at bounding box center [218, 476] width 176 height 159
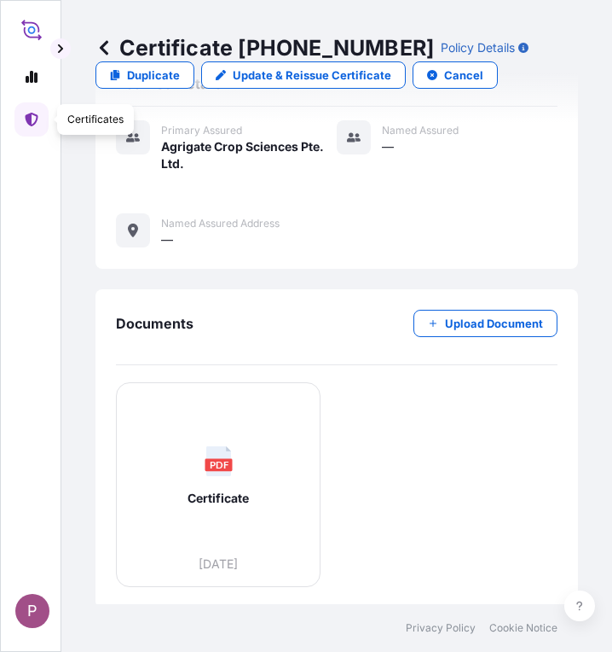
click at [32, 119] on icon at bounding box center [32, 120] width 14 height 14
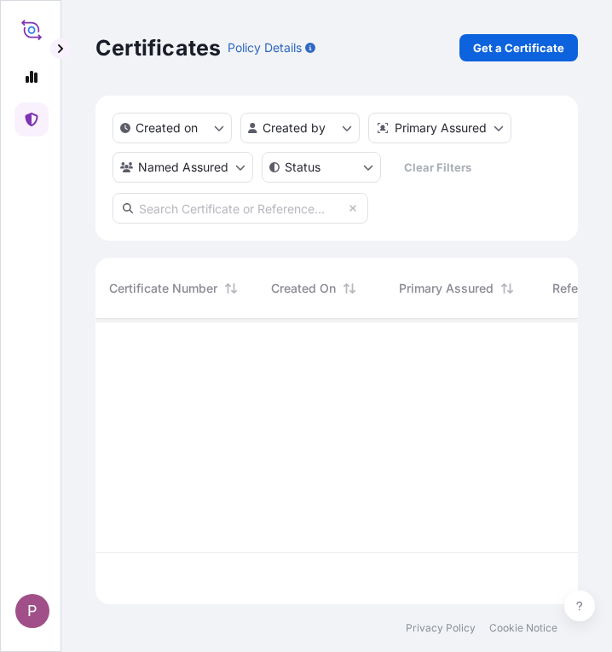
scroll to position [281, 470]
click at [502, 49] on p "Get a Certificate" at bounding box center [518, 47] width 91 height 17
select select "Sea"
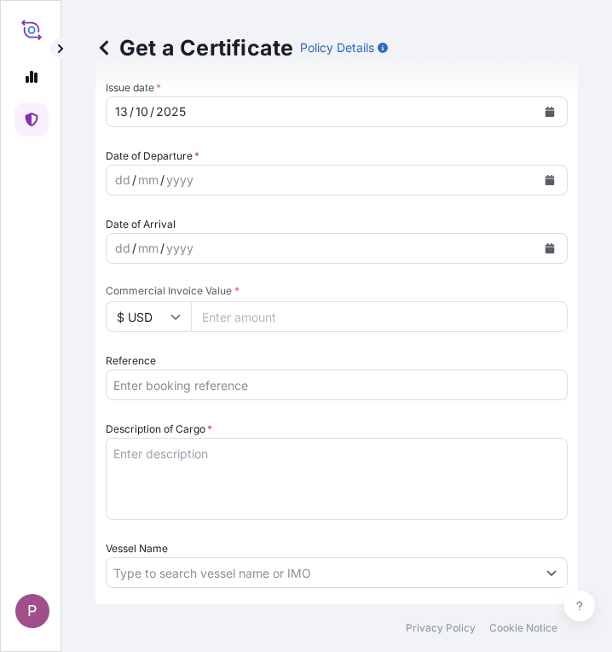
scroll to position [682, 0]
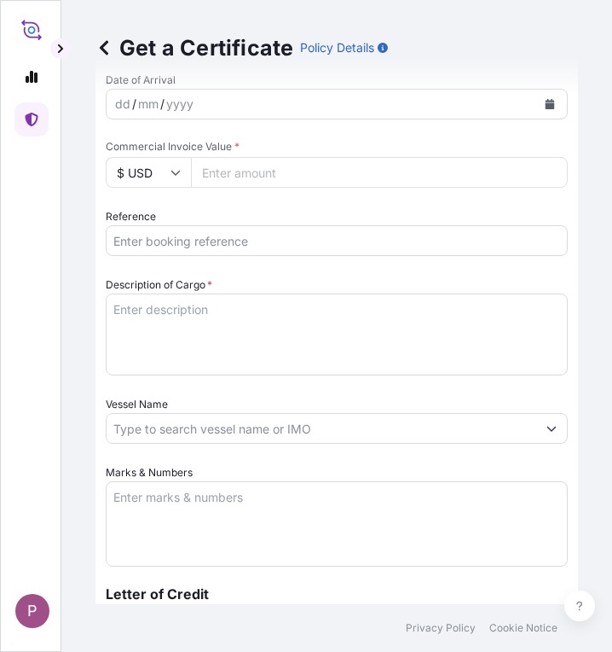
click at [174, 424] on input "Vessel Name" at bounding box center [322, 428] width 430 height 31
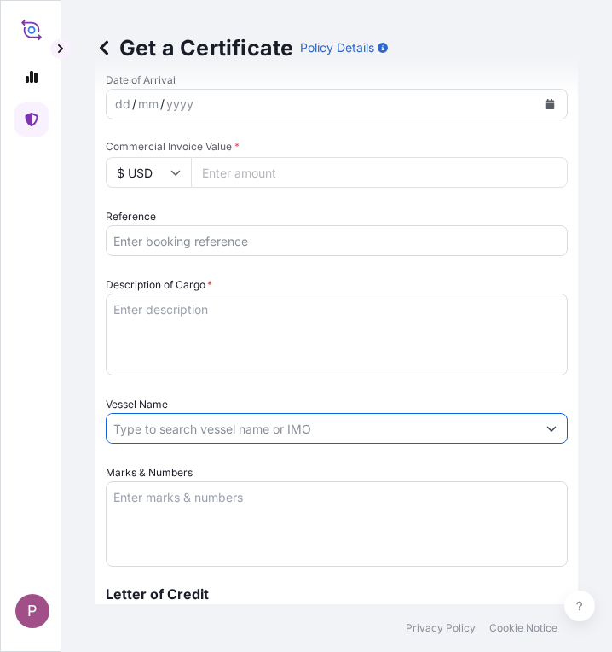
click at [161, 236] on input "Reference" at bounding box center [337, 240] width 462 height 31
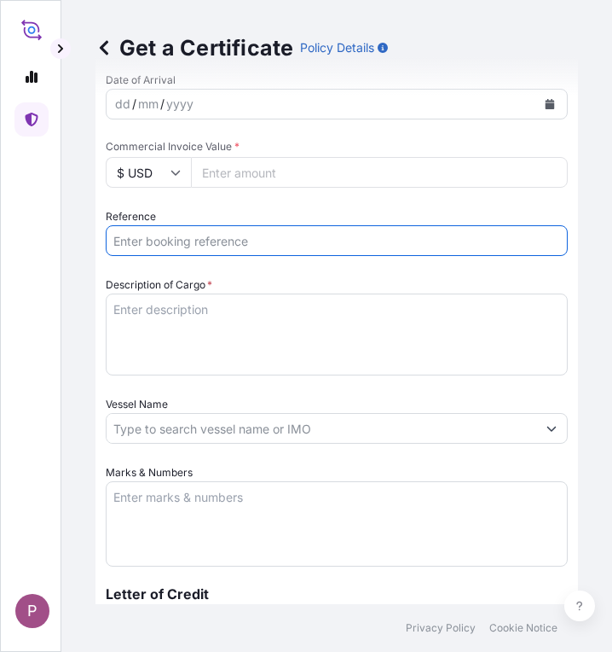
paste input "TTF-2025176"
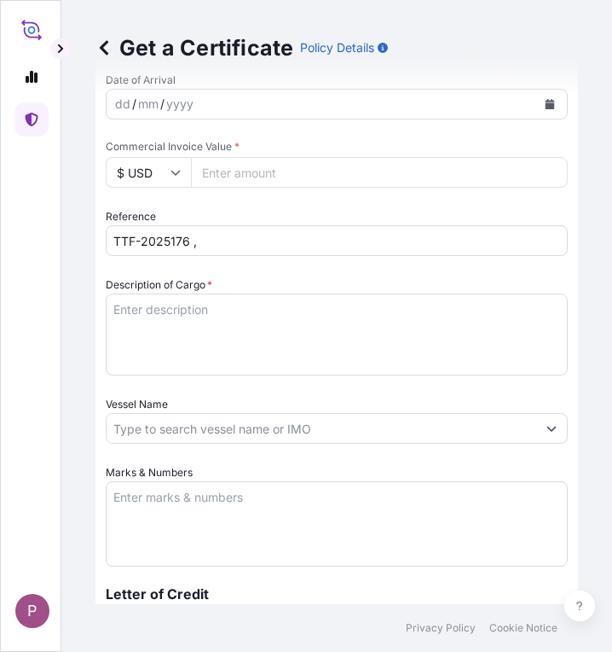
click at [252, 238] on input "TTF-2025176 ," at bounding box center [337, 240] width 462 height 31
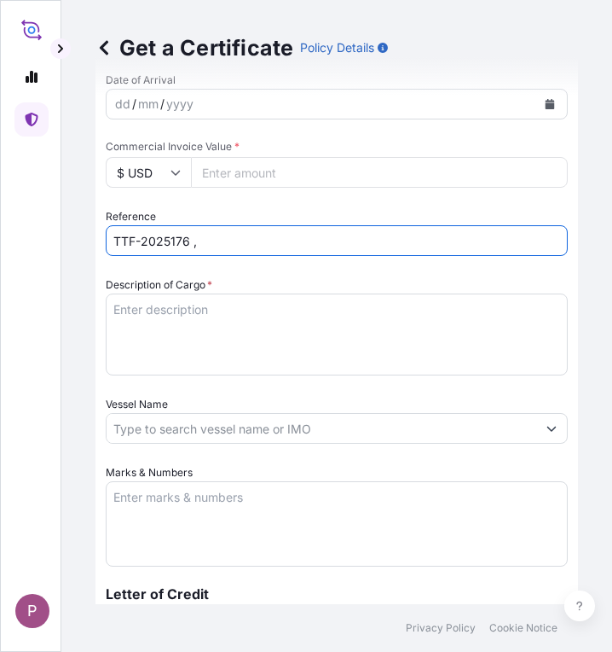
paste input "105953RZ203-208"
type input "TTF-2025176 ,105953RZ203-208"
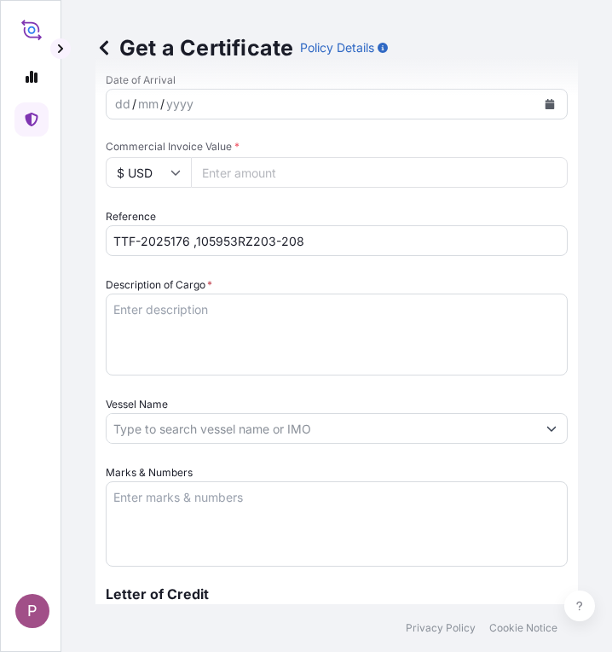
click at [235, 323] on textarea "Description of Cargo *" at bounding box center [337, 334] width 462 height 82
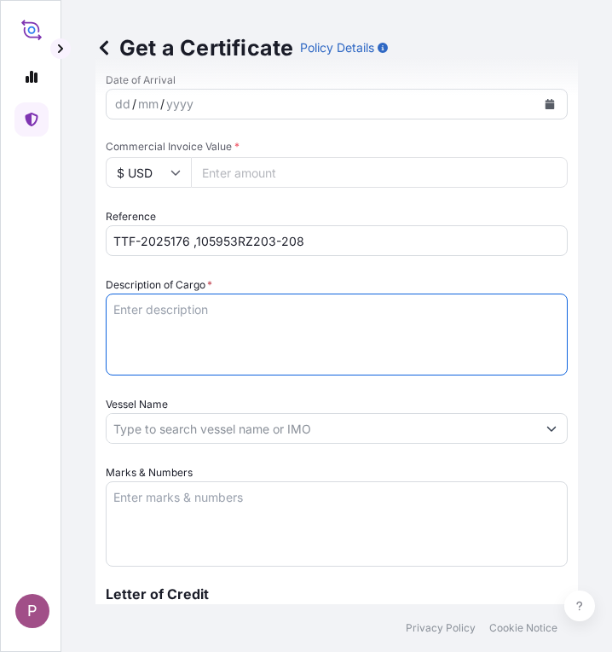
paste textarea "Fertilizer Kg 5,999,136.00 0.4300 2,579,628.48 [MEDICAL_DATA] Fertilizer N : 46…"
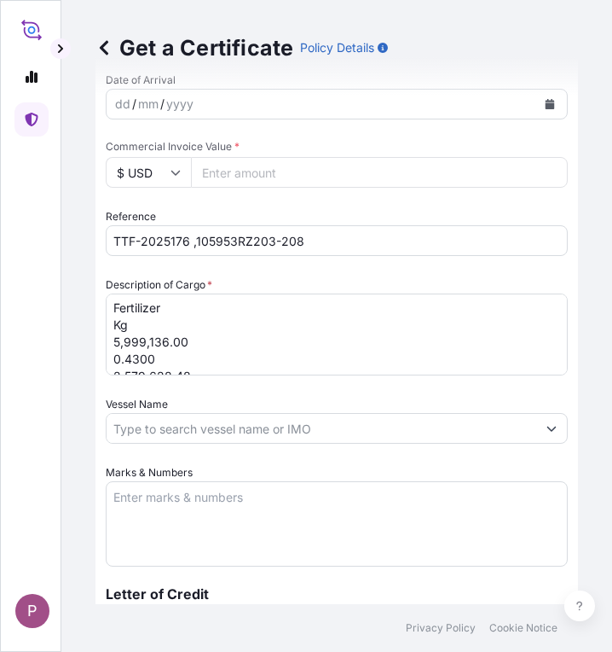
scroll to position [0, 0]
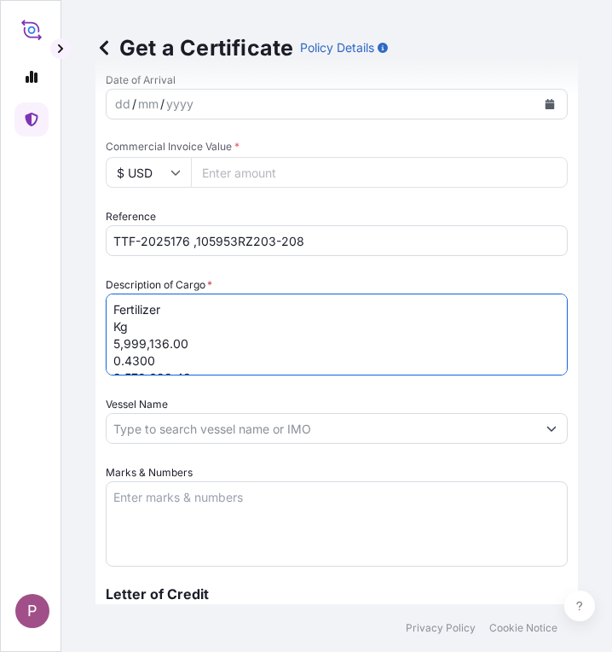
drag, startPoint x: 162, startPoint y: 356, endPoint x: 114, endPoint y: 331, distance: 54.2
click at [114, 331] on textarea "Fertilizer Kg 5,999,136.00 0.4300 2,579,628.48 [MEDICAL_DATA] Fertilizer N : 46…" at bounding box center [337, 334] width 462 height 82
drag, startPoint x: 209, startPoint y: 326, endPoint x: 101, endPoint y: 330, distance: 108.4
click at [101, 330] on form "Route Details Cover door to port - Add loading place Place of loading Road / [G…" at bounding box center [337, 181] width 483 height 1536
type textarea "Fertilizer [MEDICAL_DATA] Fertilizer N : 46 % ( 9.5 Kg / 9.8 Kg )"
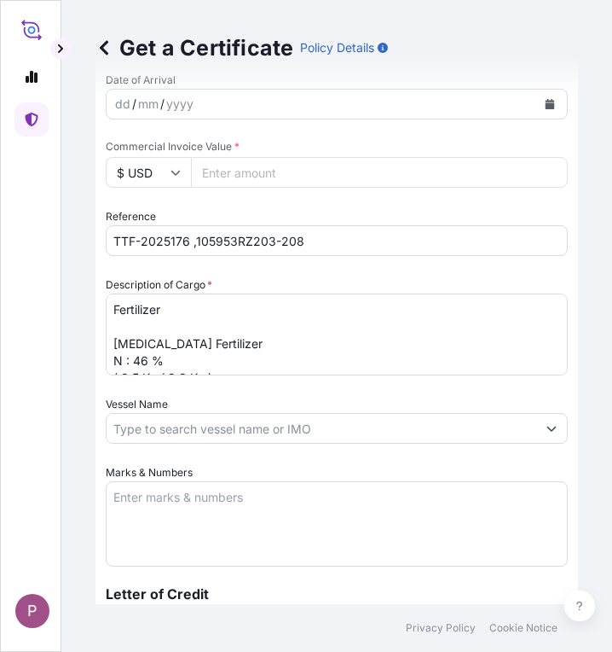
click at [270, 173] on input "Commercial Invoice Value *" at bounding box center [379, 172] width 377 height 31
paste input "2837591.33"
type input "2837591.33"
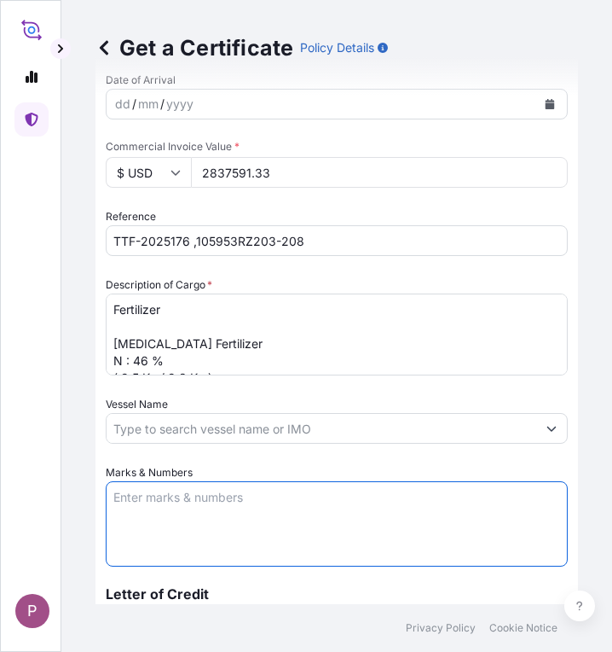
click at [163, 488] on textarea "Marks & Numbers" at bounding box center [337, 523] width 462 height 85
paste textarea "Myanma Awba Industries Co.,Ltd [STREET_ADDRESS][PERSON_NAME]"
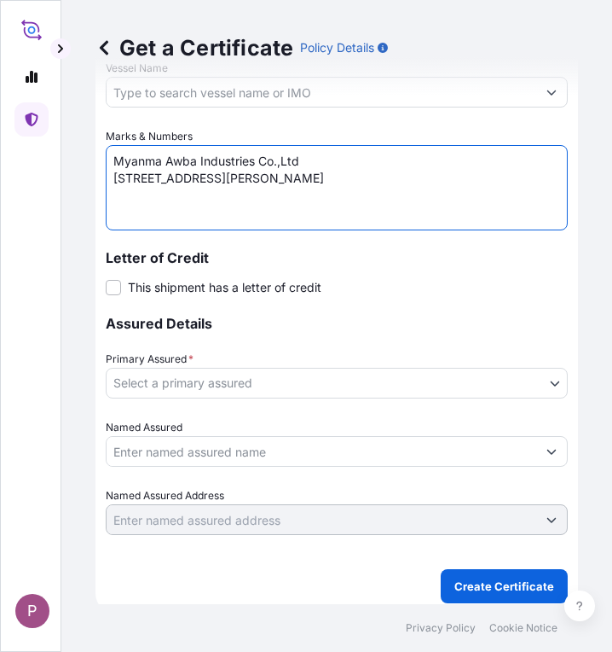
scroll to position [1027, 0]
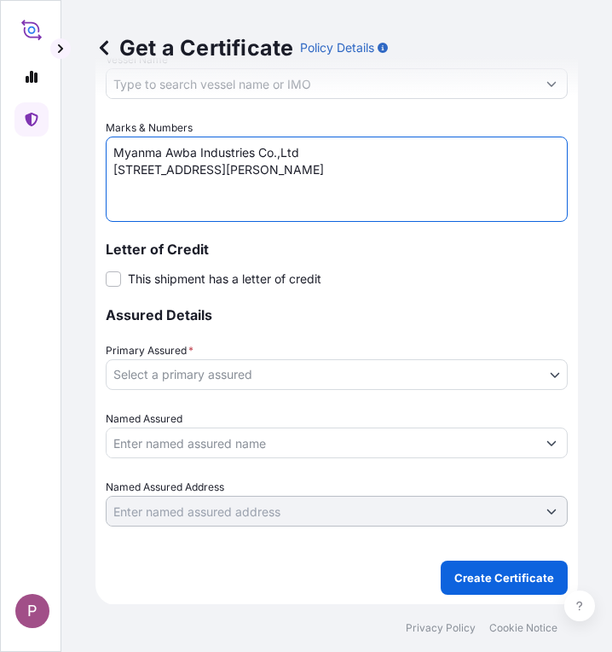
type textarea "Myanma Awba Industries Co.,Ltd [STREET_ADDRESS][PERSON_NAME]"
click at [403, 377] on body "P Get a Certificate Policy Details Route Details Cover door to port - Add loadi…" at bounding box center [306, 326] width 612 height 652
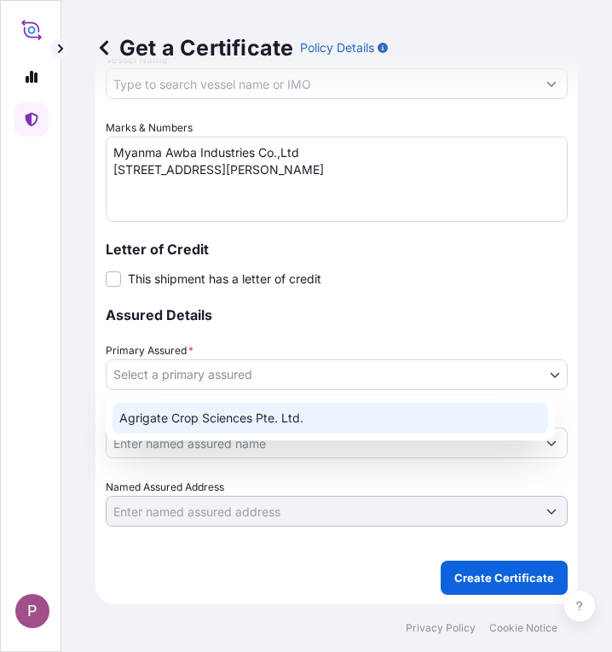
click at [366, 419] on div "Agrigate Crop Sciences Pte. Ltd." at bounding box center [331, 418] width 436 height 31
select select "31456"
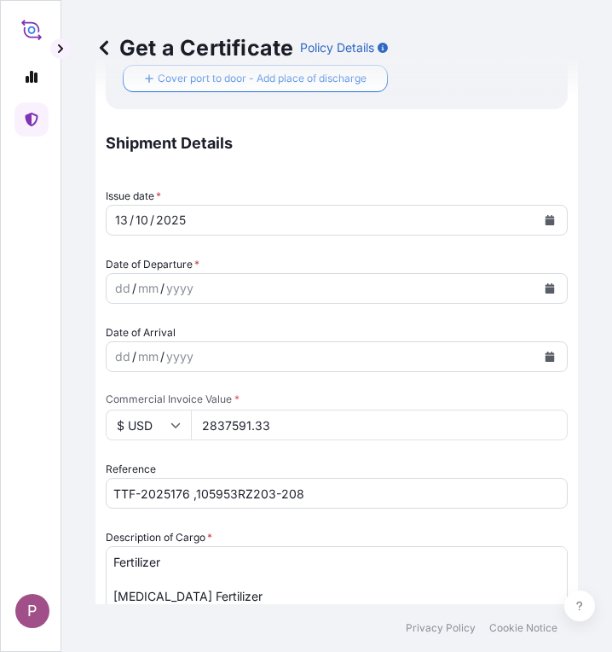
scroll to position [345, 0]
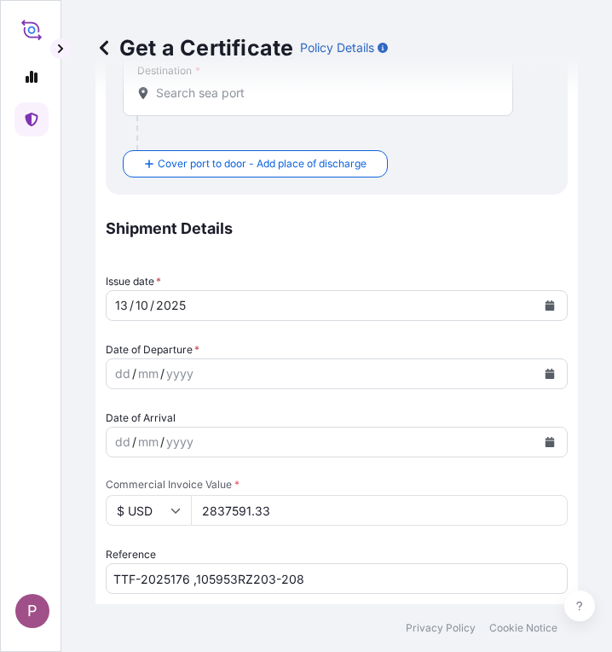
click at [544, 375] on button "Calendar" at bounding box center [549, 373] width 27 height 27
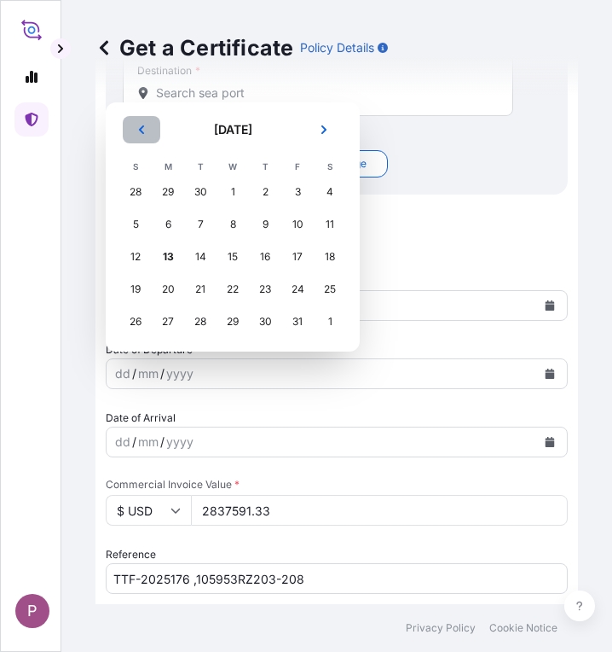
click at [136, 127] on icon "Previous" at bounding box center [141, 130] width 10 height 10
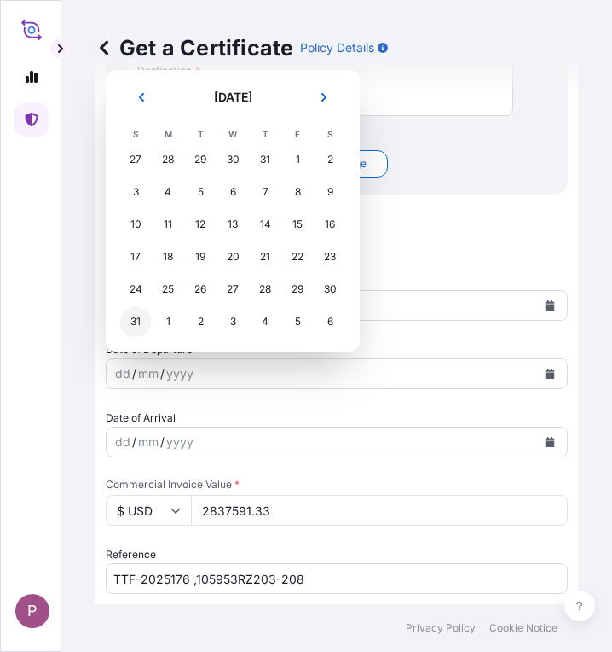
click at [137, 323] on div "31" at bounding box center [135, 321] width 31 height 31
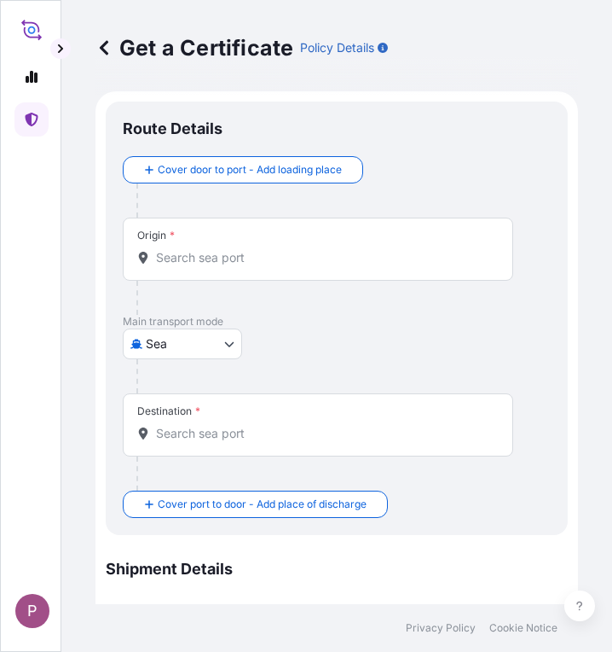
scroll to position [0, 0]
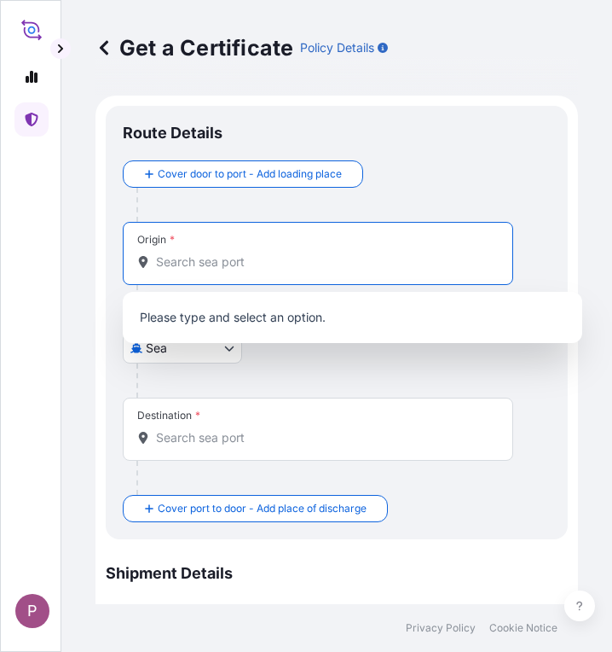
click at [191, 259] on input "Origin *" at bounding box center [324, 261] width 336 height 17
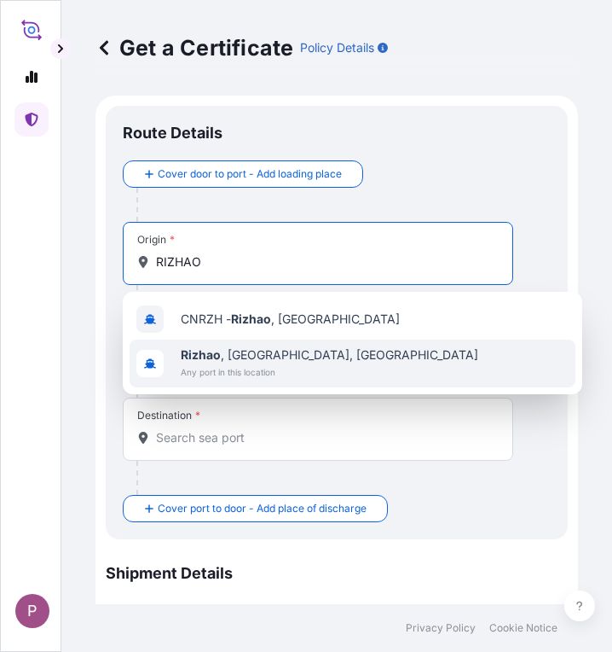
click at [334, 368] on div "[GEOGRAPHIC_DATA] , [GEOGRAPHIC_DATA], [GEOGRAPHIC_DATA] Any port in this locat…" at bounding box center [353, 363] width 446 height 48
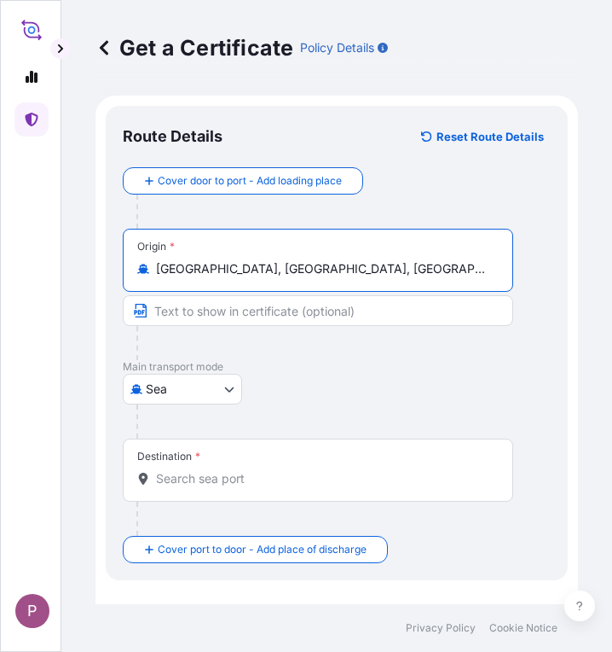
type input "[GEOGRAPHIC_DATA], [GEOGRAPHIC_DATA], [GEOGRAPHIC_DATA]"
click at [264, 478] on input "Destination *" at bounding box center [324, 478] width 336 height 17
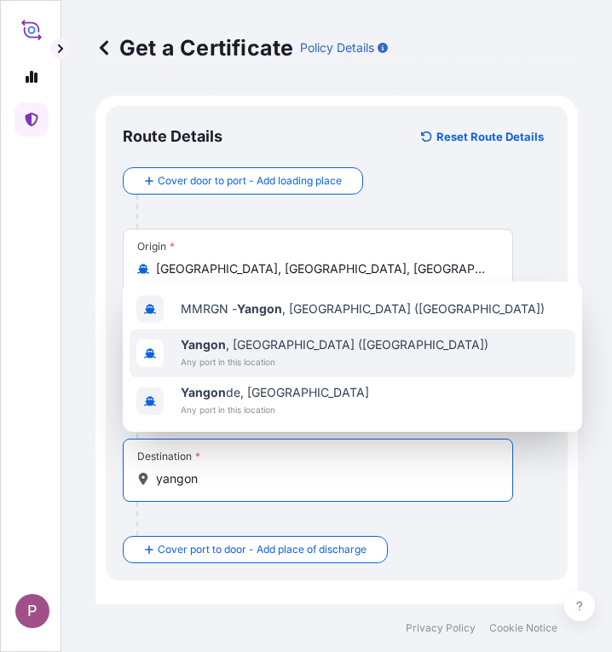
click at [309, 357] on span "Any port in this location" at bounding box center [335, 361] width 308 height 17
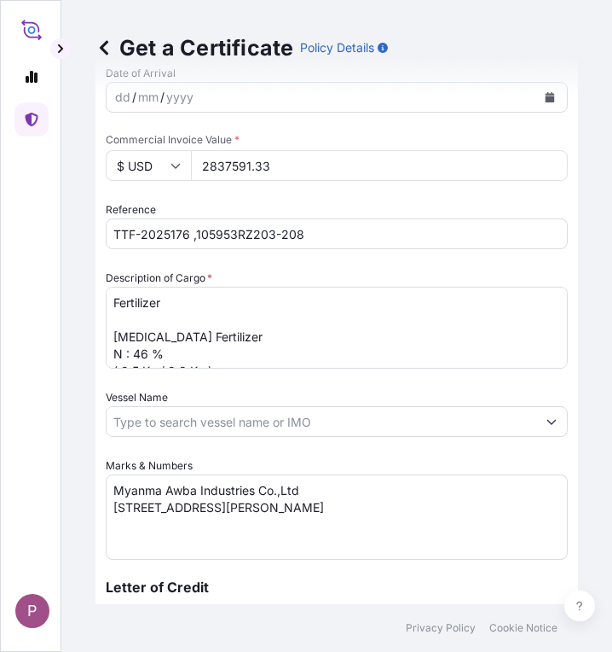
scroll to position [768, 0]
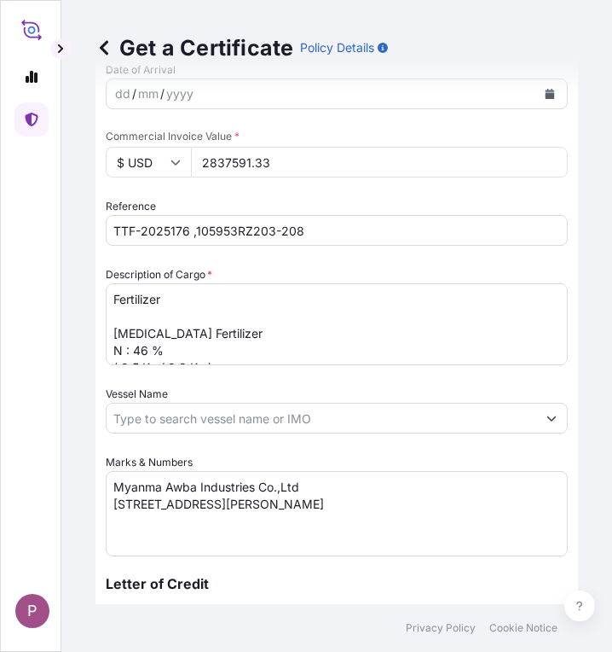
type input "[GEOGRAPHIC_DATA], [GEOGRAPHIC_DATA] ([GEOGRAPHIC_DATA])"
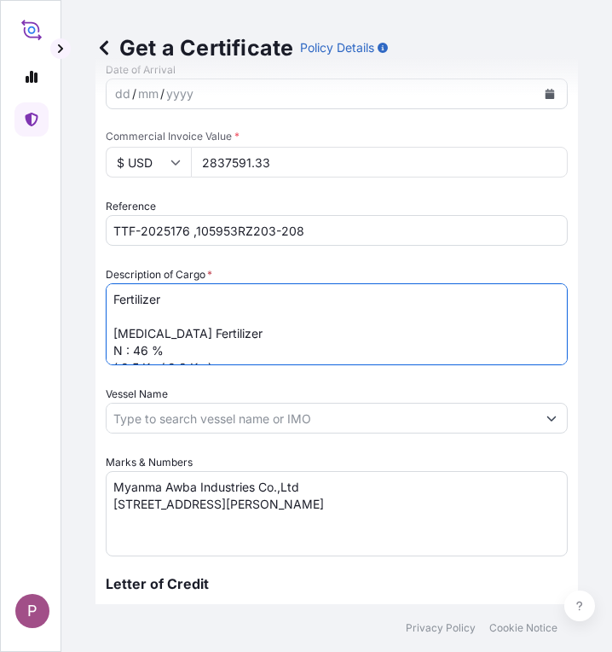
click at [130, 322] on textarea "Fertilizer [MEDICAL_DATA] Fertilizer N : 46 % ( 9.5 Kg / 9.8 Kg )" at bounding box center [337, 324] width 462 height 82
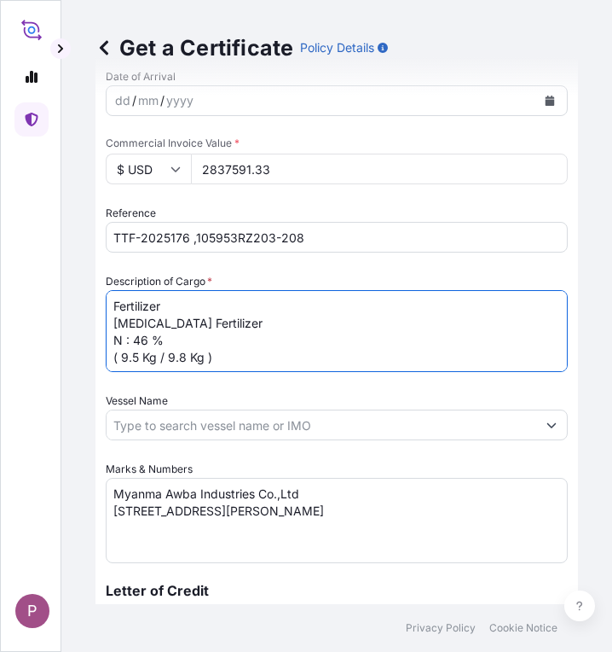
scroll to position [1102, 0]
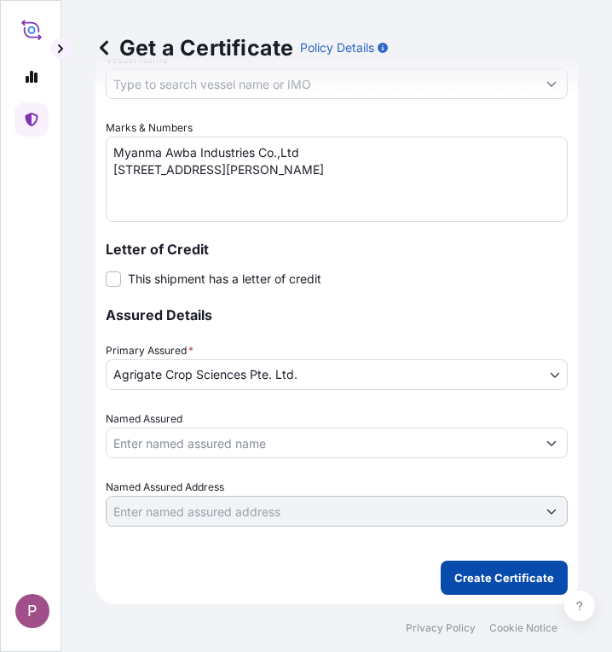
type textarea "Fertilizer [MEDICAL_DATA] Fertilizer N : 46 % ( 9.5 Kg / 9.8 Kg )"
click at [479, 578] on p "Create Certificate" at bounding box center [505, 577] width 100 height 17
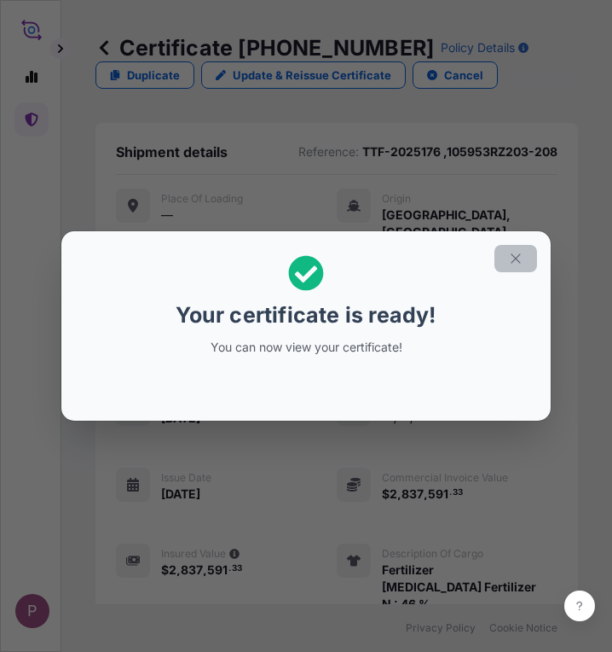
click at [519, 260] on icon "button" at bounding box center [515, 258] width 15 height 15
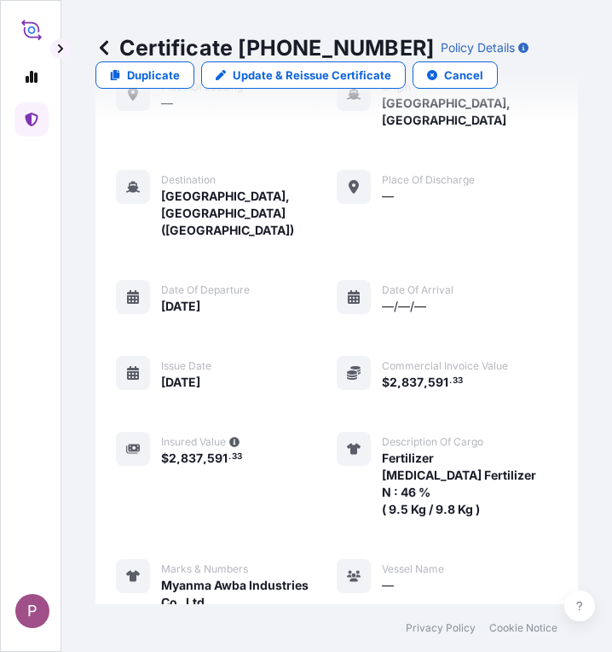
scroll to position [743, 0]
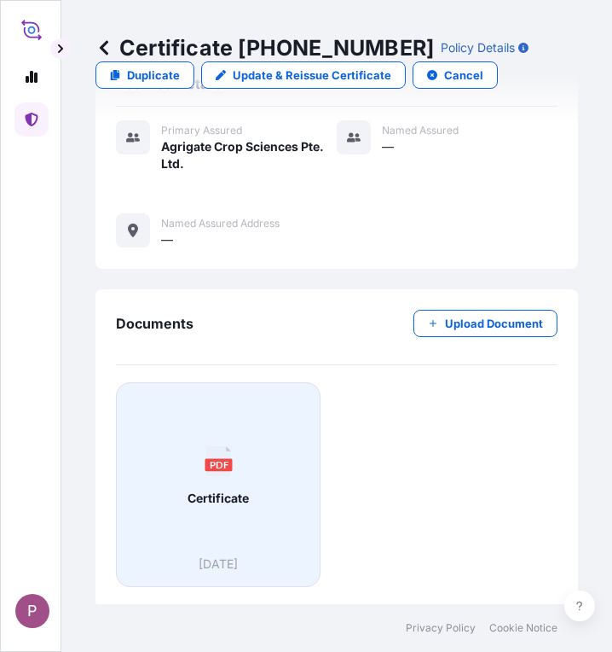
click at [211, 515] on div "PDF Certificate" at bounding box center [218, 476] width 176 height 159
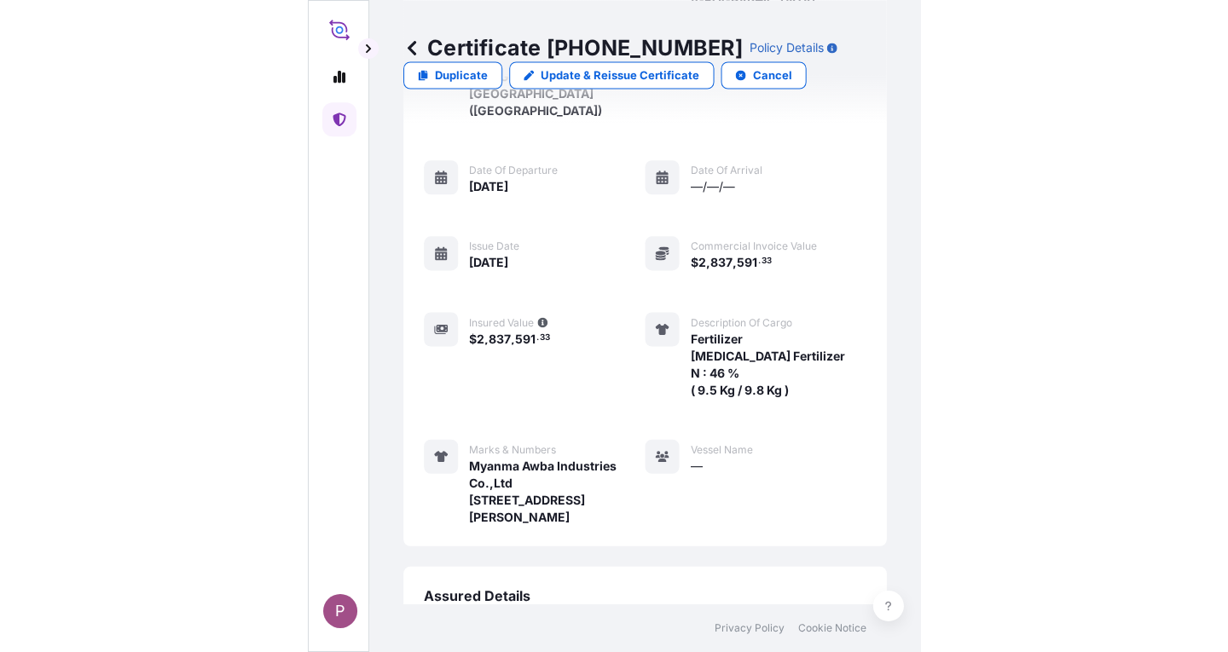
scroll to position [0, 0]
